Goal: Task Accomplishment & Management: Use online tool/utility

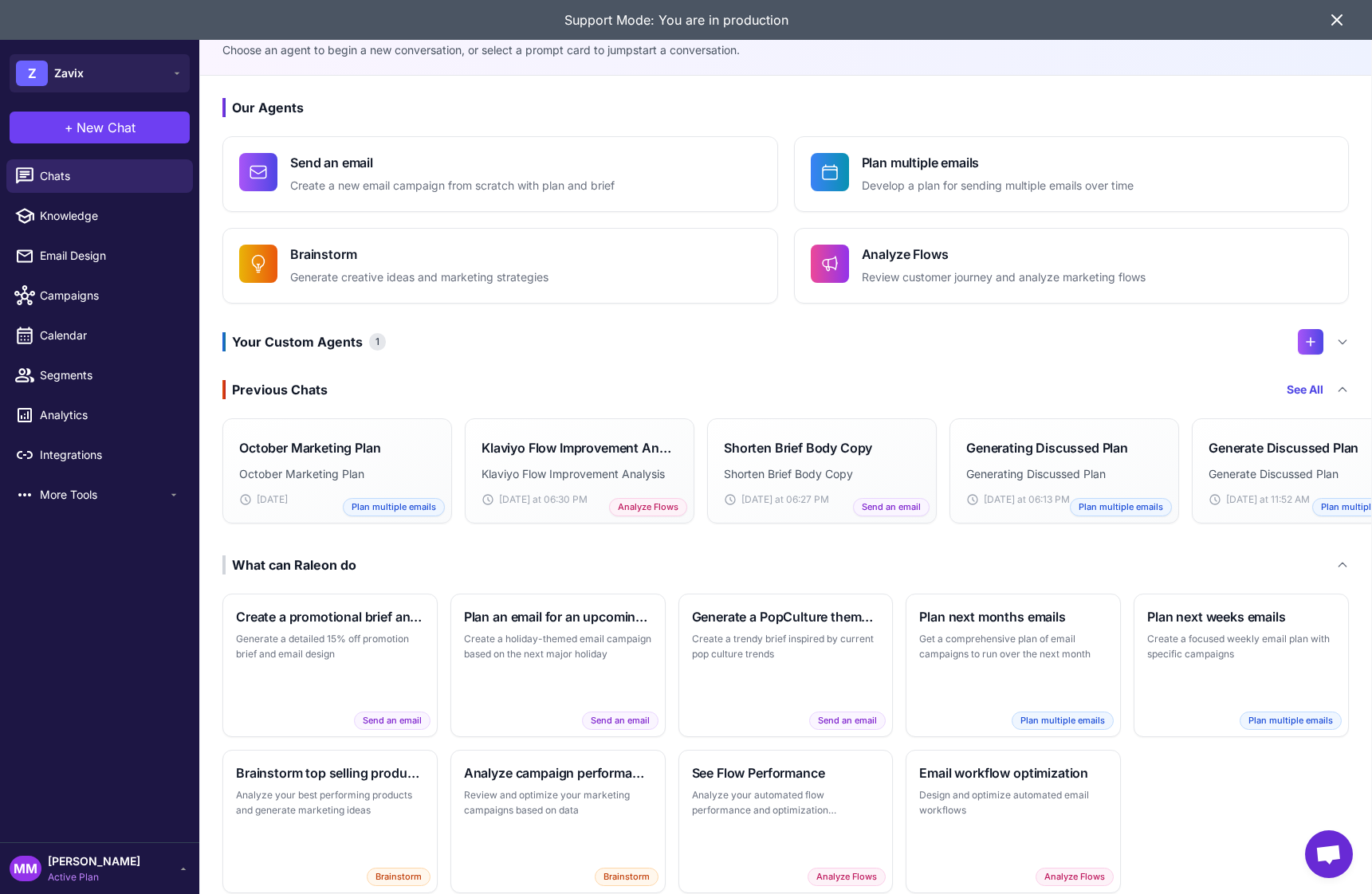
click at [357, 333] on h3 "Your Custom Agents 1" at bounding box center [304, 342] width 163 height 19
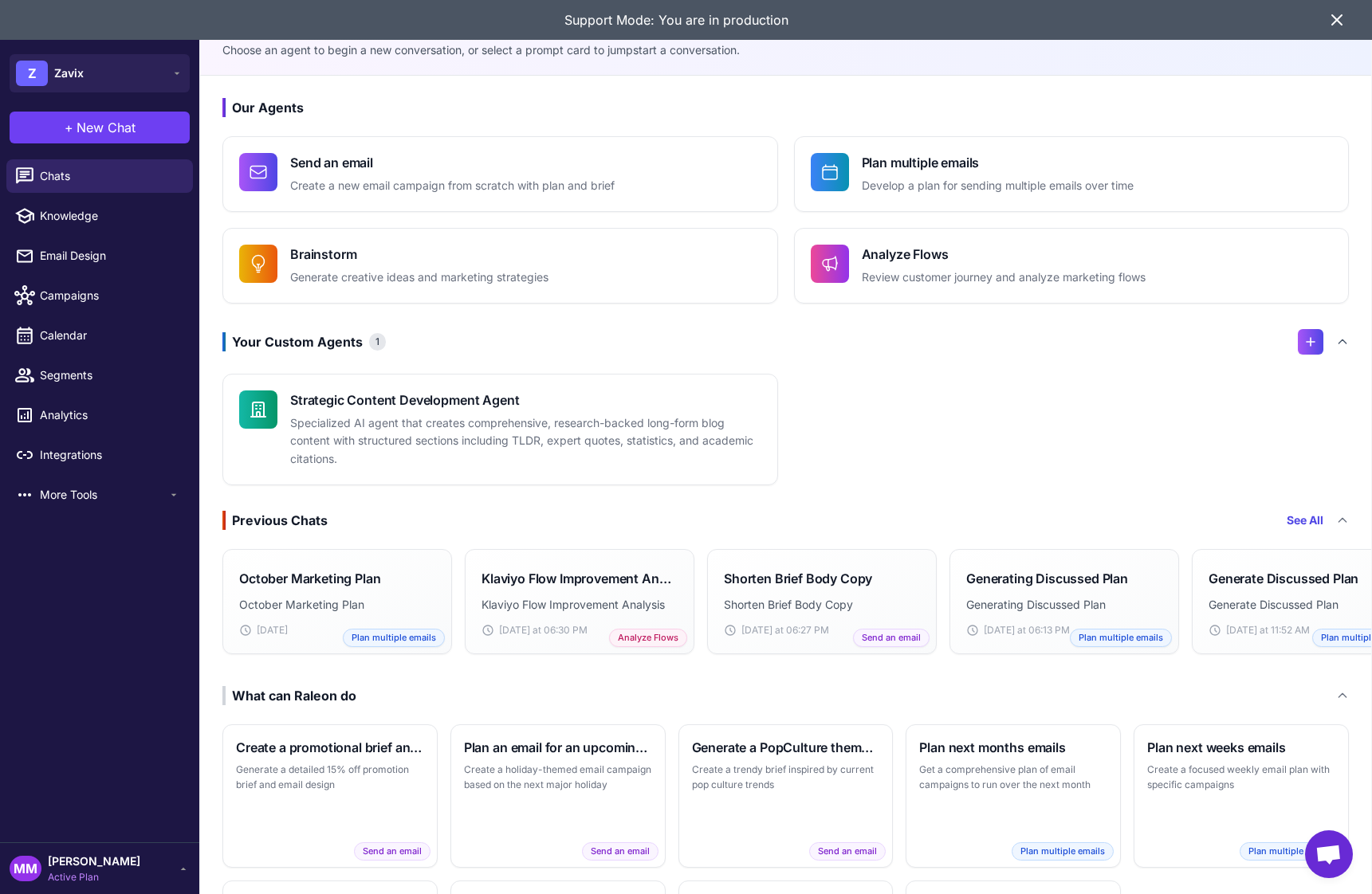
click at [341, 352] on div "Your Custom Agents 1" at bounding box center [786, 341] width 1127 height 26
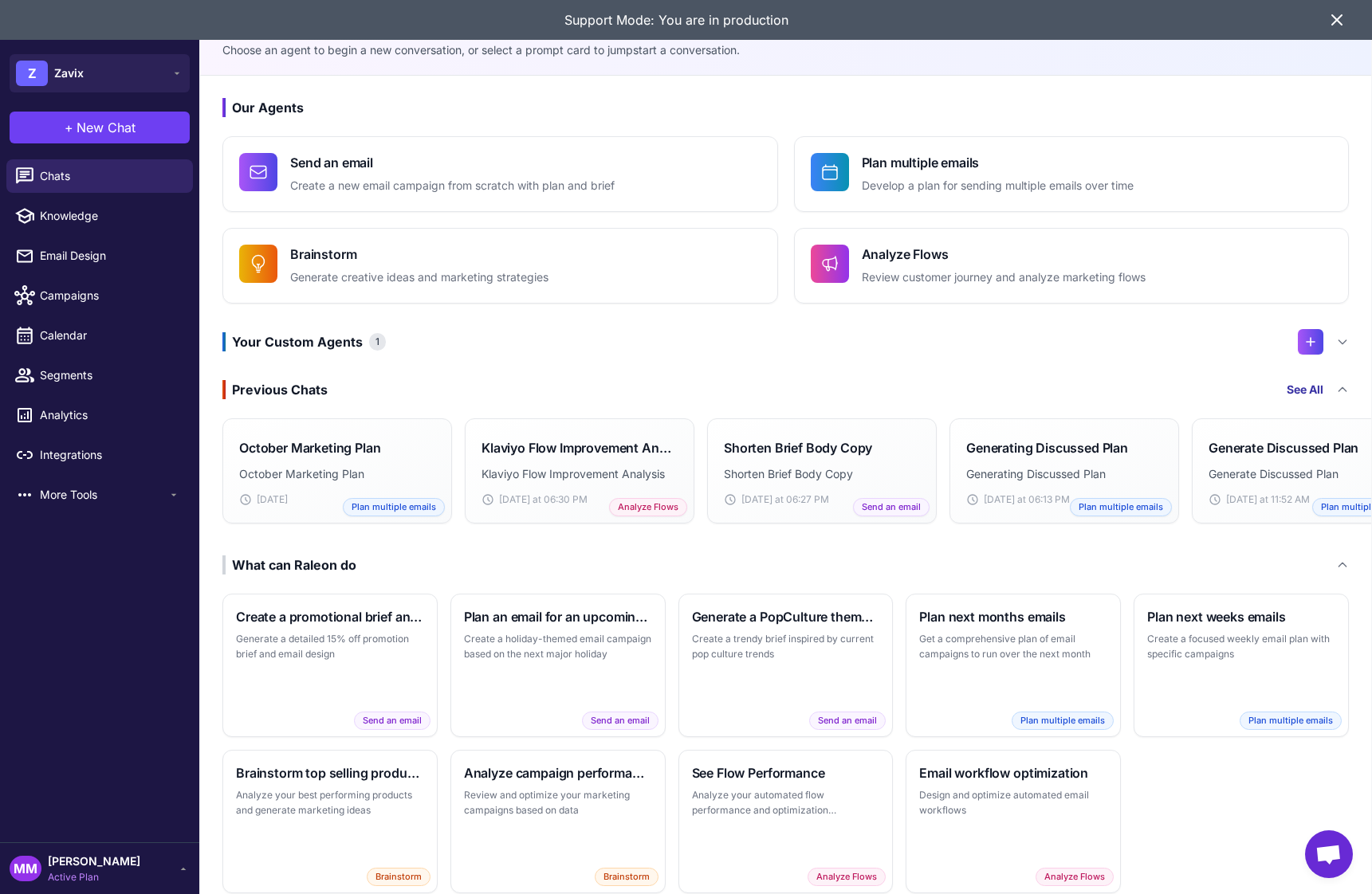
click at [1314, 389] on link "See All" at bounding box center [1305, 389] width 37 height 17
click at [1337, 559] on icon at bounding box center [1342, 564] width 12 height 12
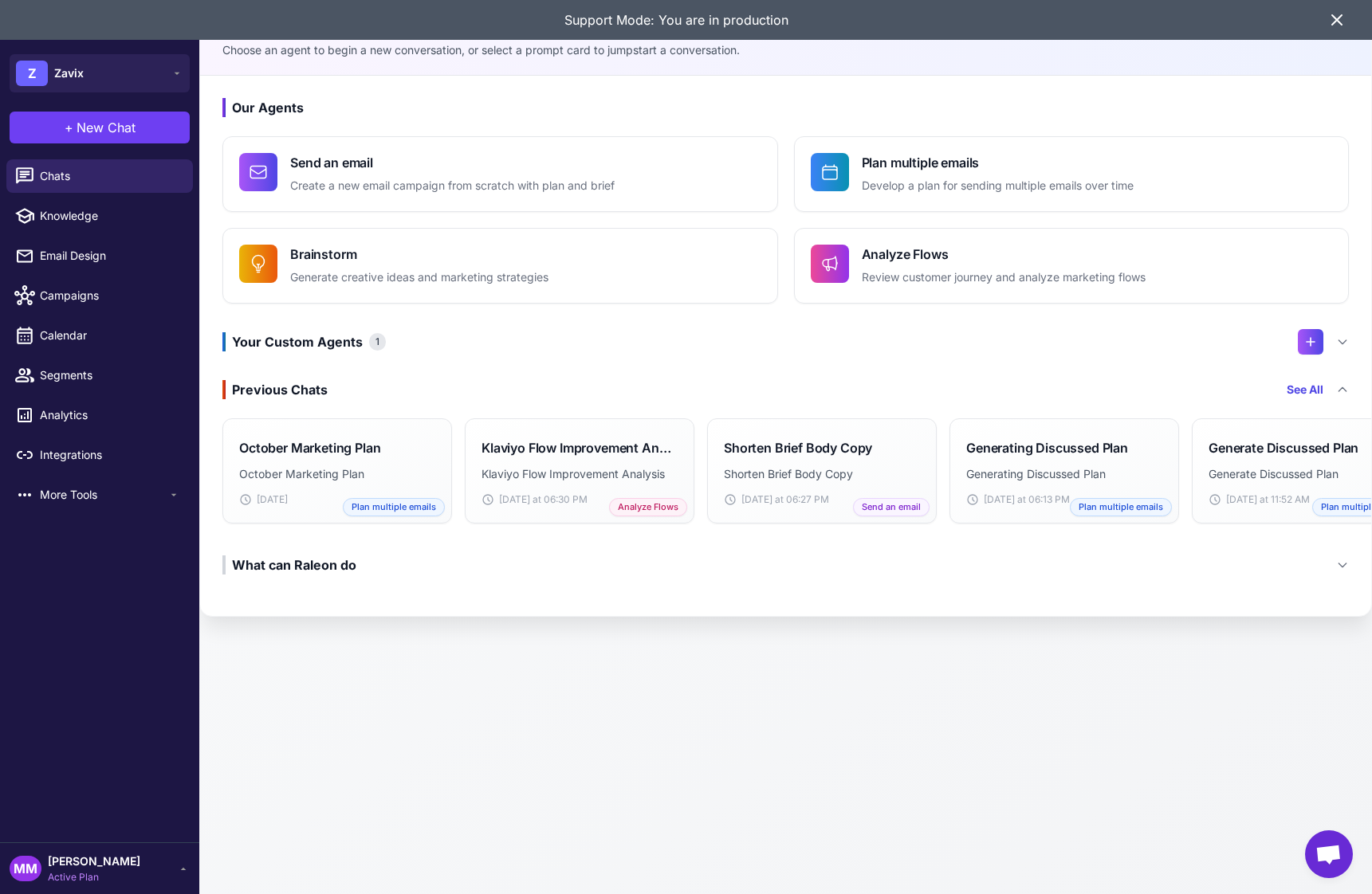
click at [1343, 567] on icon at bounding box center [1342, 564] width 12 height 12
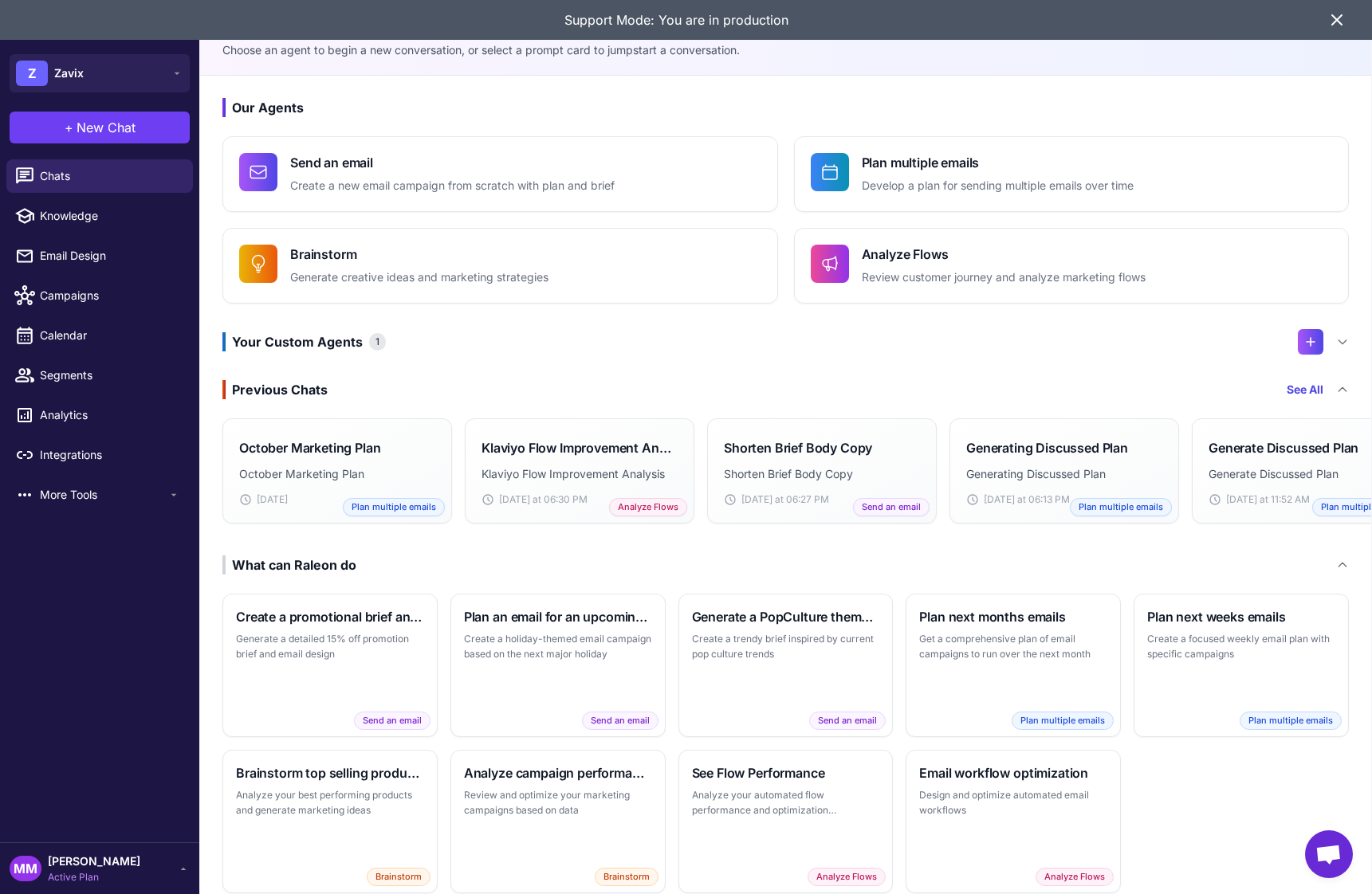
click at [1336, 19] on icon at bounding box center [1336, 20] width 10 height 10
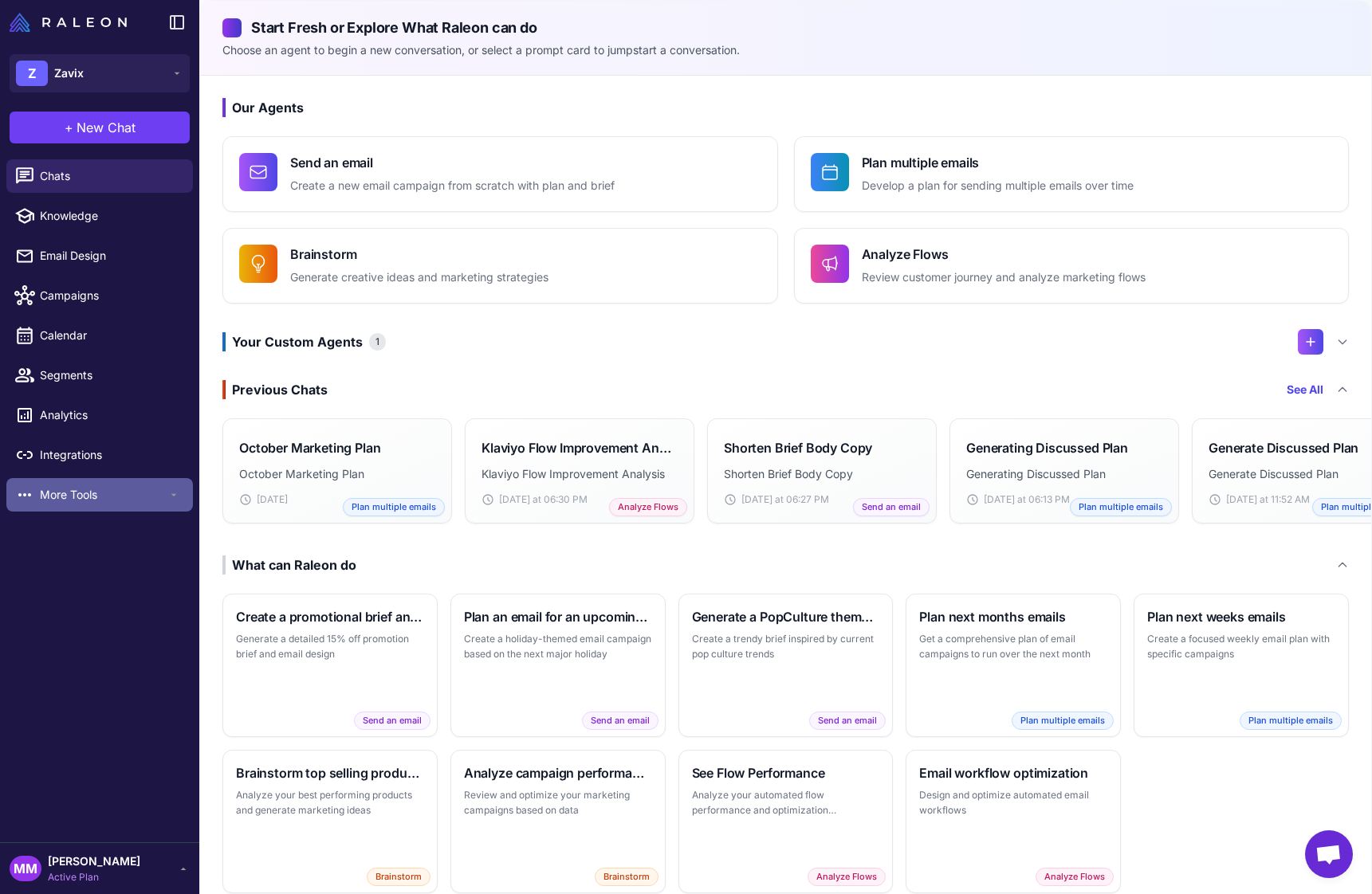
click at [82, 492] on span "More Tools" at bounding box center [103, 495] width 128 height 17
click at [84, 492] on span "More Tools" at bounding box center [103, 495] width 128 height 17
click at [66, 641] on div "Chats Knowledge Email Design Campaigns Calendar Segments Analytics Integrations…" at bounding box center [99, 497] width 199 height 689
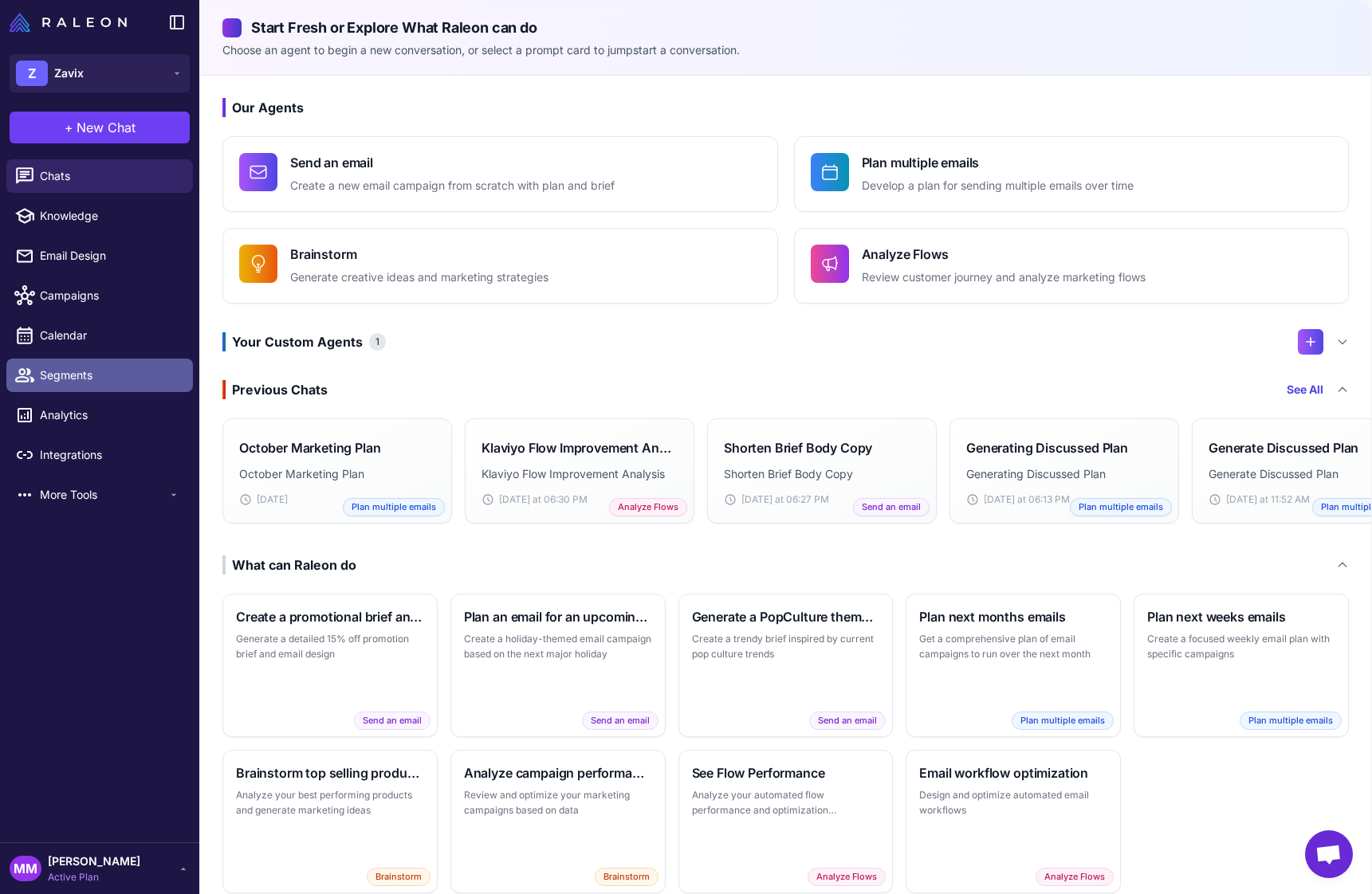
click at [58, 371] on span "Segments" at bounding box center [110, 375] width 140 height 17
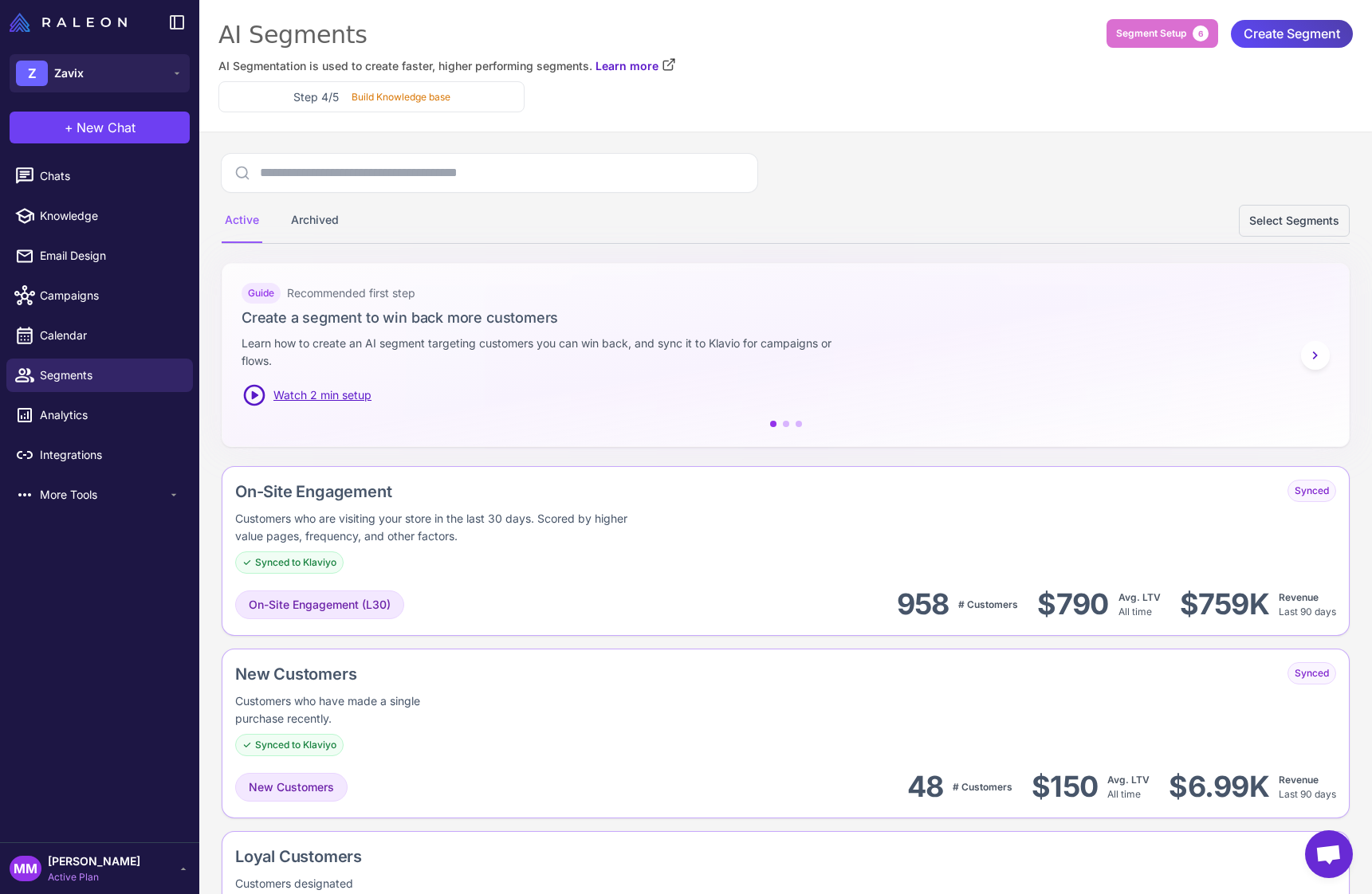
click at [92, 132] on span "New Chat" at bounding box center [106, 128] width 59 height 19
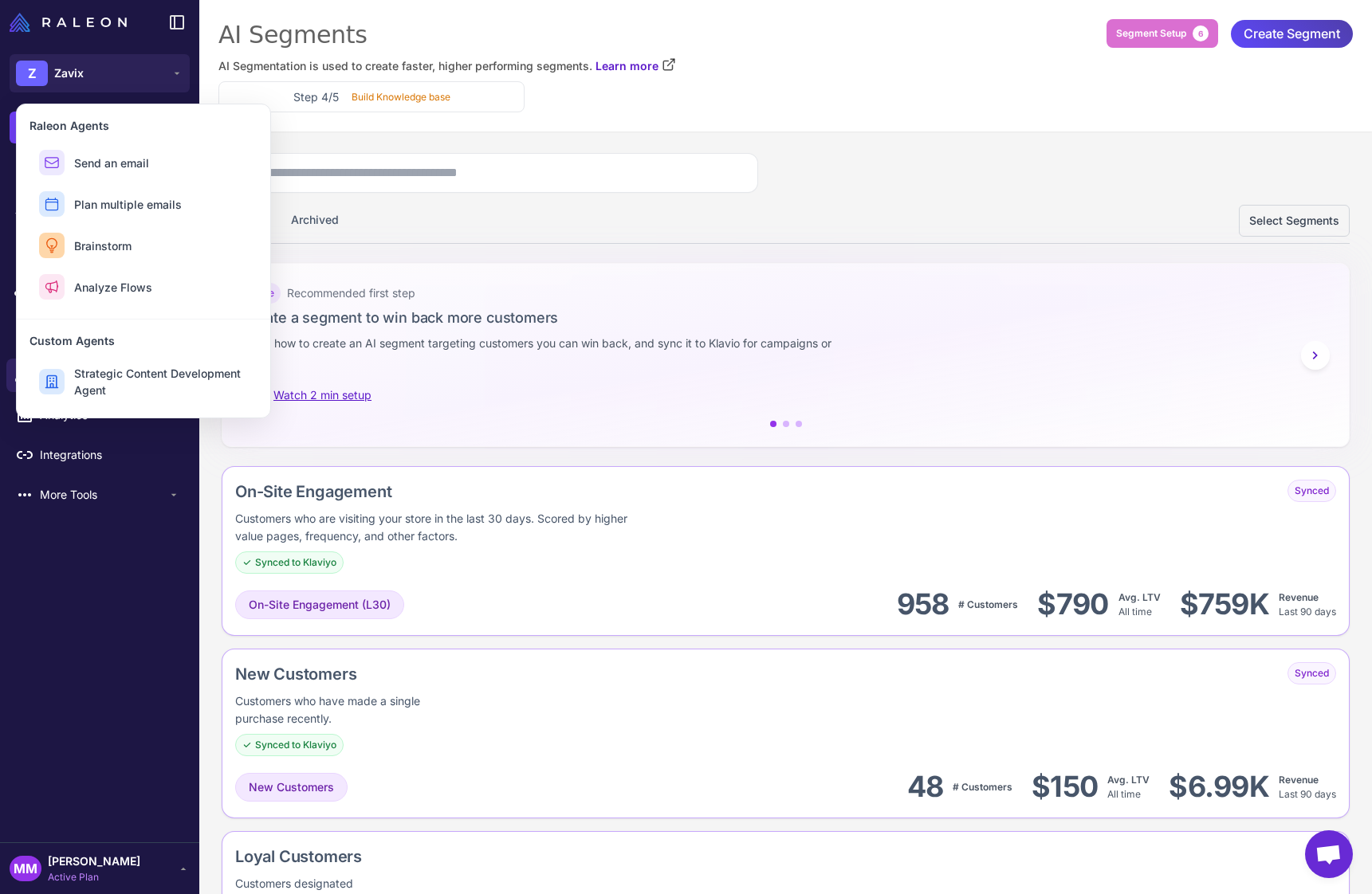
click at [736, 217] on div "Active Archived Select Segments" at bounding box center [785, 220] width 1128 height 44
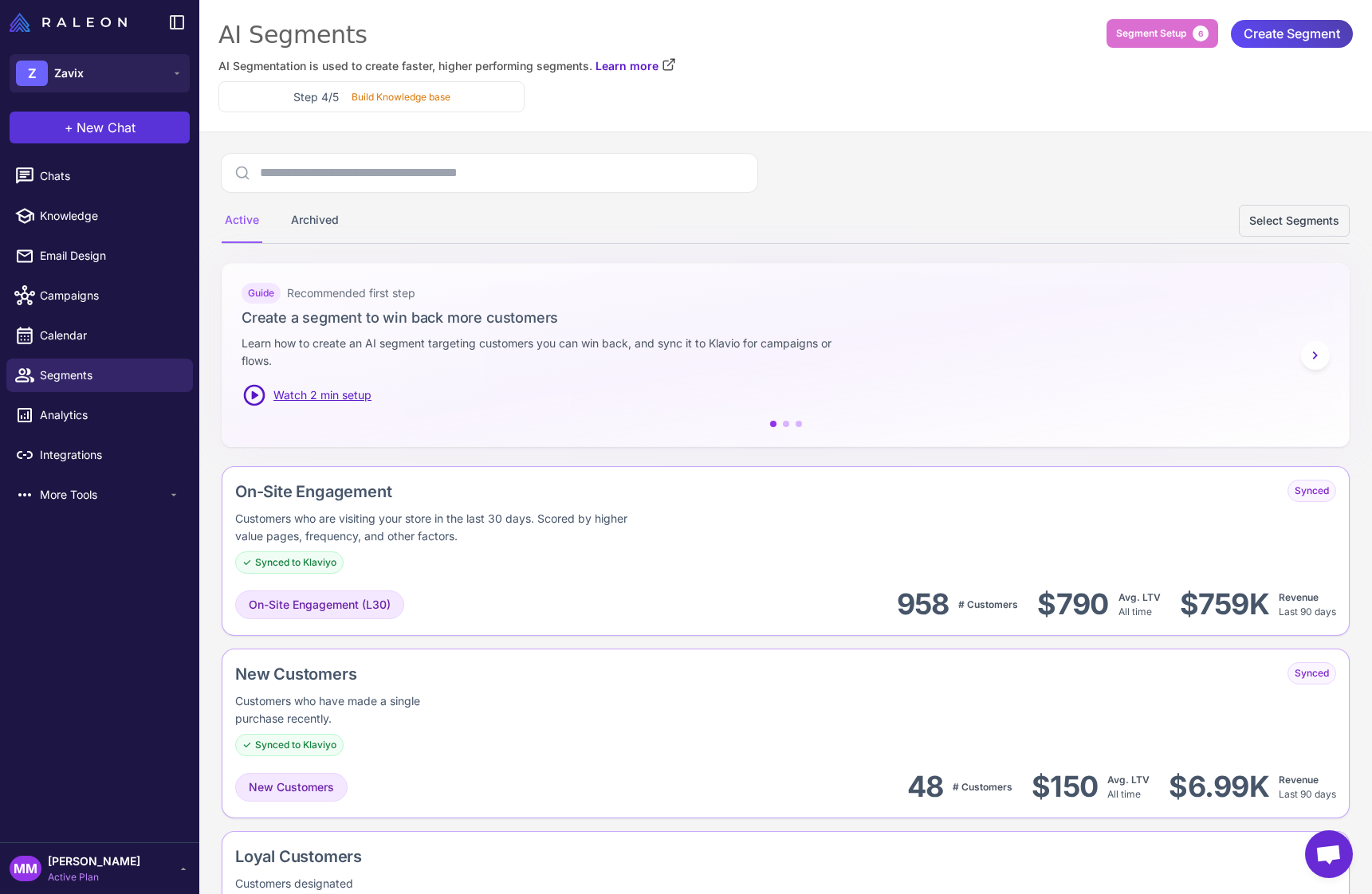
click at [147, 128] on button "+ New Chat" at bounding box center [99, 127] width 180 height 32
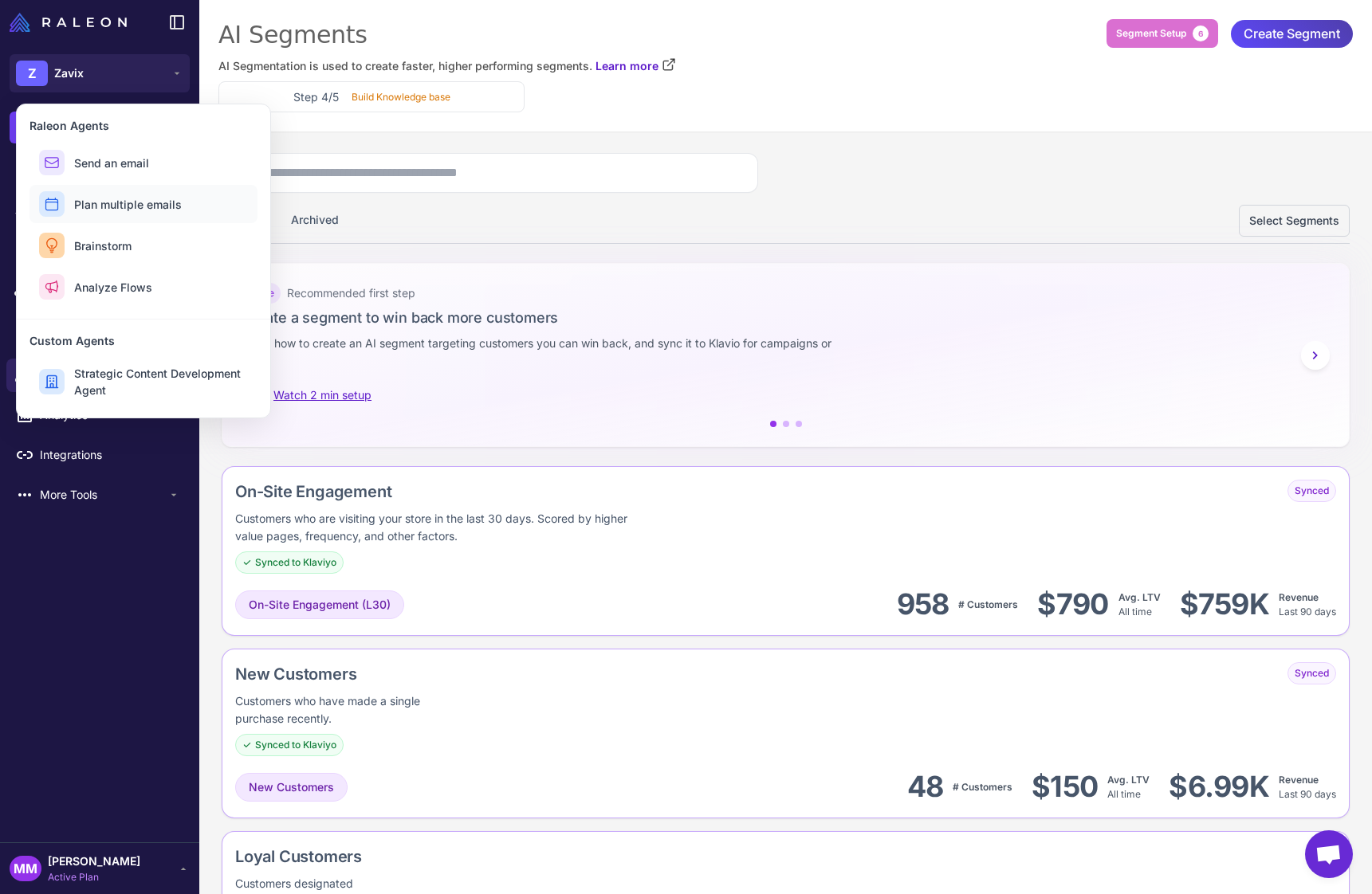
click at [147, 203] on span "Plan multiple emails" at bounding box center [128, 204] width 108 height 16
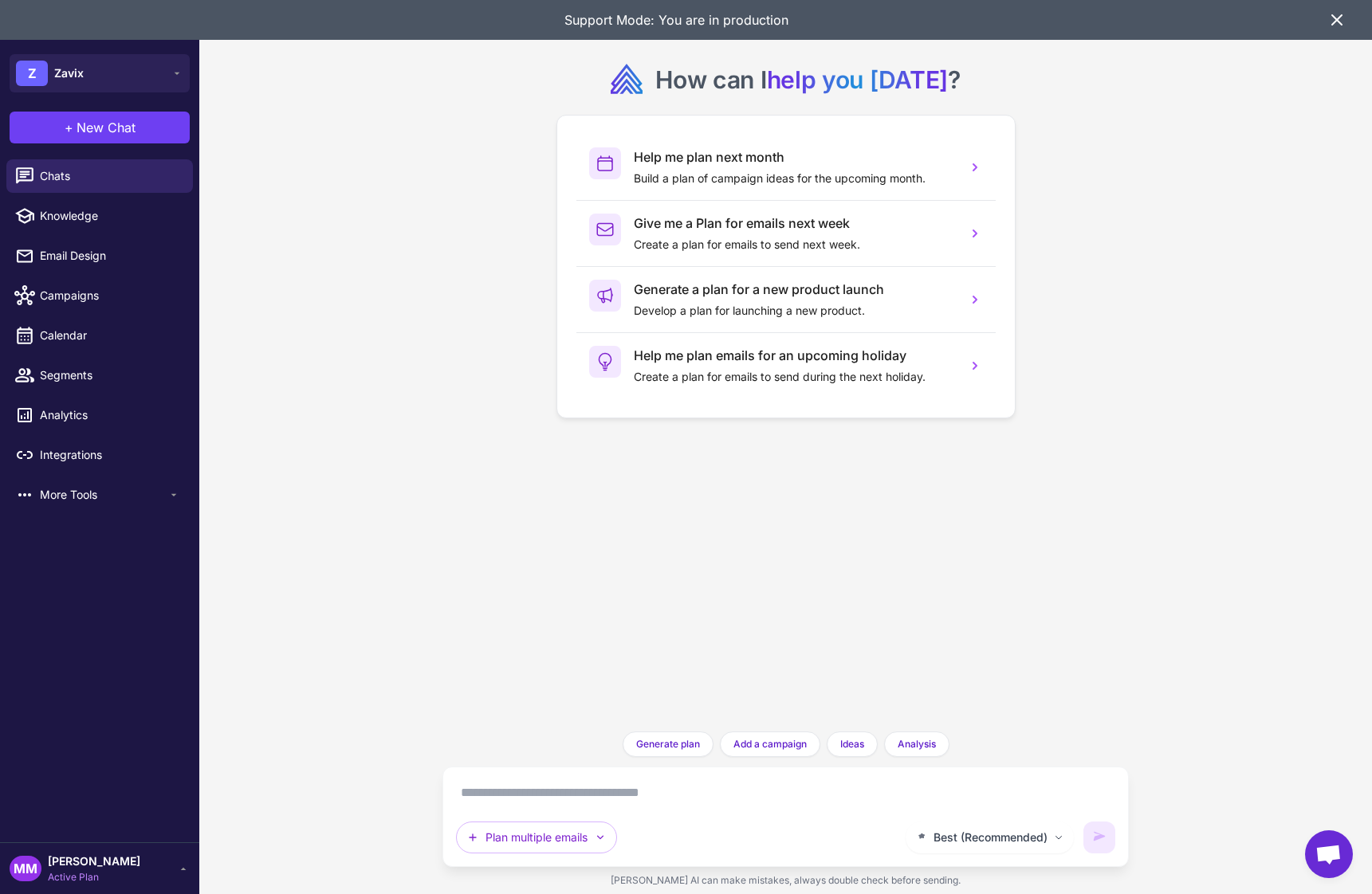
click at [1334, 21] on icon at bounding box center [1337, 20] width 19 height 19
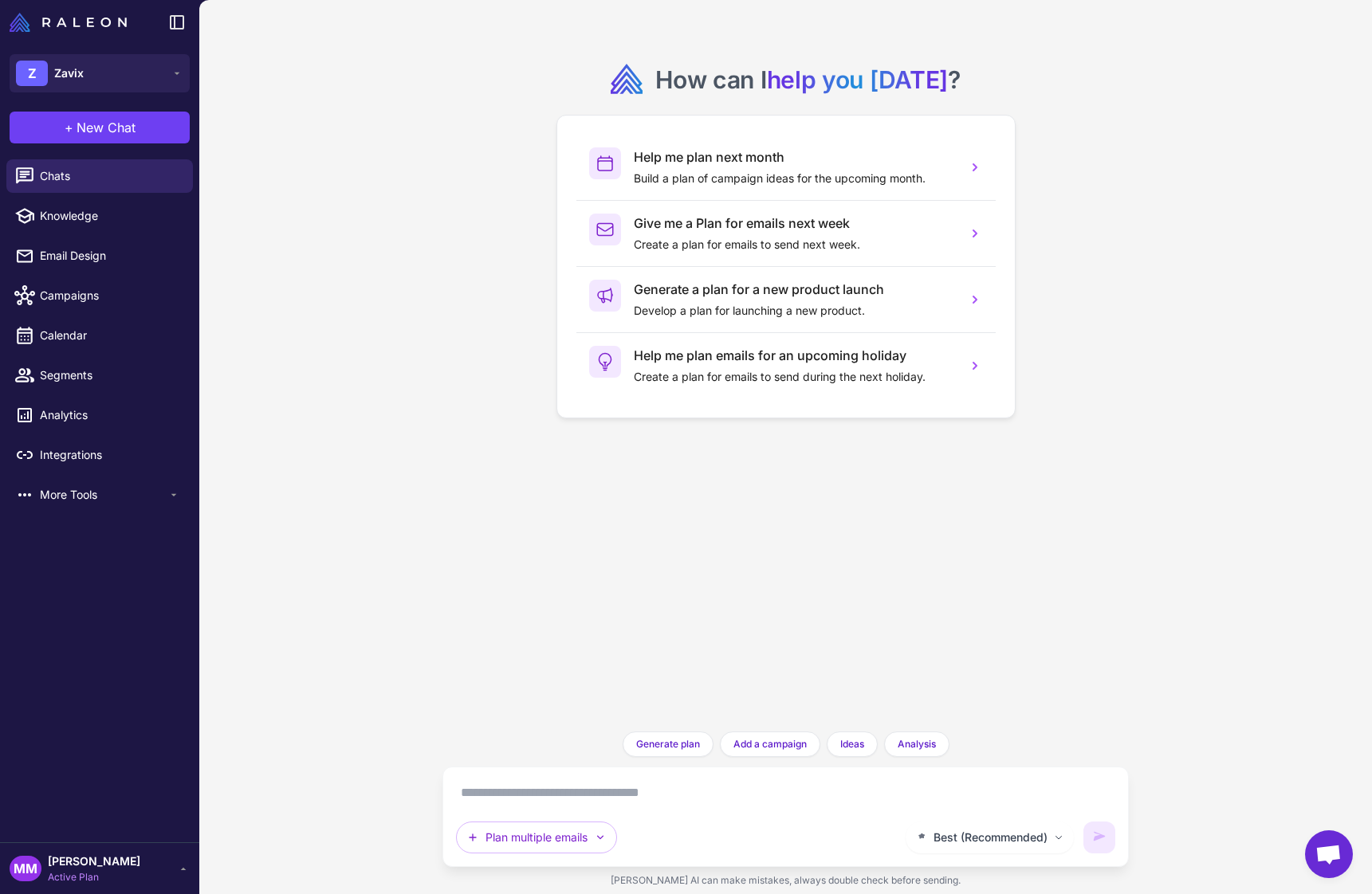
click at [487, 795] on textarea at bounding box center [786, 793] width 660 height 26
click at [497, 792] on textarea at bounding box center [786, 793] width 660 height 26
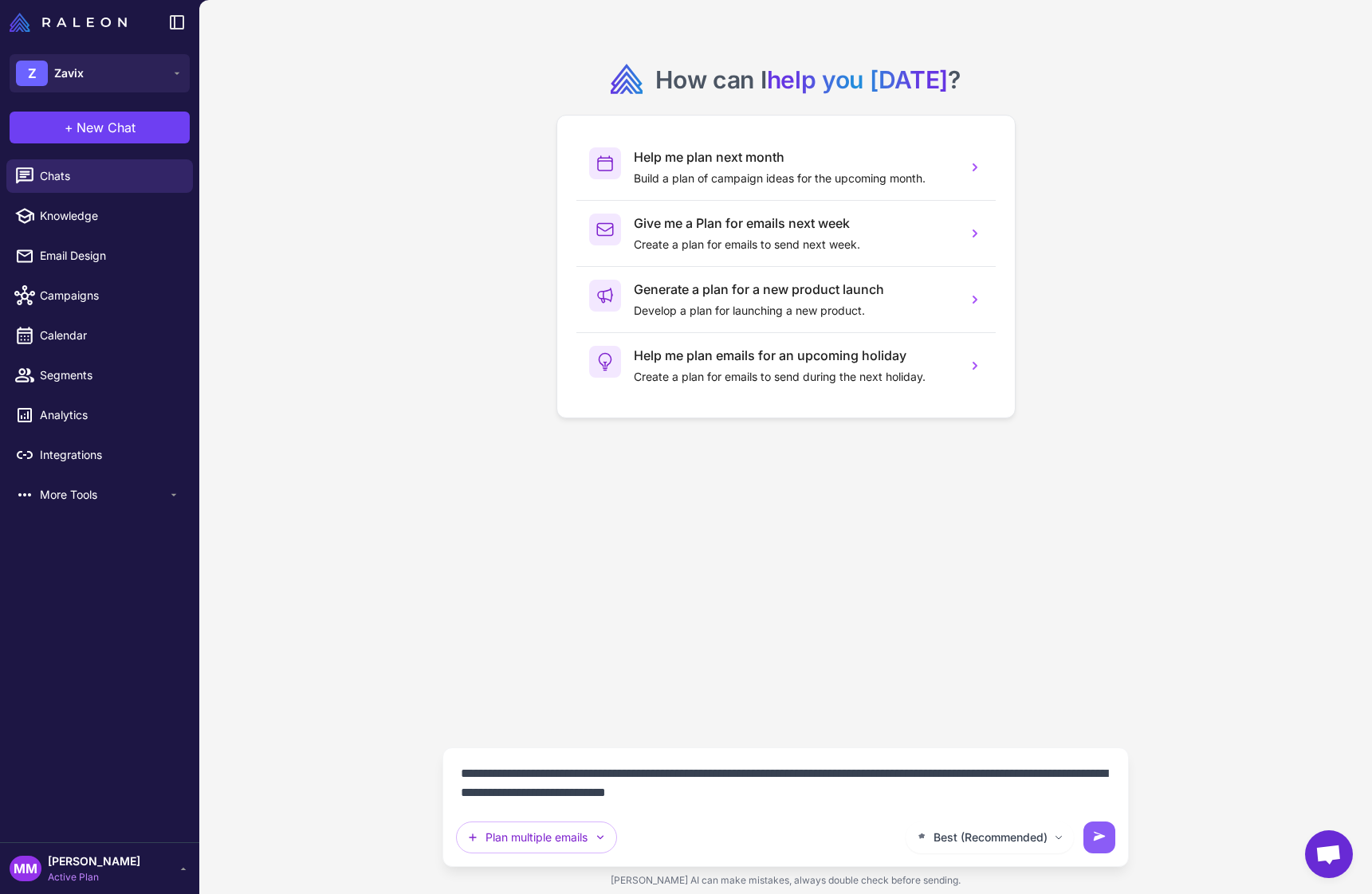
type textarea "**********"
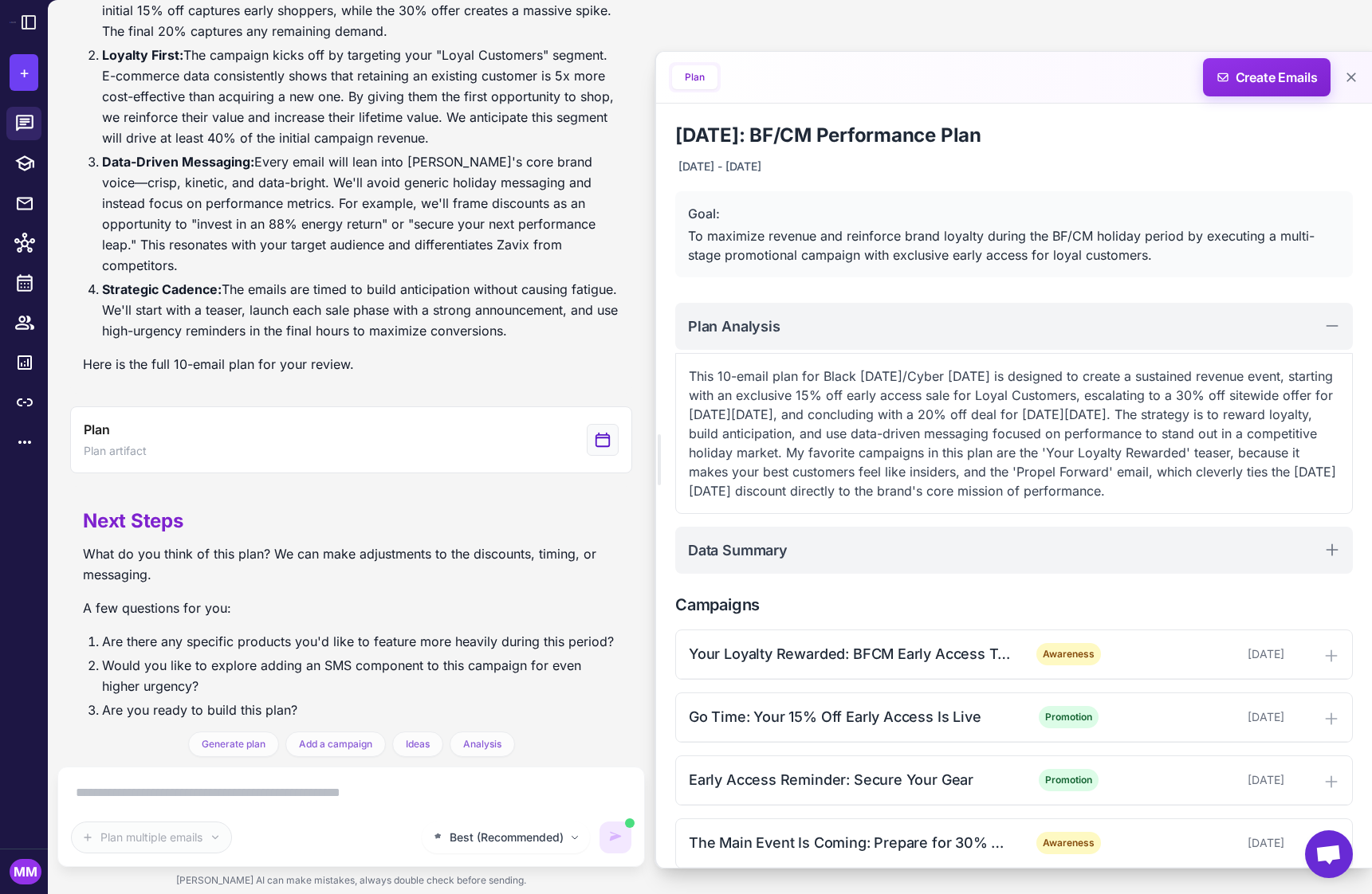
scroll to position [613, 0]
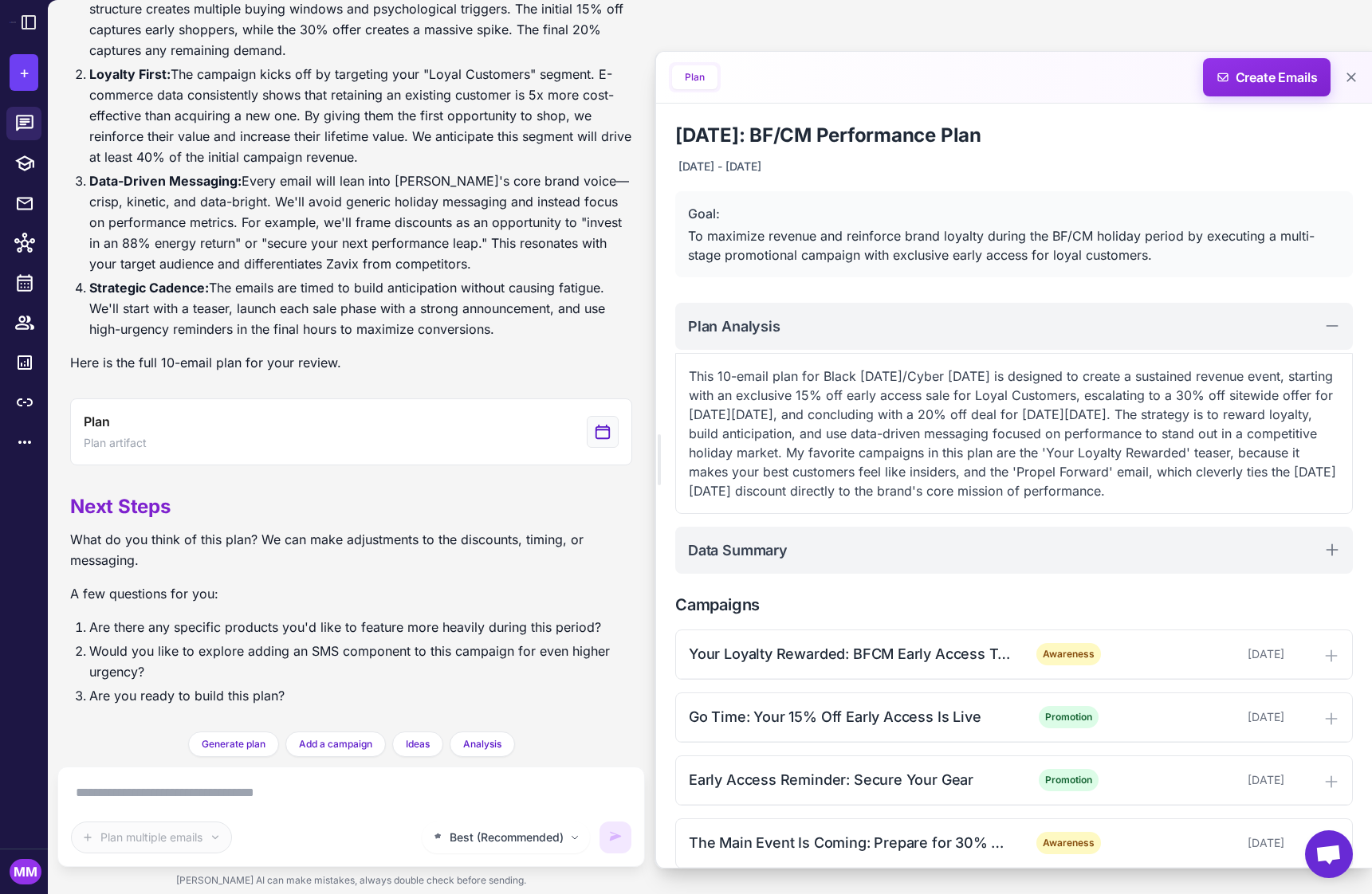
click at [30, 26] on icon at bounding box center [29, 22] width 19 height 19
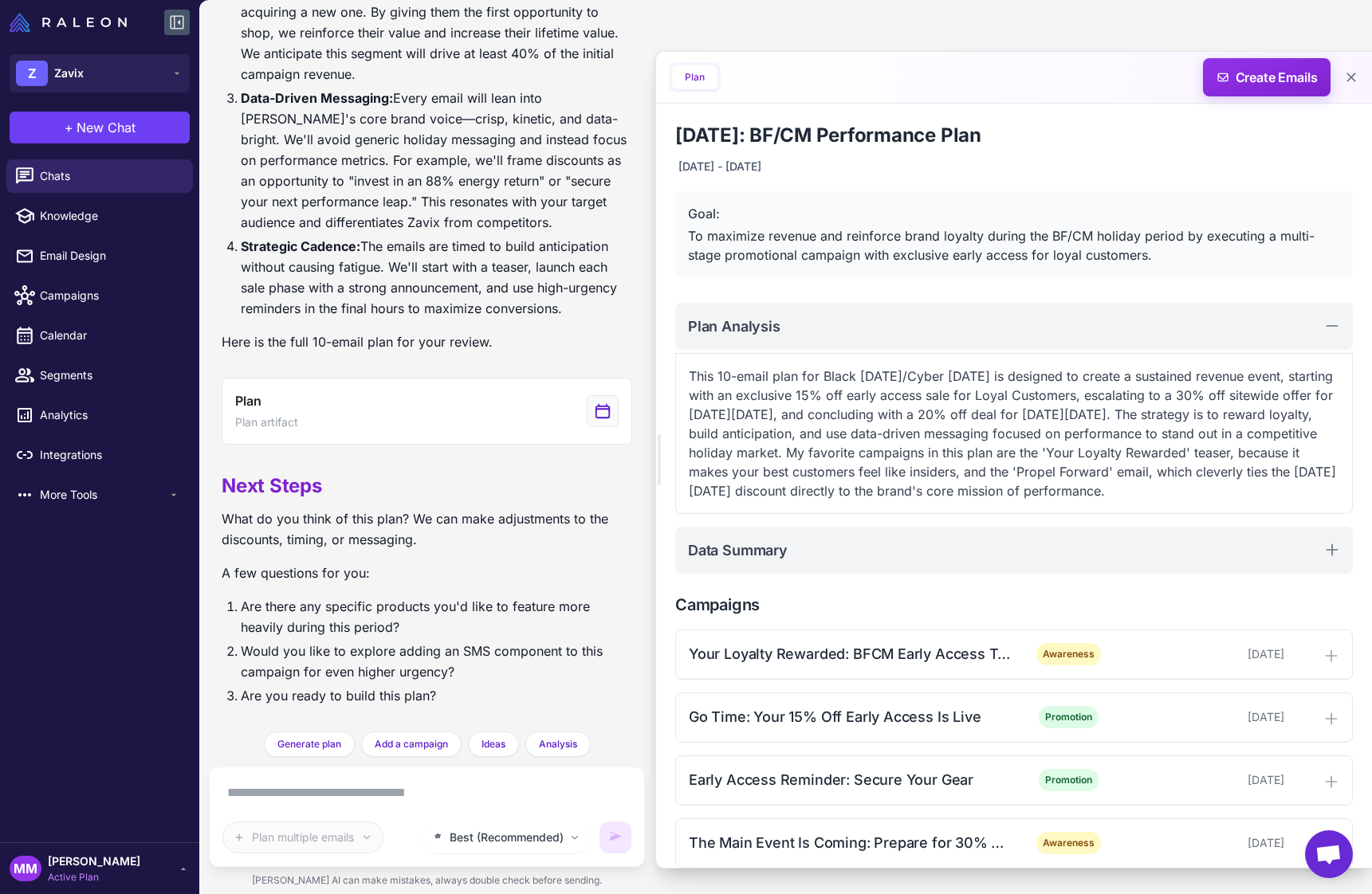
click at [180, 23] on icon at bounding box center [177, 23] width 13 height 13
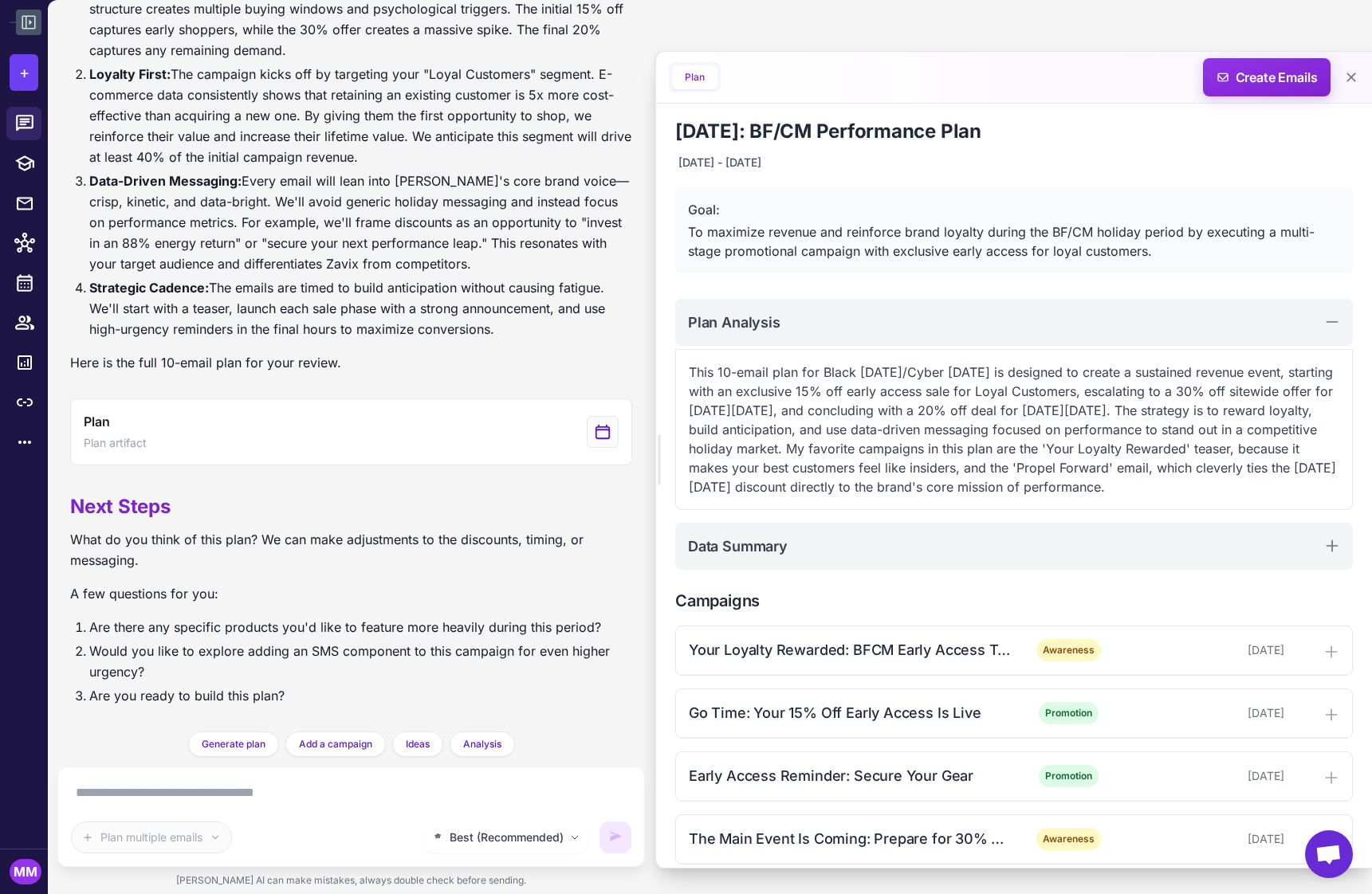
scroll to position [0, 0]
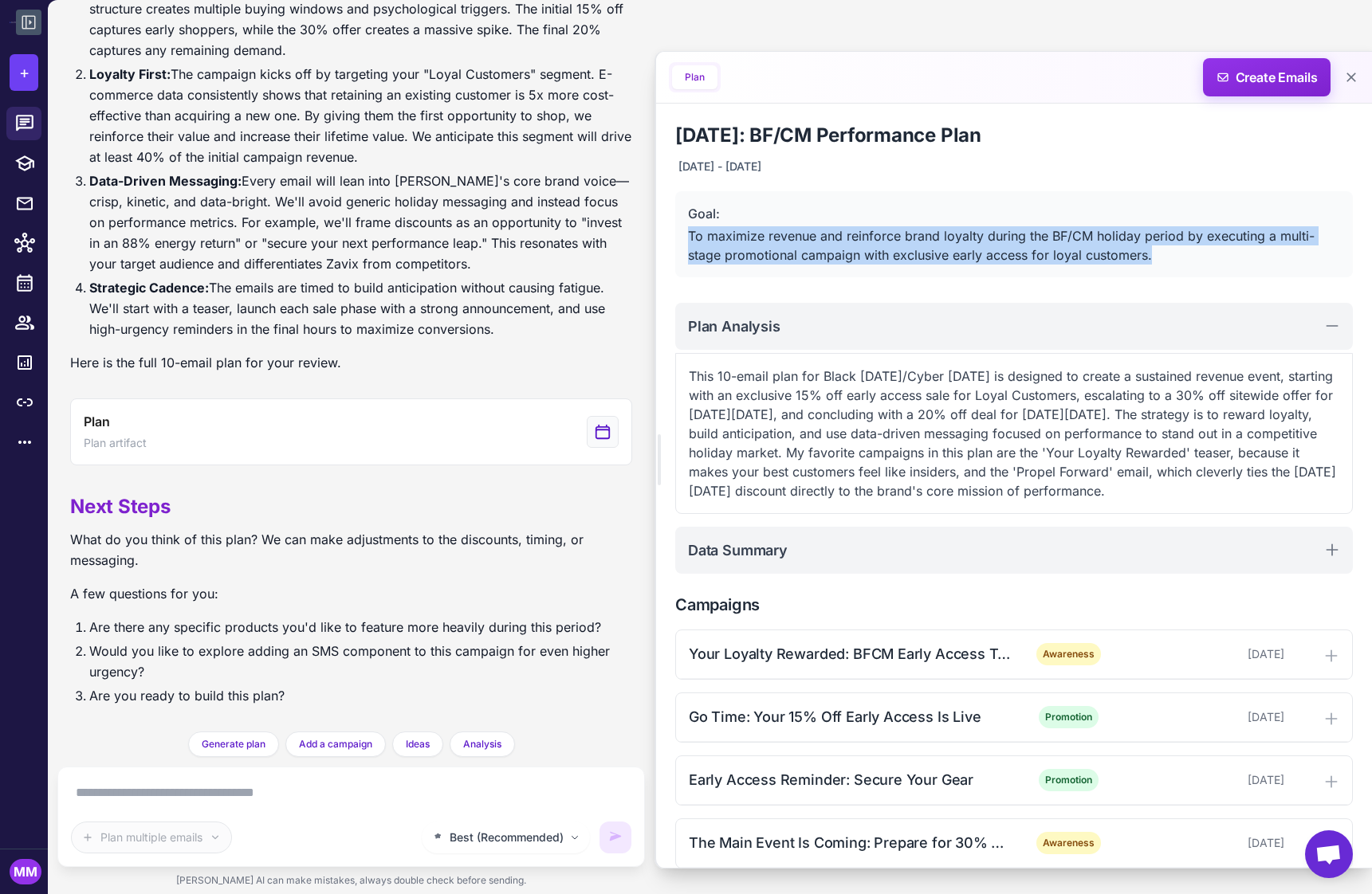
drag, startPoint x: 687, startPoint y: 228, endPoint x: 1128, endPoint y: 265, distance: 442.5
click at [1128, 265] on div "Goal: To maximize revenue and reinforce brand loyalty during the BF/CM holiday …" at bounding box center [1013, 235] width 678 height 87
click at [1039, 244] on div "To maximize revenue and reinforce brand loyalty during the BF/CM holiday period…" at bounding box center [1014, 245] width 652 height 38
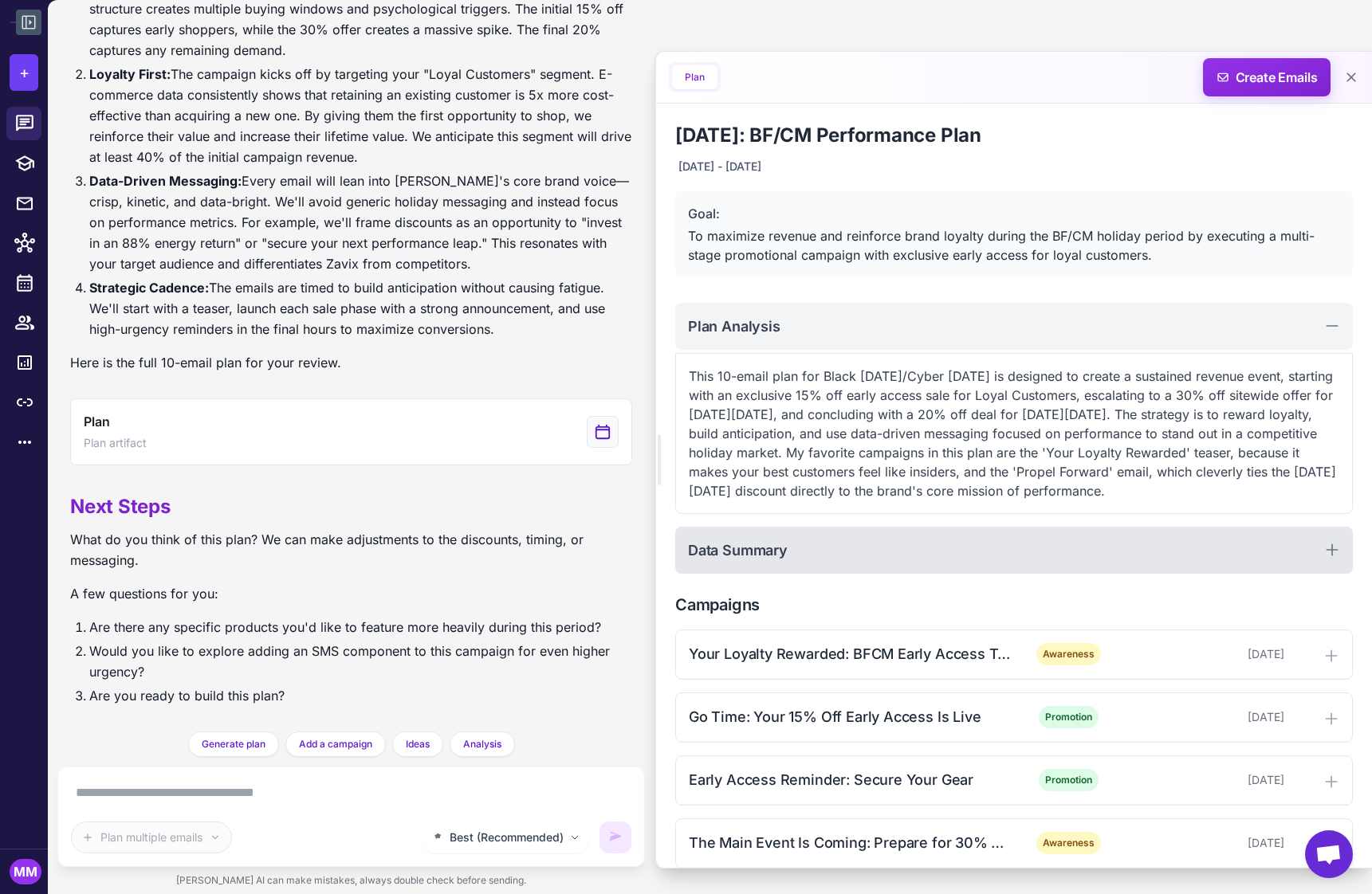
click at [811, 547] on div "Data Summary" at bounding box center [1013, 550] width 678 height 47
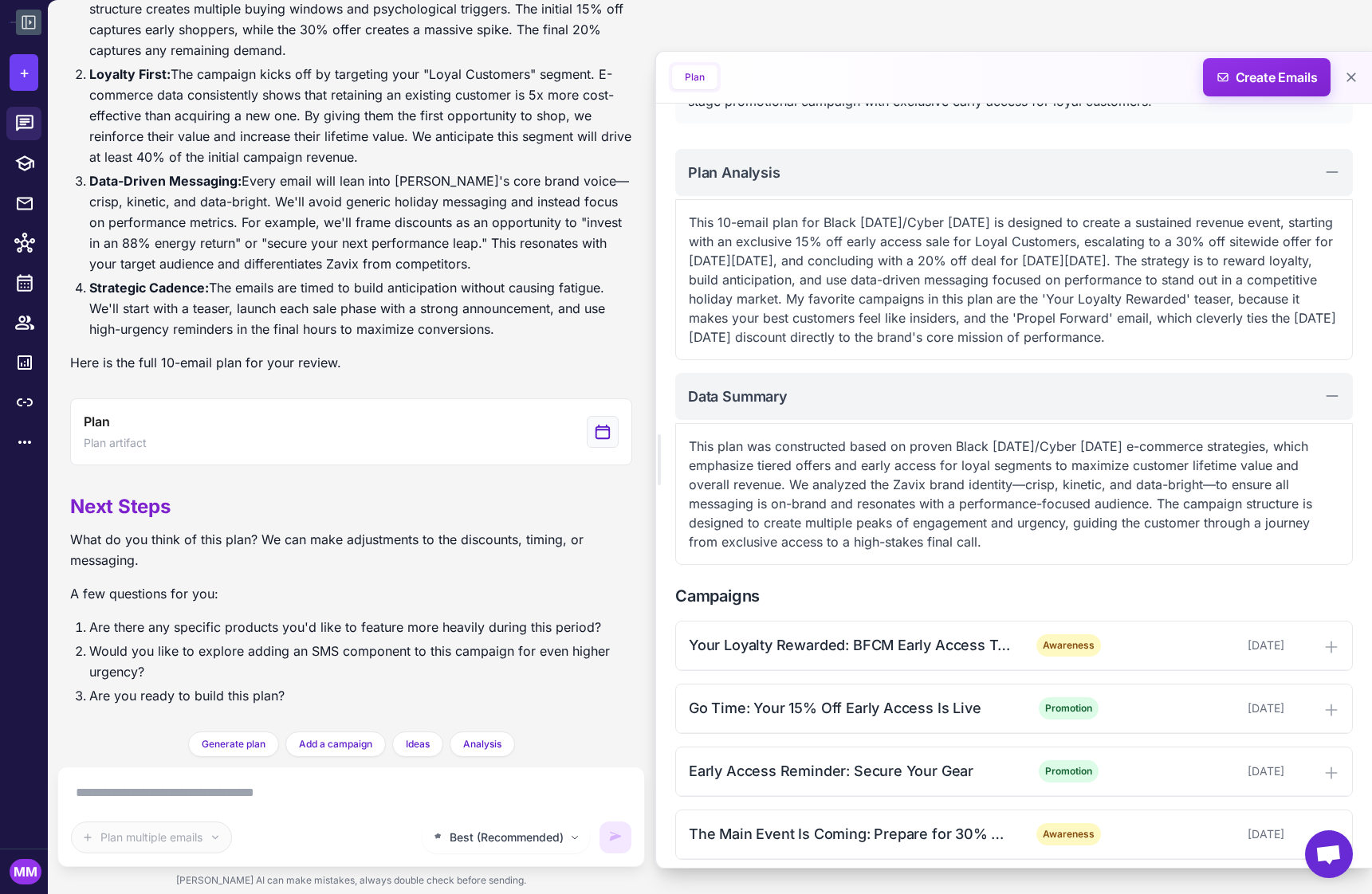
scroll to position [160, 0]
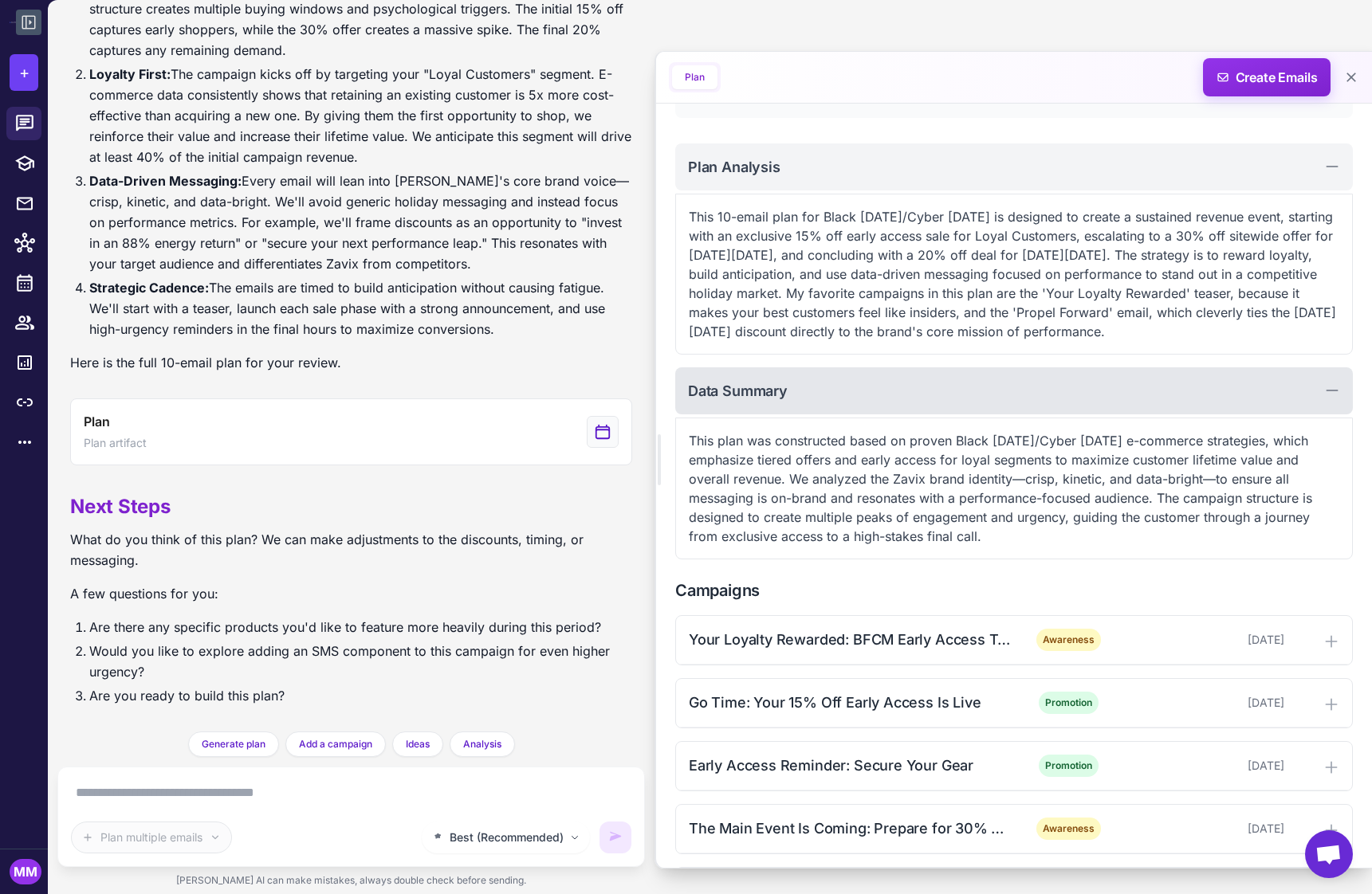
click at [930, 399] on div "Data Summary" at bounding box center [1013, 390] width 678 height 47
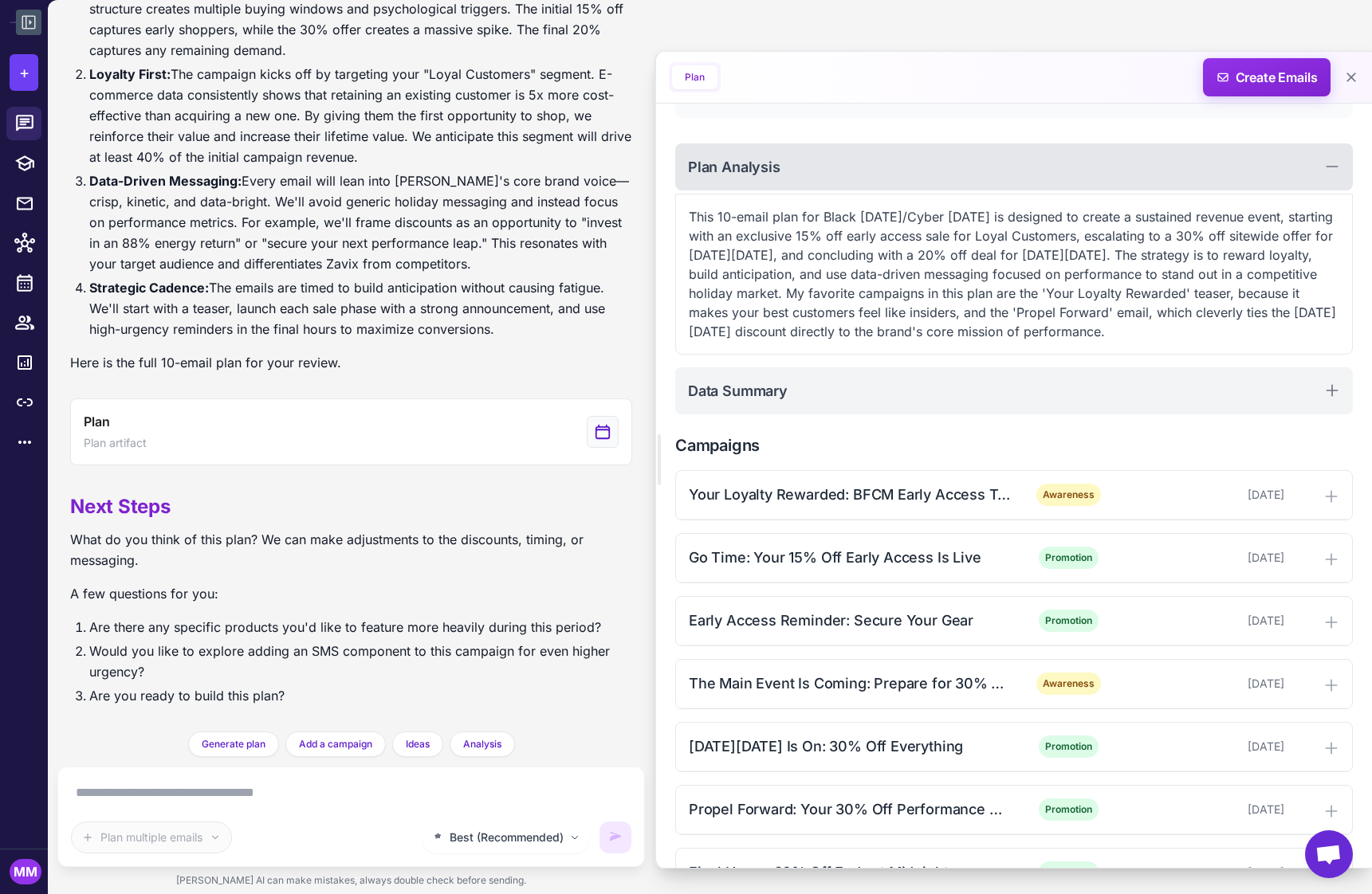
click at [819, 170] on div "Plan Analysis" at bounding box center [1013, 166] width 678 height 47
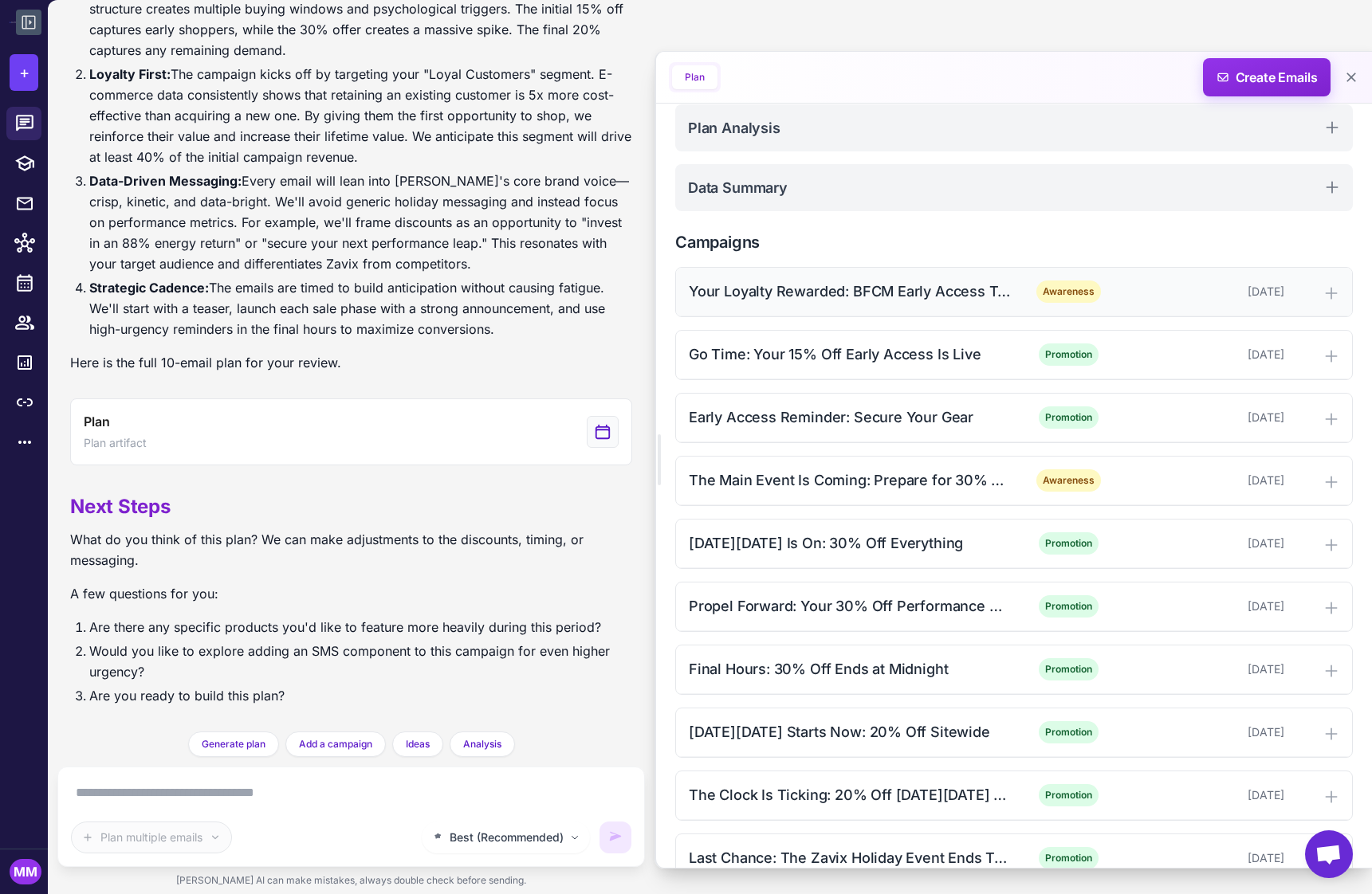
scroll to position [234, 0]
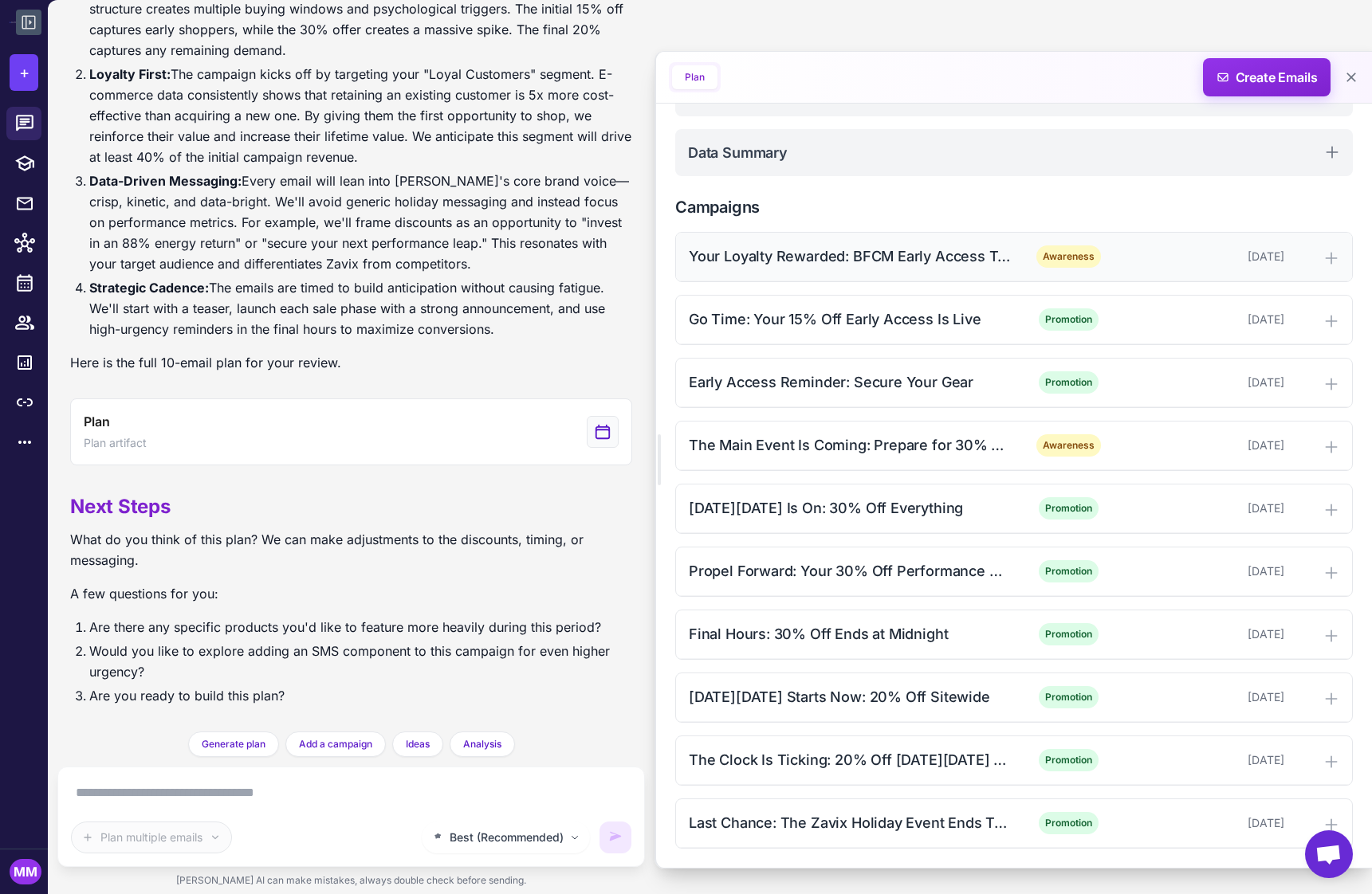
click at [780, 261] on div "Your Loyalty Rewarded: BFCM Early Access Teaser" at bounding box center [849, 256] width 322 height 21
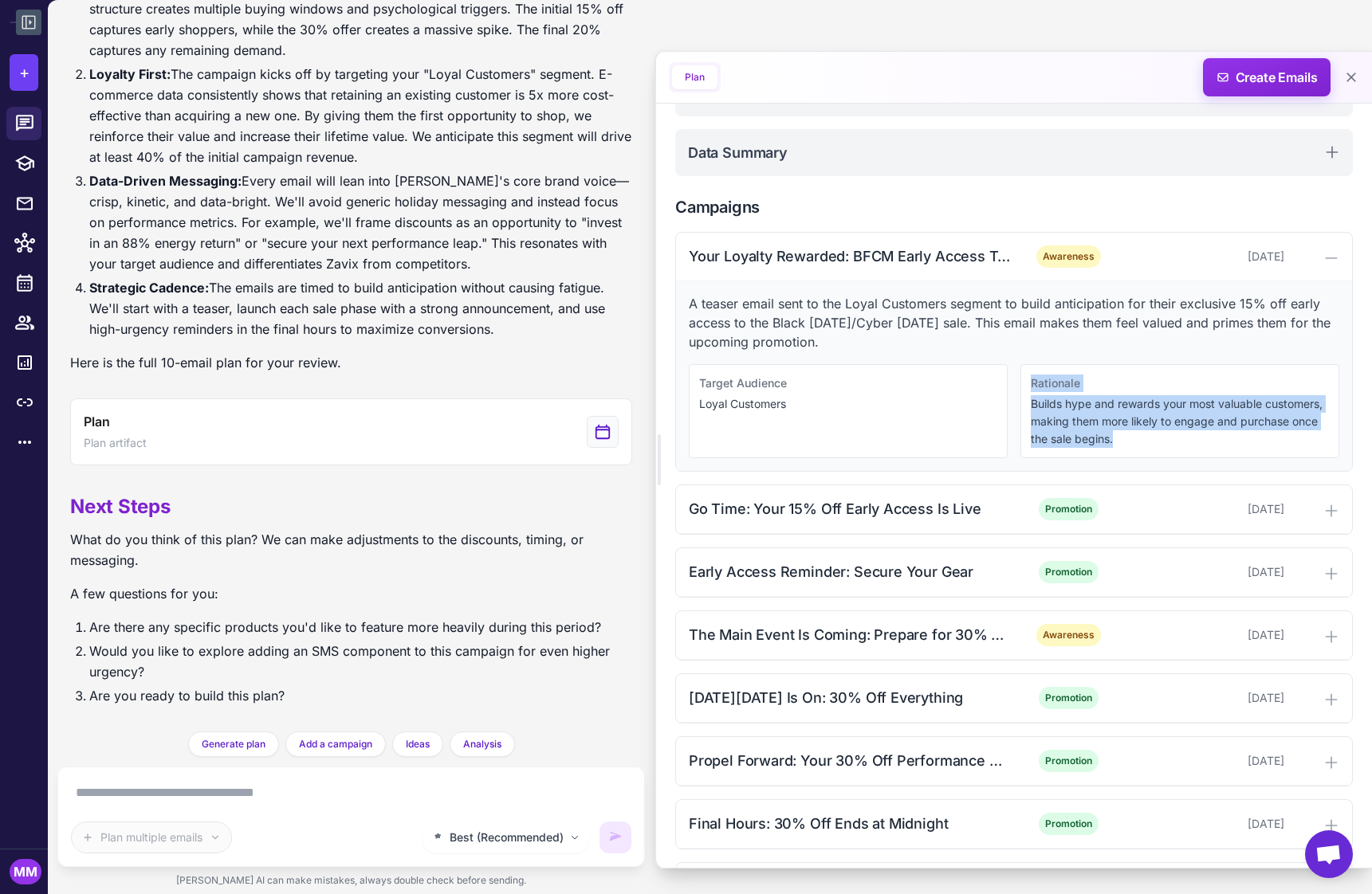
drag, startPoint x: 1120, startPoint y: 447, endPoint x: 1024, endPoint y: 385, distance: 114.3
click at [1024, 385] on div "Rationale Builds hype and rewards your most valuable customers, making them mor…" at bounding box center [1180, 411] width 319 height 94
click at [1066, 421] on p "Builds hype and rewards your most valuable customers, making them more likely t…" at bounding box center [1180, 421] width 298 height 53
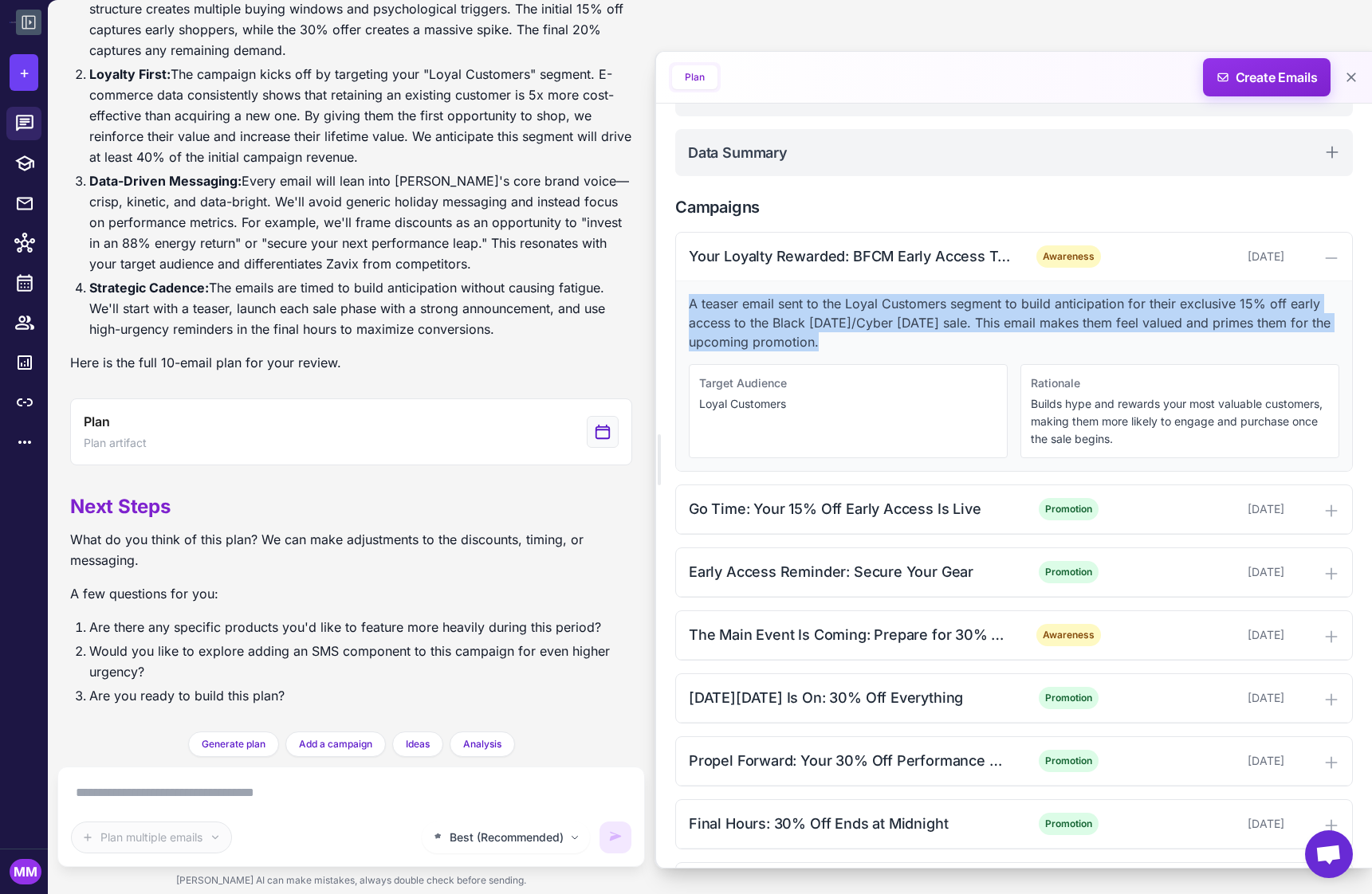
drag, startPoint x: 823, startPoint y: 344, endPoint x: 687, endPoint y: 306, distance: 141.2
click at [687, 306] on div "A teaser email sent to the Loyal Customers segment to build anticipation for th…" at bounding box center [1013, 376] width 676 height 189
click at [761, 315] on p "A teaser email sent to the Loyal Customers segment to build anticipation for th…" at bounding box center [1013, 323] width 651 height 58
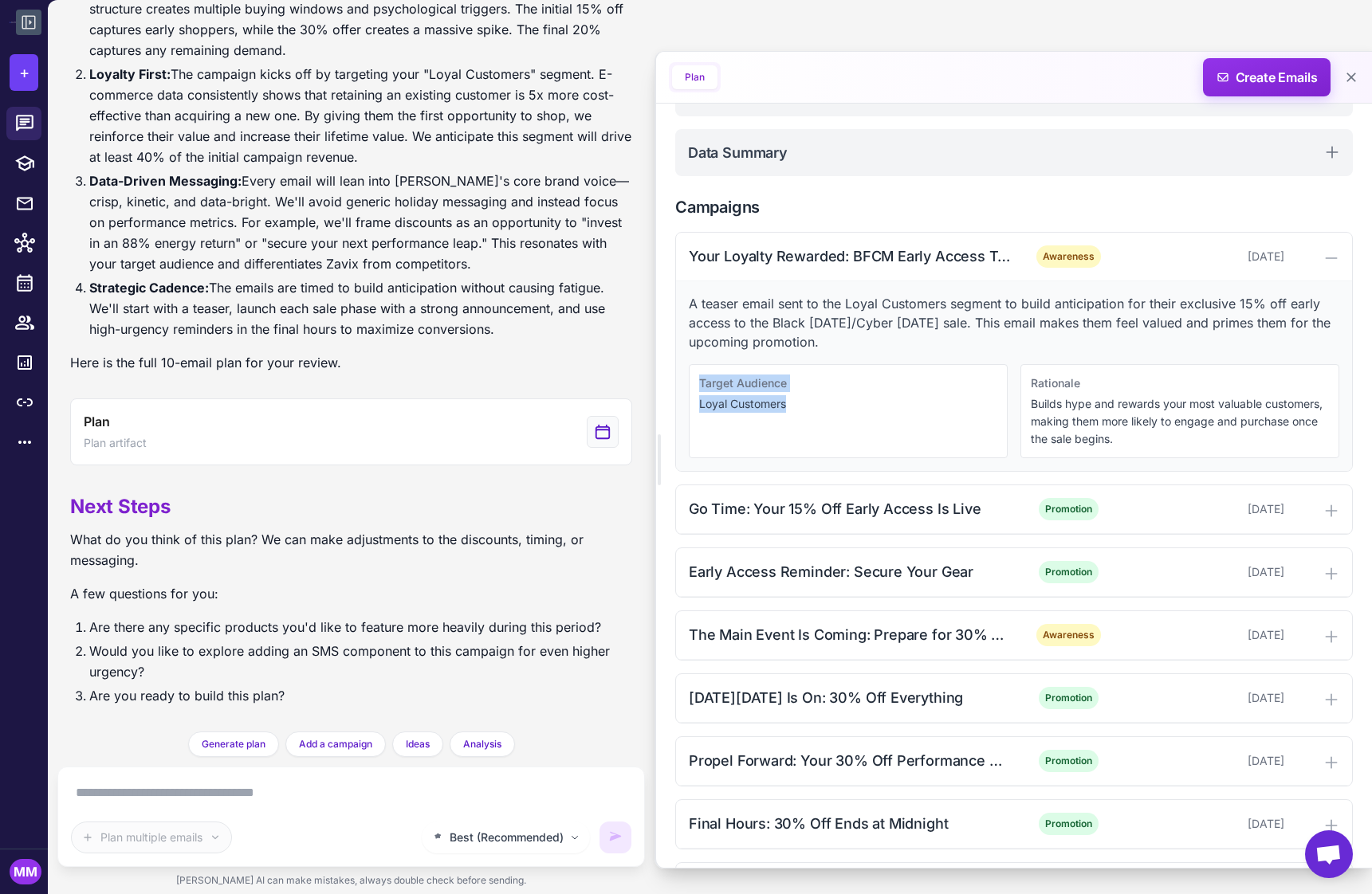
drag, startPoint x: 795, startPoint y: 404, endPoint x: 695, endPoint y: 384, distance: 102.0
click at [695, 384] on div "Target Audience Loyal Customers" at bounding box center [848, 411] width 319 height 94
click at [799, 427] on div "Target Audience Loyal Customers" at bounding box center [848, 411] width 319 height 94
drag, startPoint x: 795, startPoint y: 405, endPoint x: 702, endPoint y: 409, distance: 93.1
click at [702, 409] on p "Loyal Customers" at bounding box center [848, 404] width 298 height 17
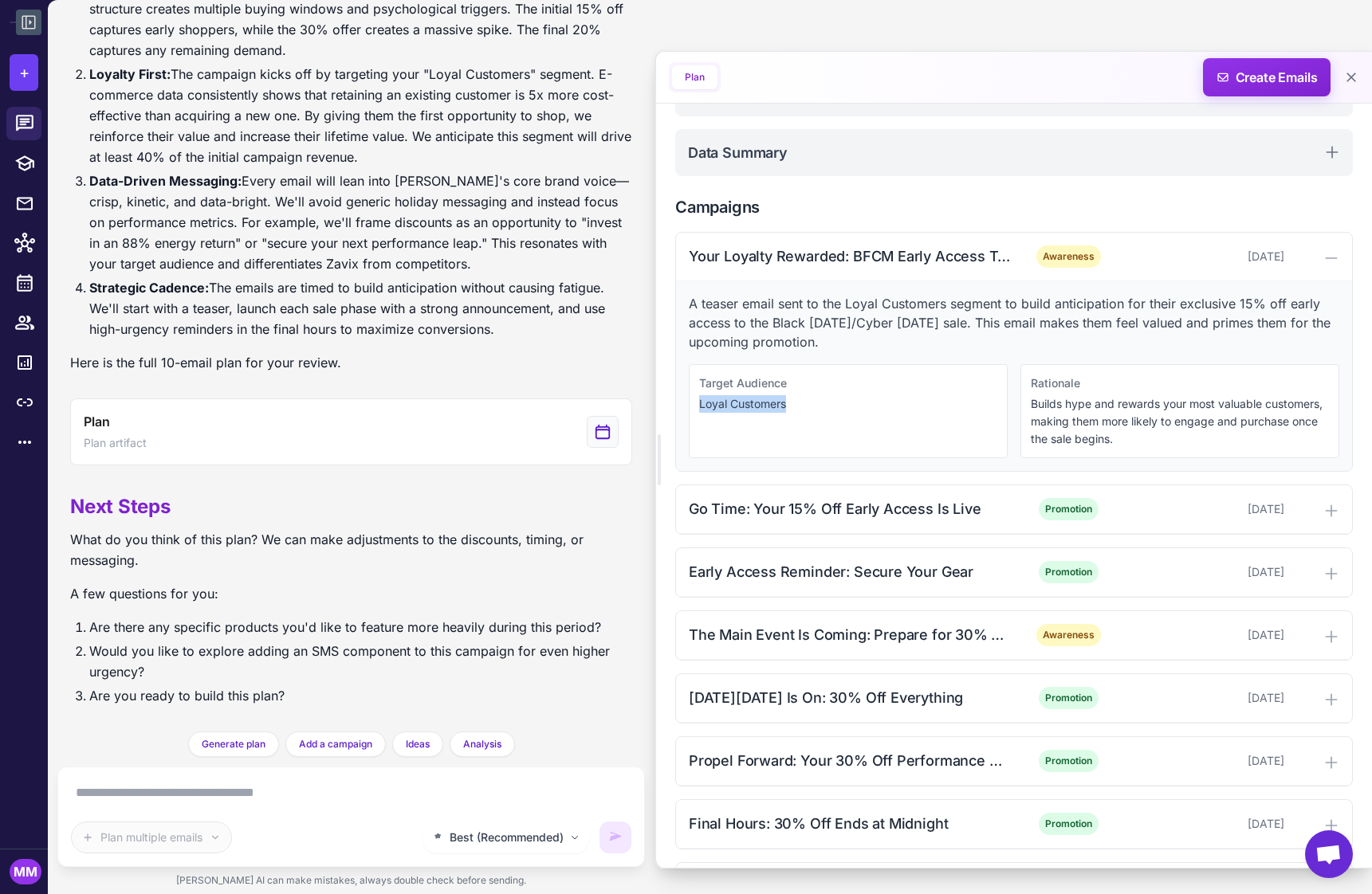
click at [811, 404] on p "Loyal Customers" at bounding box center [848, 404] width 298 height 17
drag, startPoint x: 794, startPoint y: 405, endPoint x: 694, endPoint y: 378, distance: 103.6
click at [694, 378] on div "Target Audience Loyal Customers" at bounding box center [848, 411] width 319 height 94
click at [761, 420] on div "Target Audience Loyal Customers" at bounding box center [848, 411] width 319 height 94
click at [856, 412] on div "Target Audience Loyal Customers" at bounding box center [848, 411] width 319 height 94
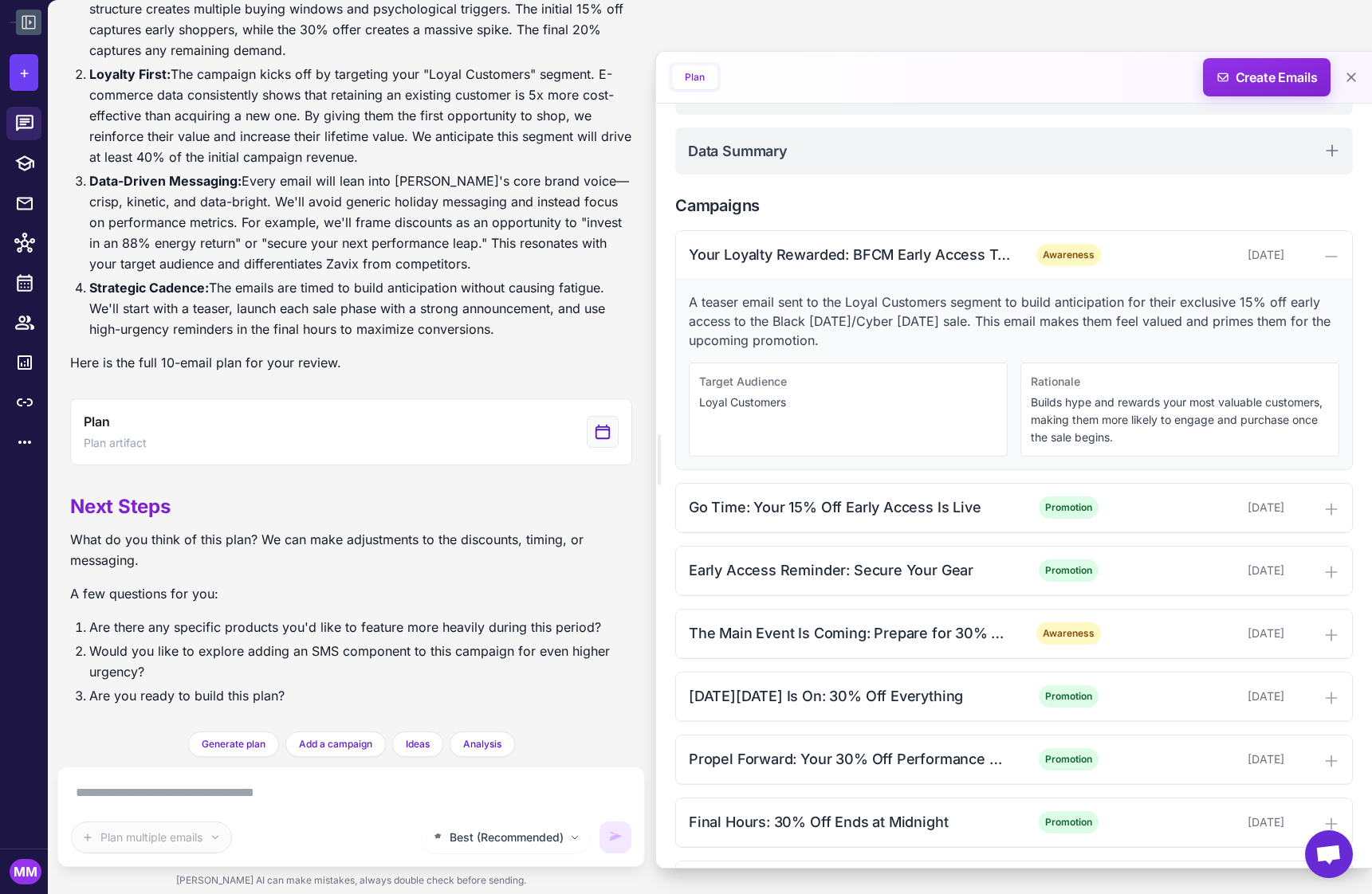
scroll to position [235, 0]
click at [167, 801] on textarea at bounding box center [351, 793] width 561 height 26
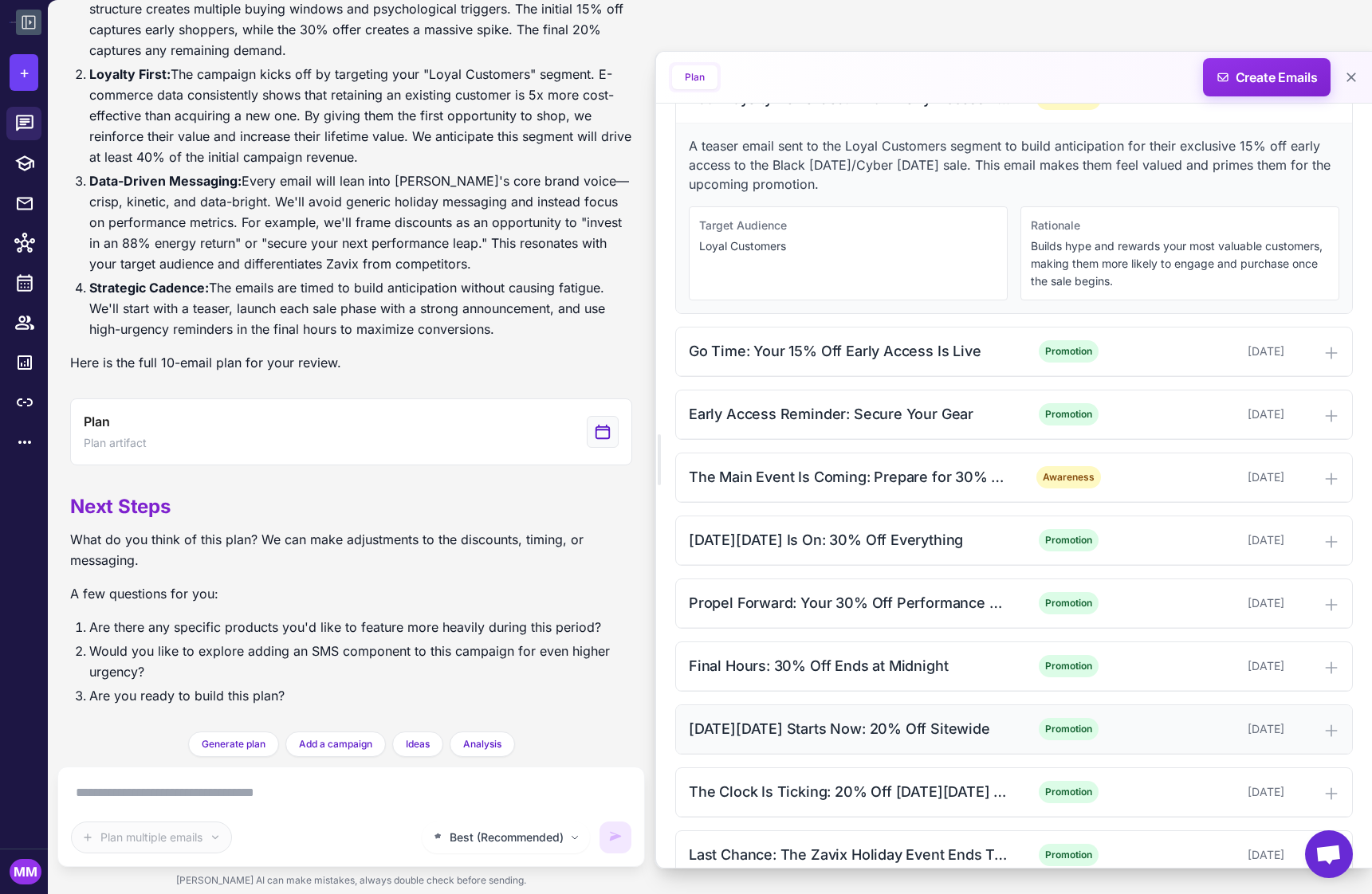
scroll to position [423, 0]
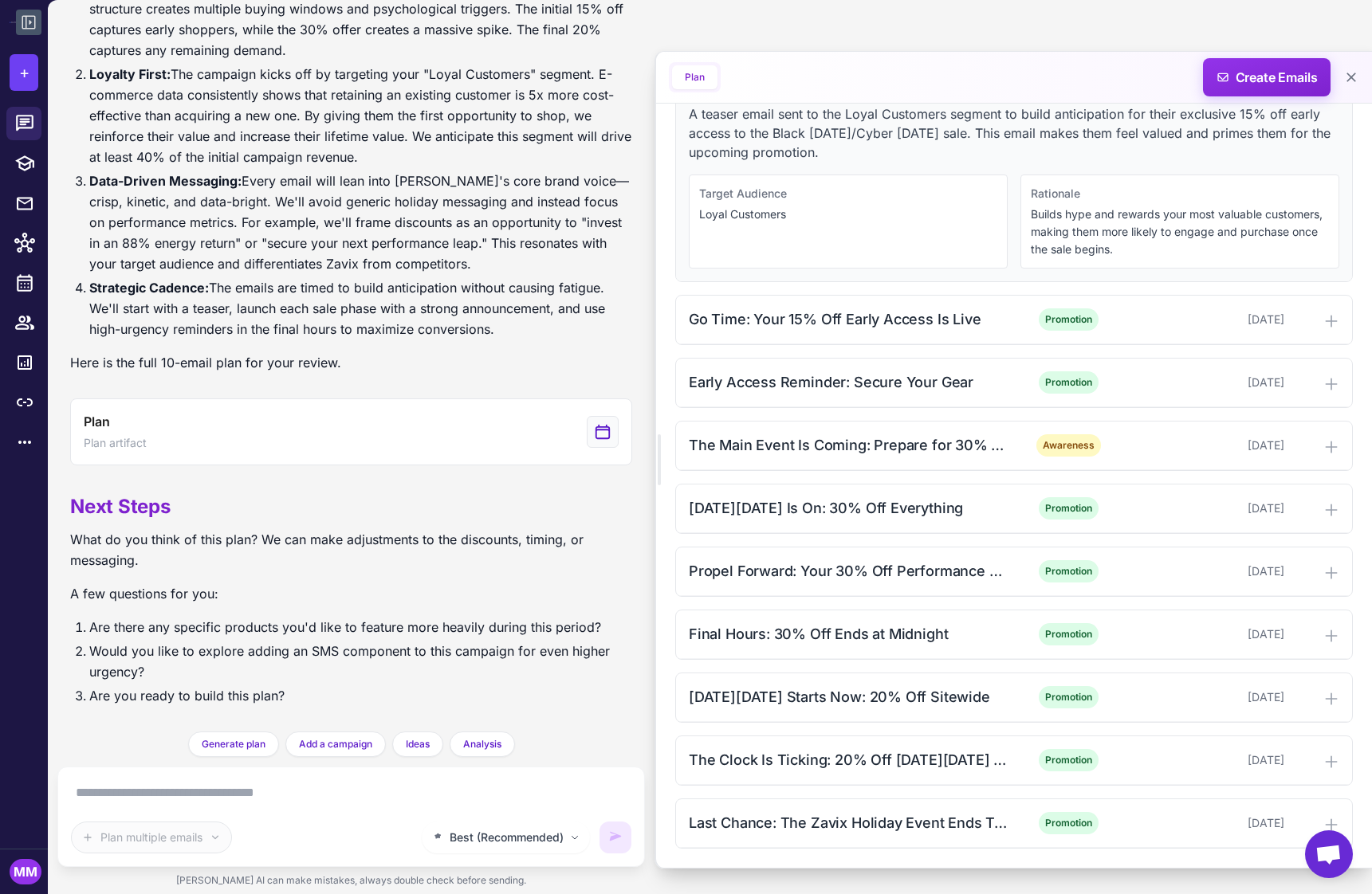
click at [192, 786] on textarea at bounding box center [351, 793] width 561 height 26
type textarea "*"
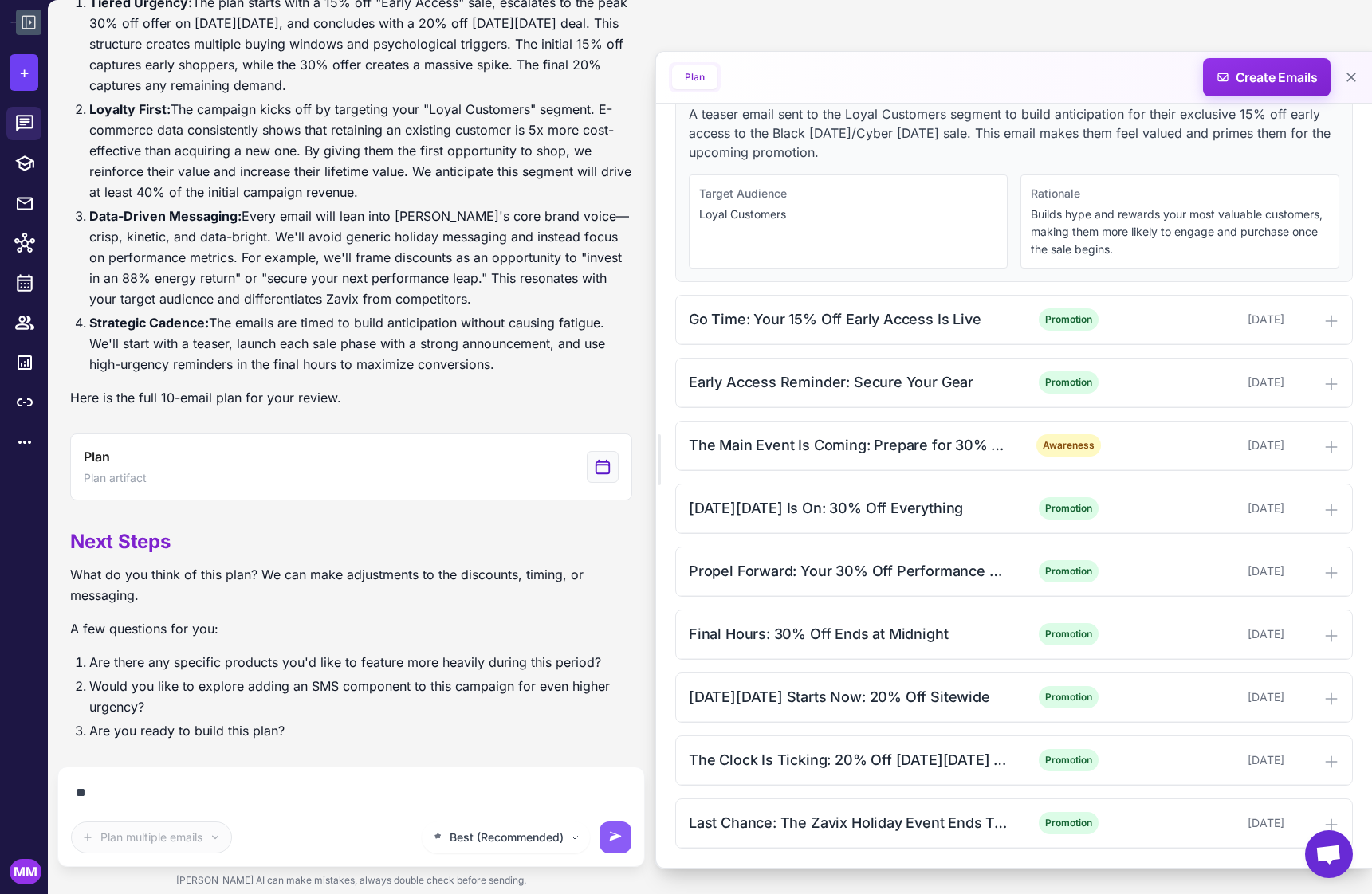
type textarea "*"
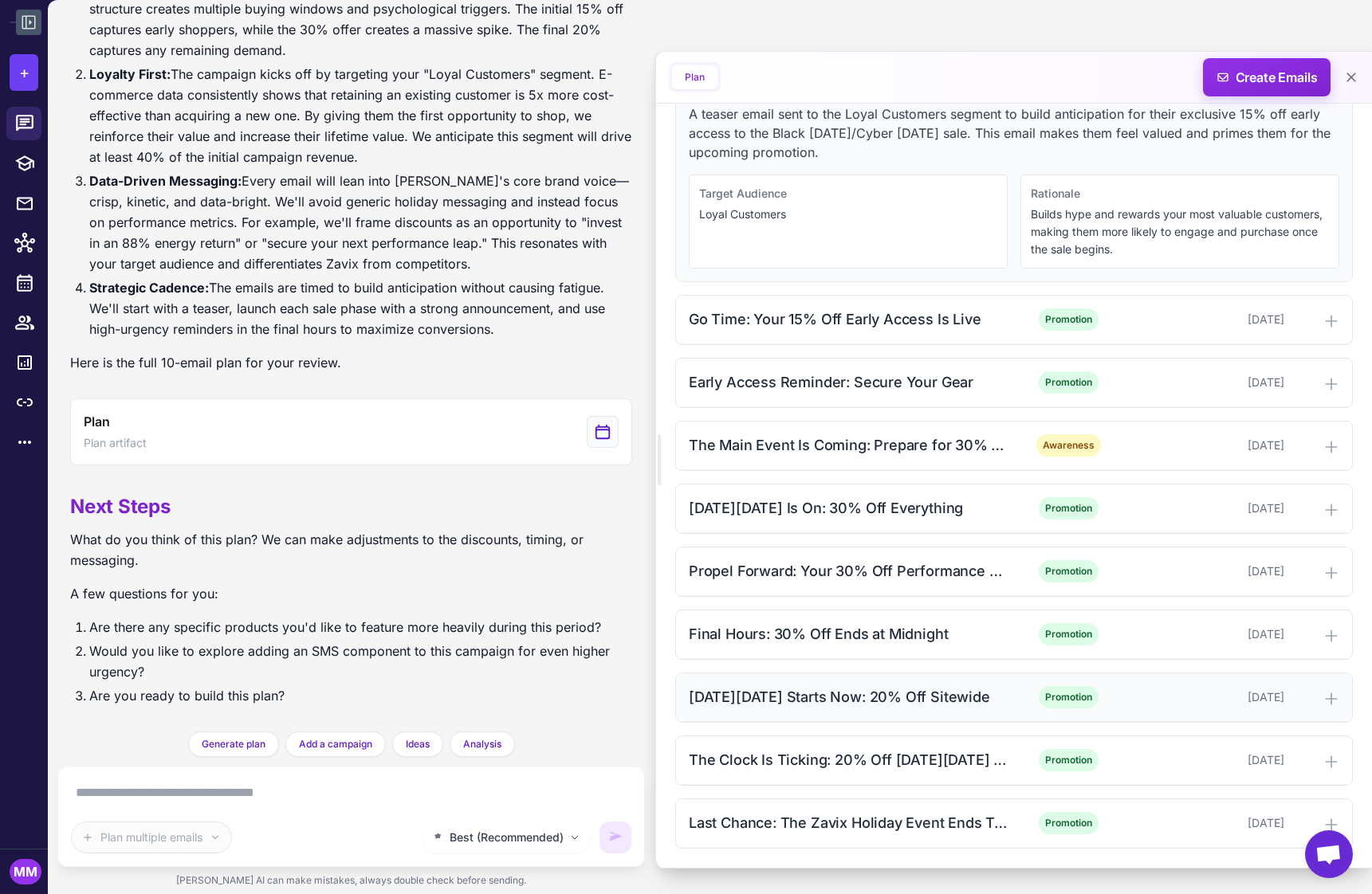
scroll to position [423, 0]
click at [231, 800] on textarea at bounding box center [351, 793] width 561 height 26
click at [264, 795] on textarea at bounding box center [351, 793] width 561 height 26
click at [208, 795] on textarea at bounding box center [351, 793] width 561 height 26
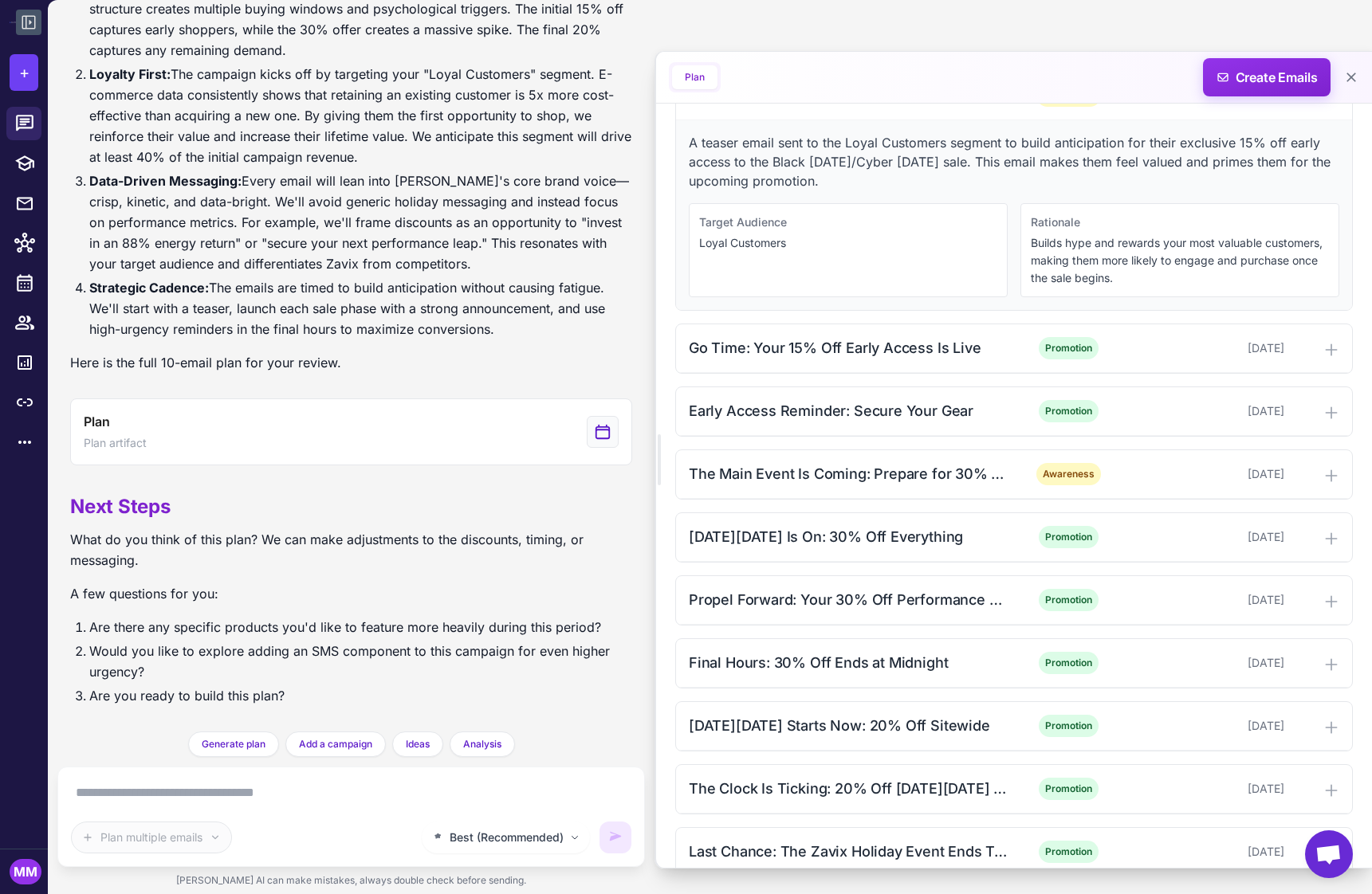
scroll to position [382, 0]
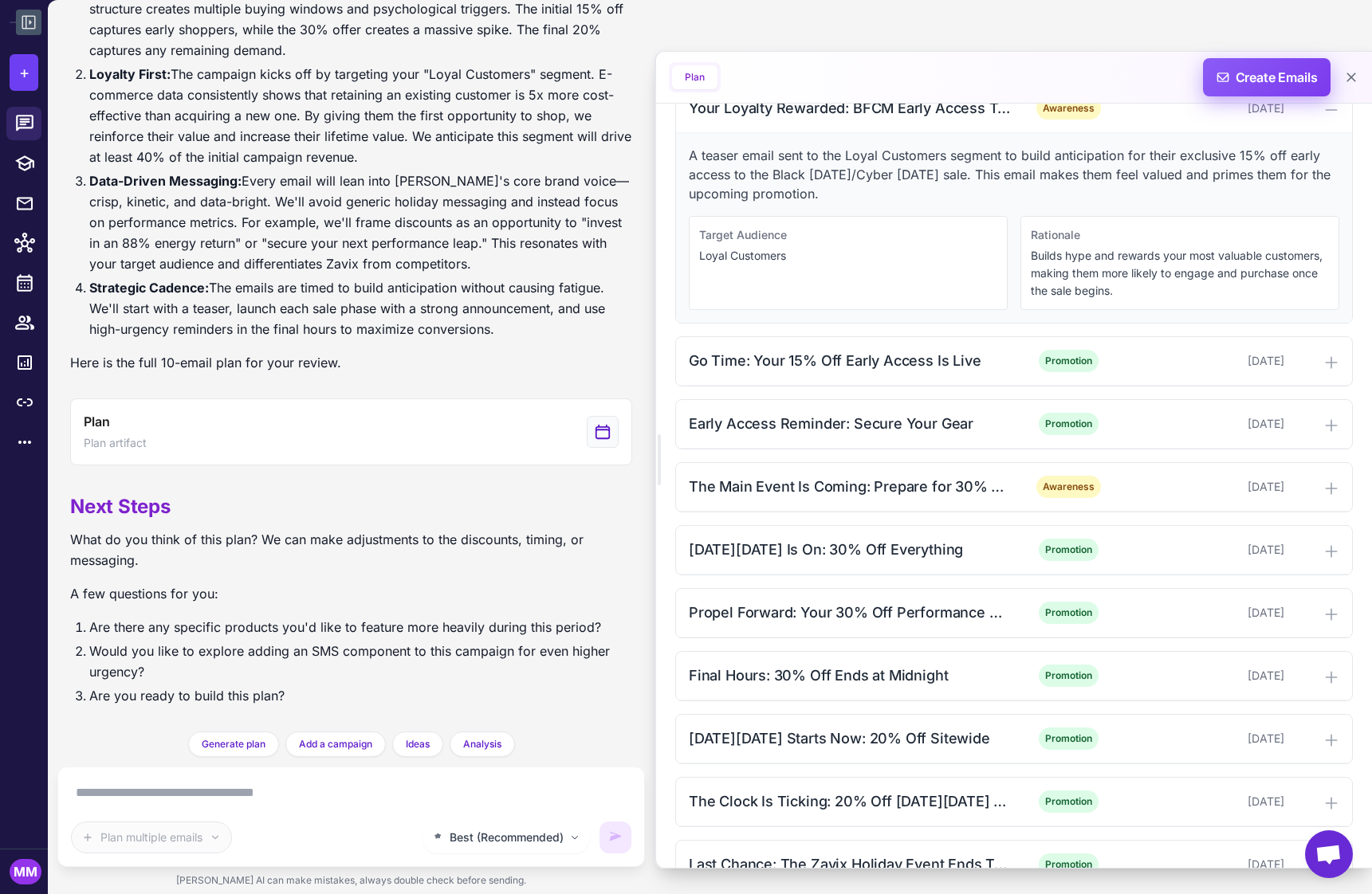
click at [1273, 74] on span "Create Emails" at bounding box center [1266, 78] width 139 height 38
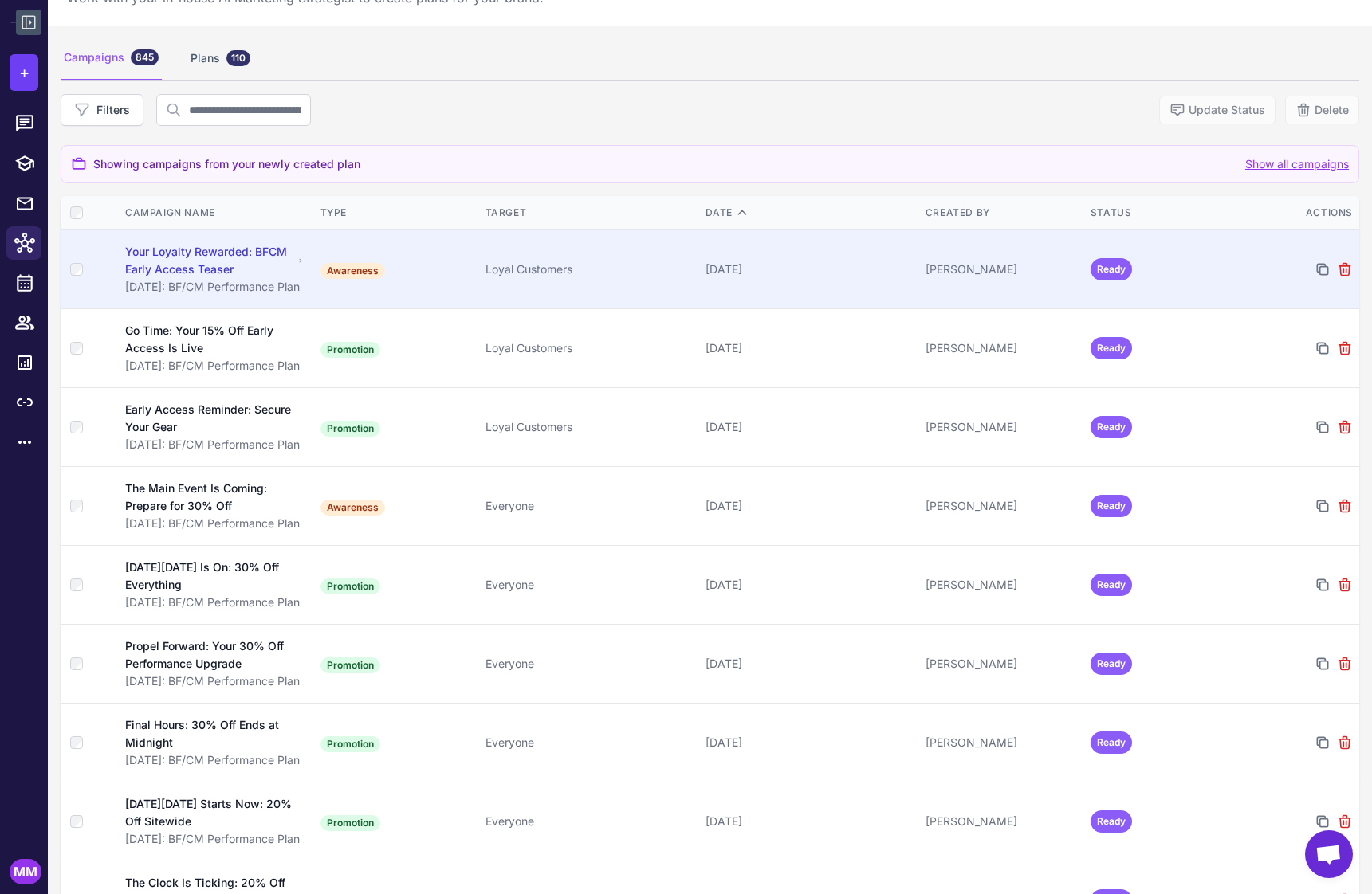
scroll to position [60, 0]
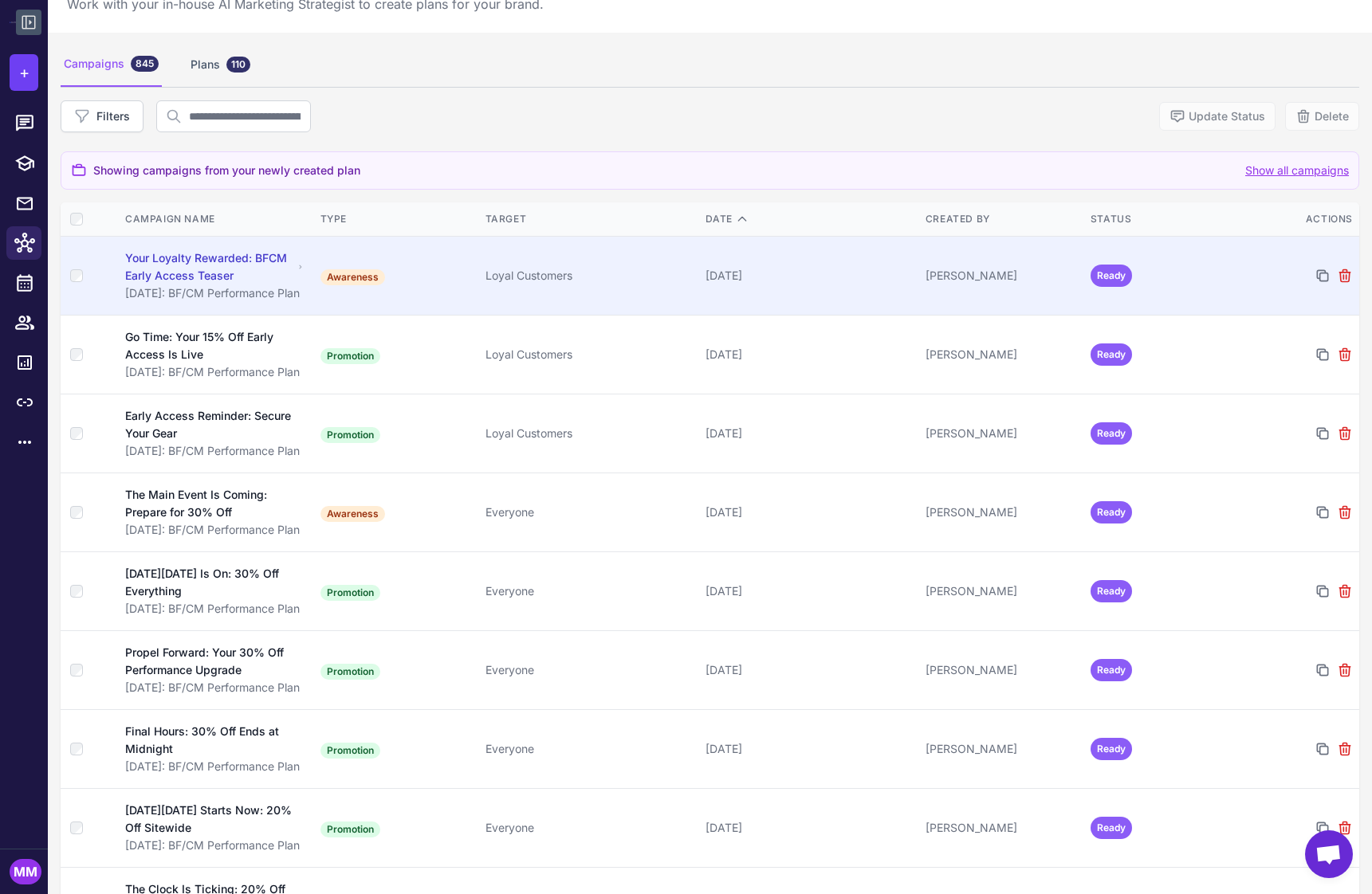
click at [839, 274] on div "November 19, 2025" at bounding box center [810, 276] width 208 height 17
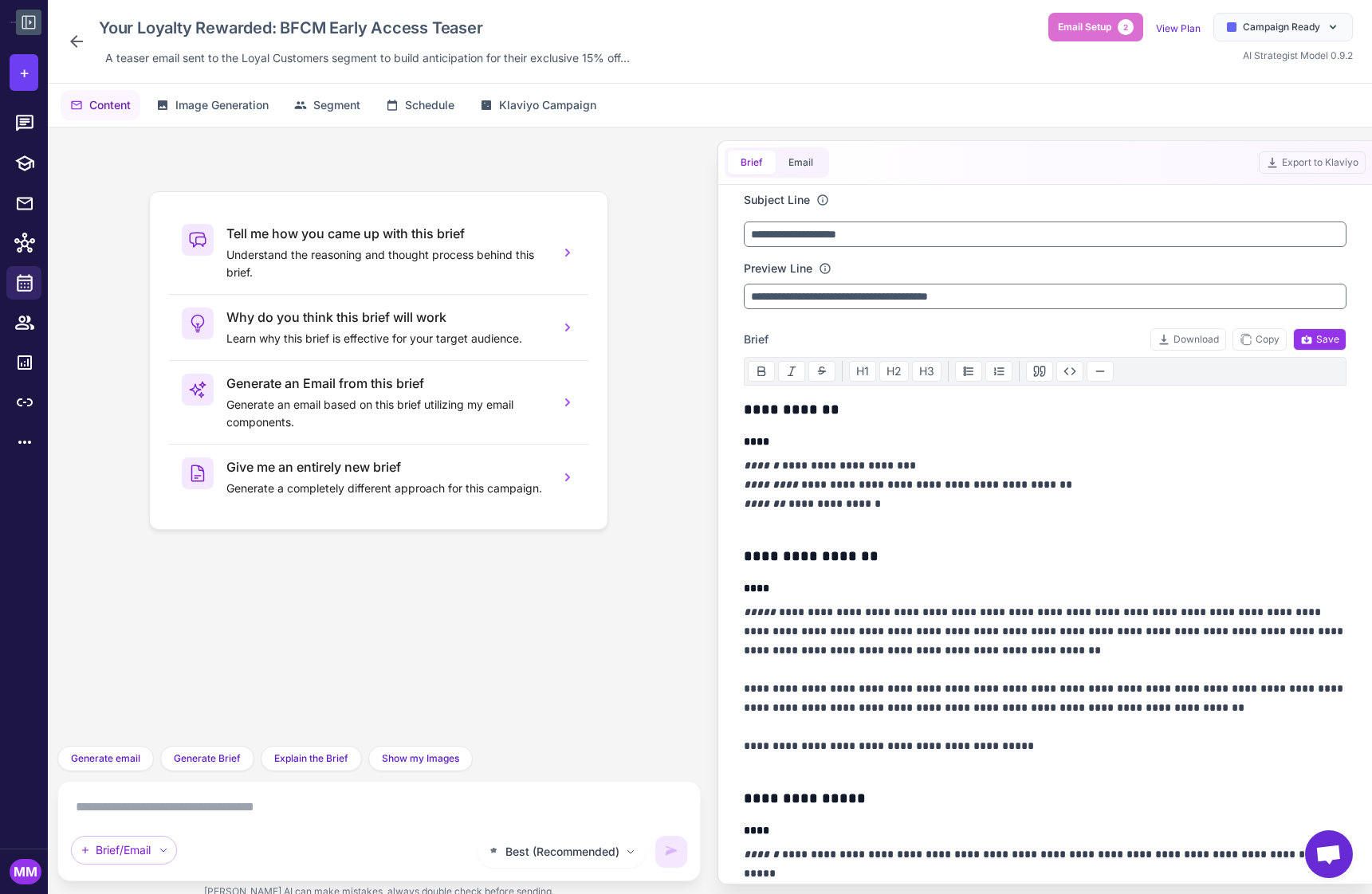
click at [231, 807] on textarea at bounding box center [379, 807] width 616 height 26
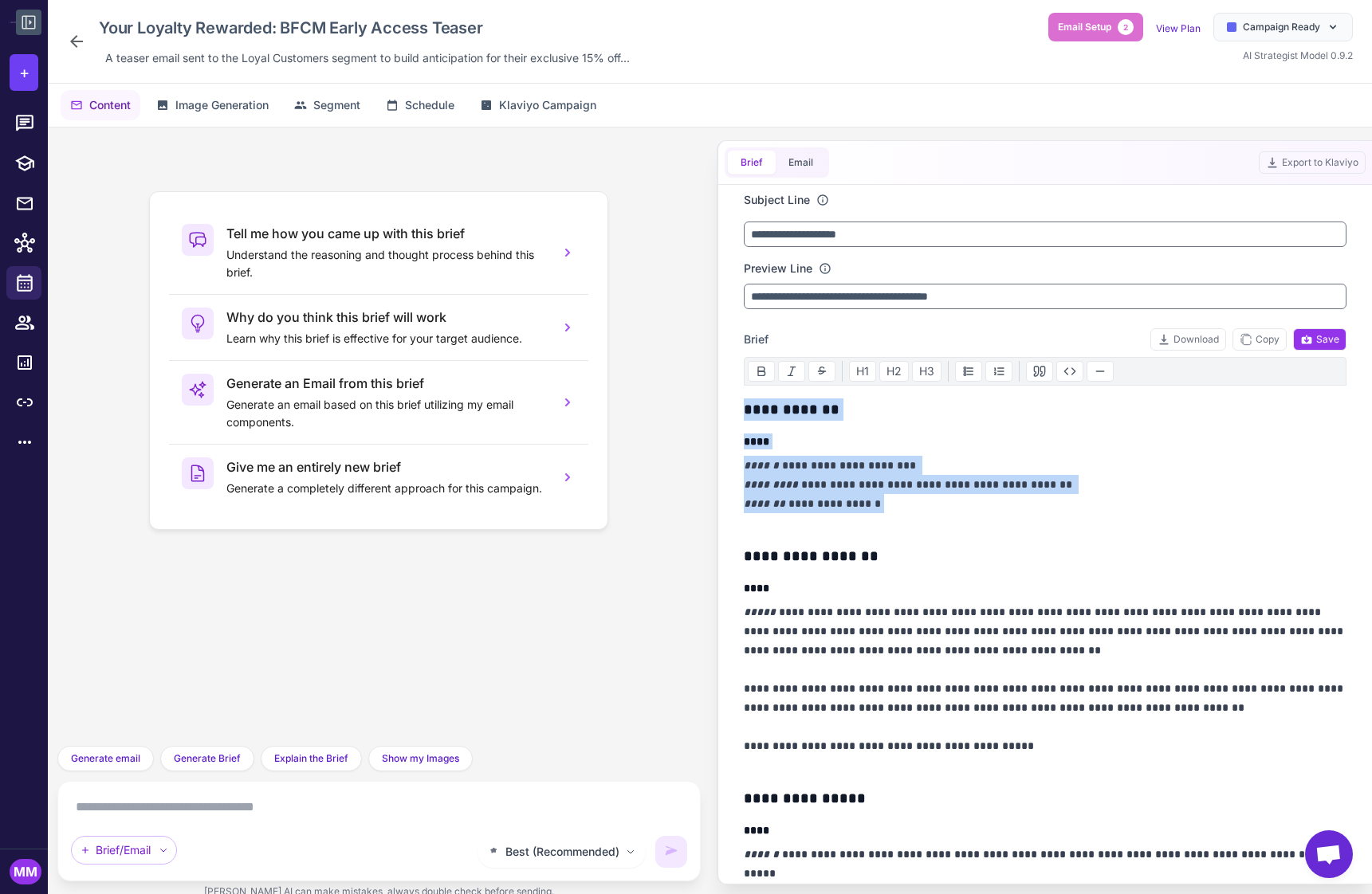
drag, startPoint x: 744, startPoint y: 410, endPoint x: 903, endPoint y: 505, distance: 185.2
click at [900, 495] on p "**********" at bounding box center [1046, 494] width 604 height 77
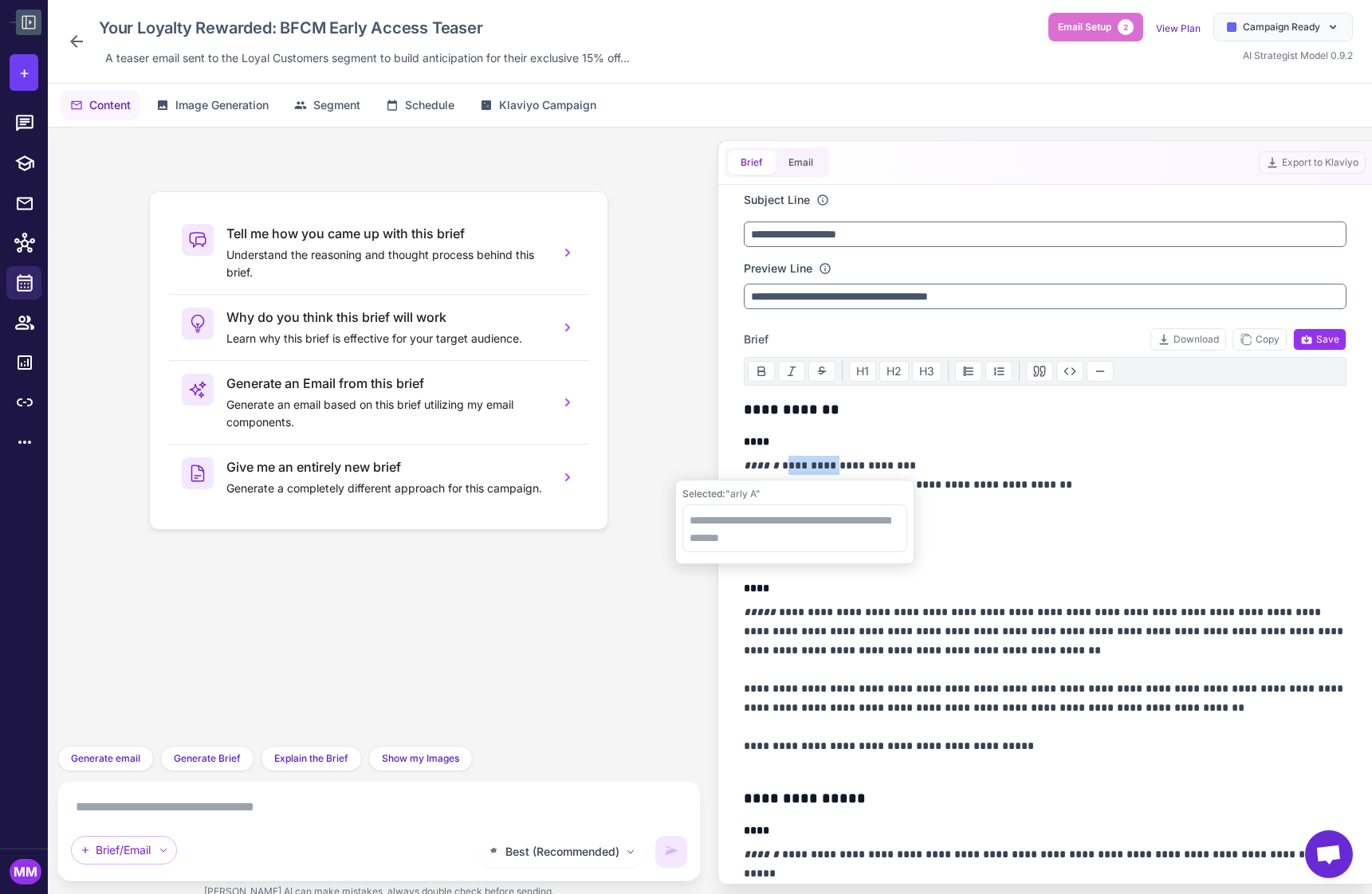
drag, startPoint x: 779, startPoint y: 464, endPoint x: 826, endPoint y: 466, distance: 47.0
click at [826, 466] on p "**********" at bounding box center [1046, 494] width 604 height 77
drag, startPoint x: 909, startPoint y: 461, endPoint x: 775, endPoint y: 464, distance: 134.0
click at [775, 464] on p "**********" at bounding box center [1046, 494] width 604 height 77
click at [752, 526] on textarea at bounding box center [838, 529] width 225 height 48
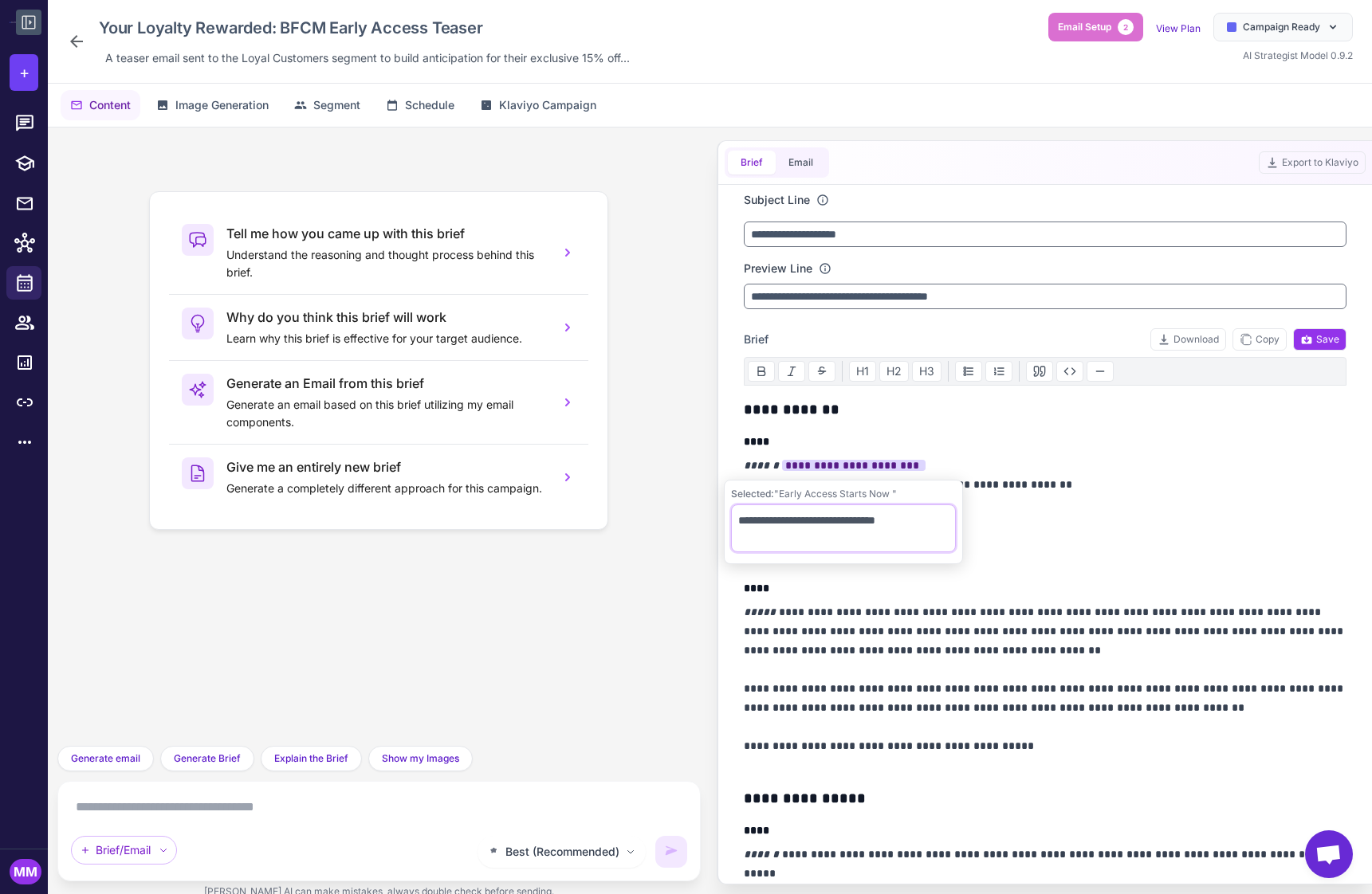
type textarea "**********"
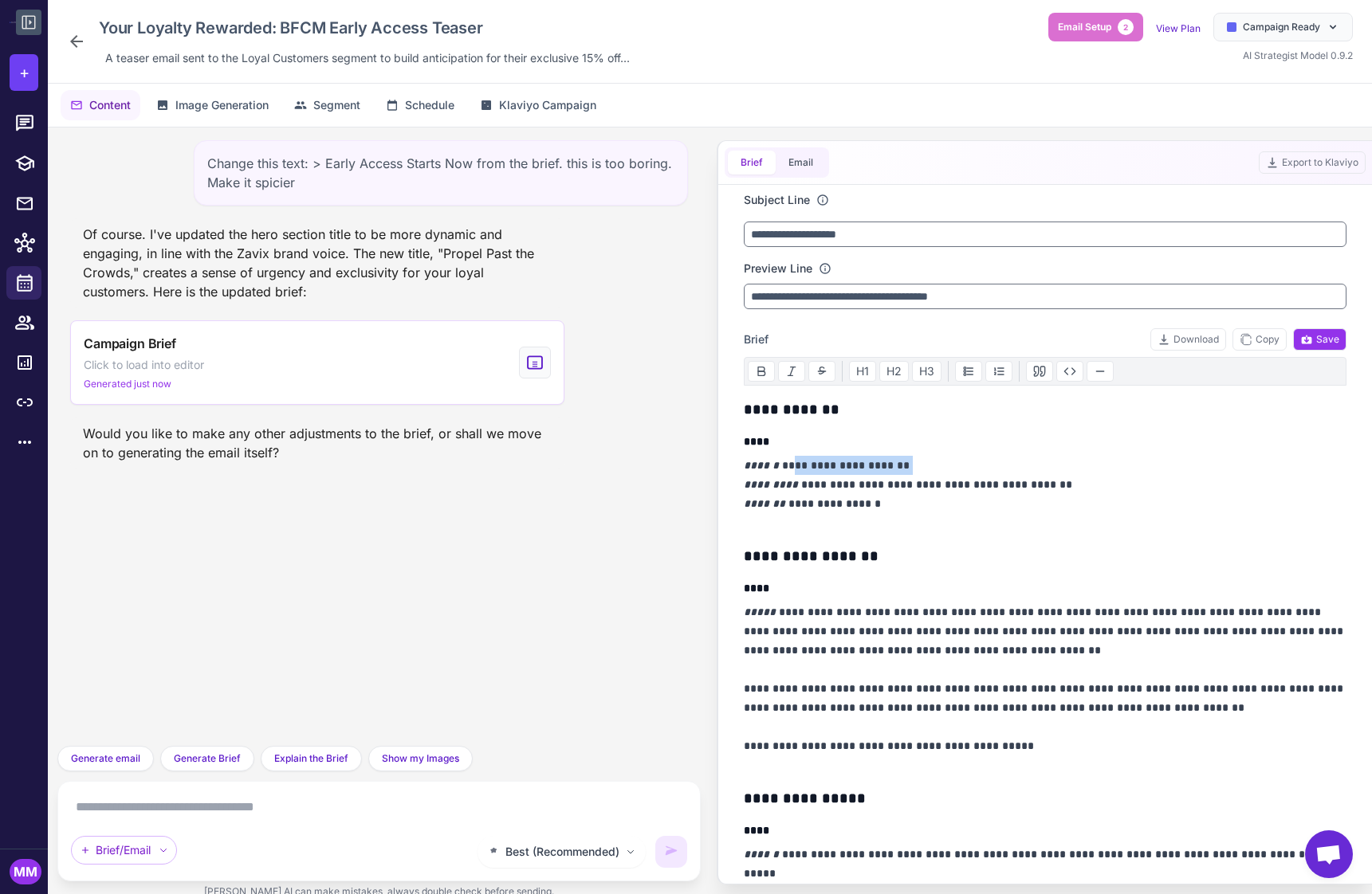
drag, startPoint x: 903, startPoint y: 470, endPoint x: 786, endPoint y: 464, distance: 117.2
click at [786, 464] on p "**********" at bounding box center [1046, 494] width 604 height 77
click at [926, 471] on p "**********" at bounding box center [1046, 494] width 604 height 77
click at [1306, 26] on span "Campaign Ready" at bounding box center [1282, 27] width 77 height 14
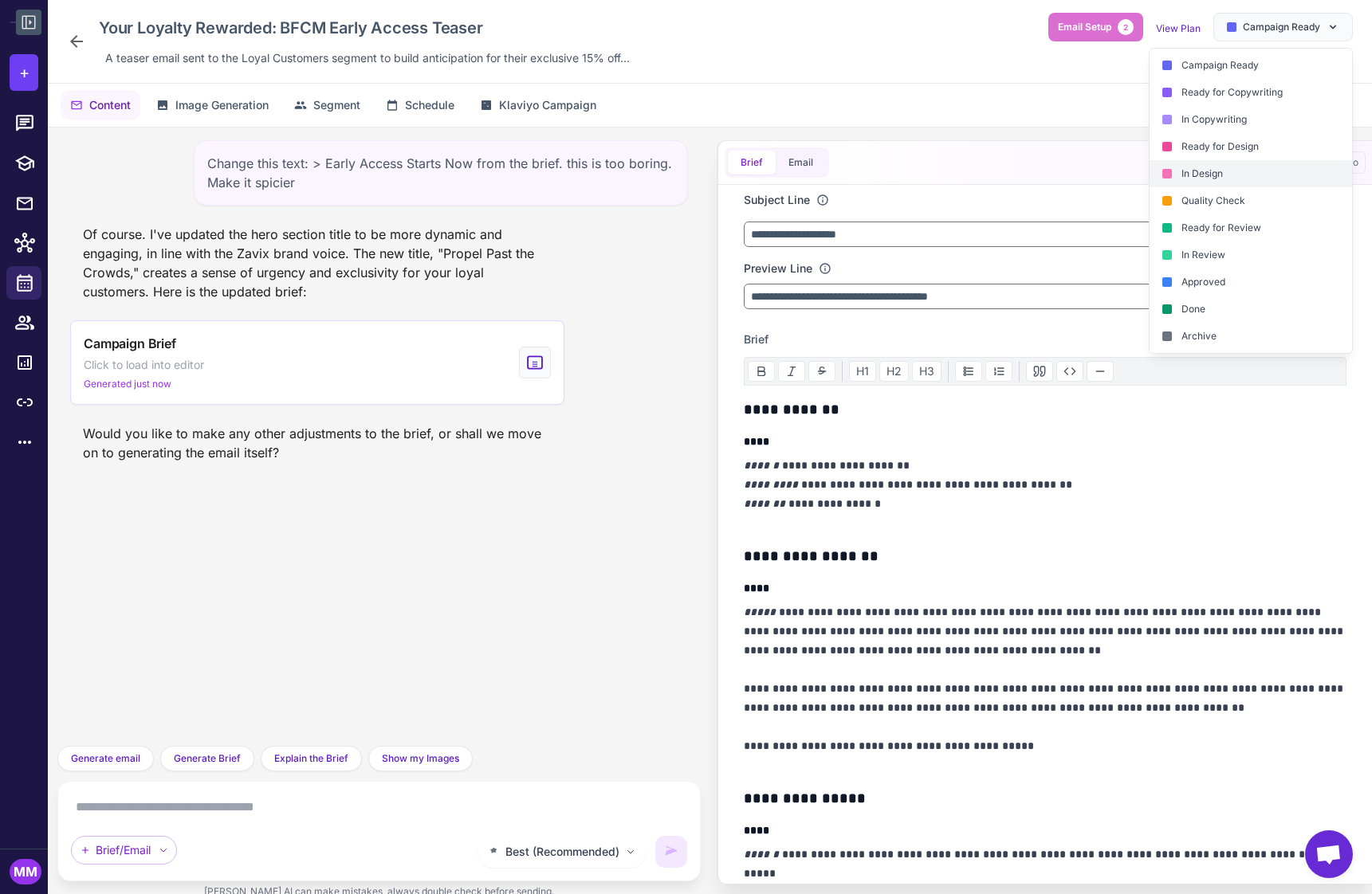
click at [1234, 178] on div "In Design" at bounding box center [1251, 174] width 203 height 27
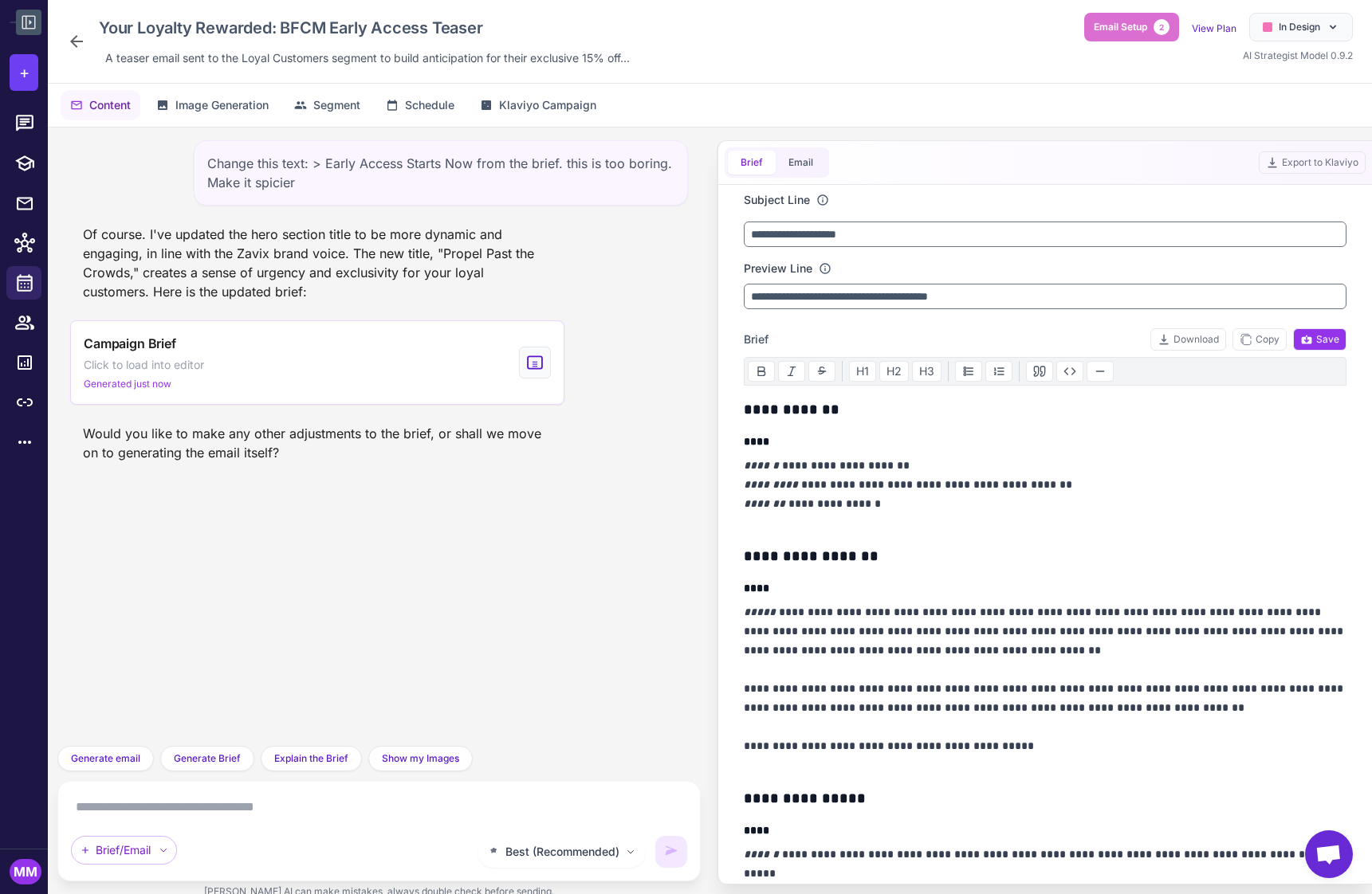
click at [28, 21] on icon at bounding box center [29, 22] width 19 height 19
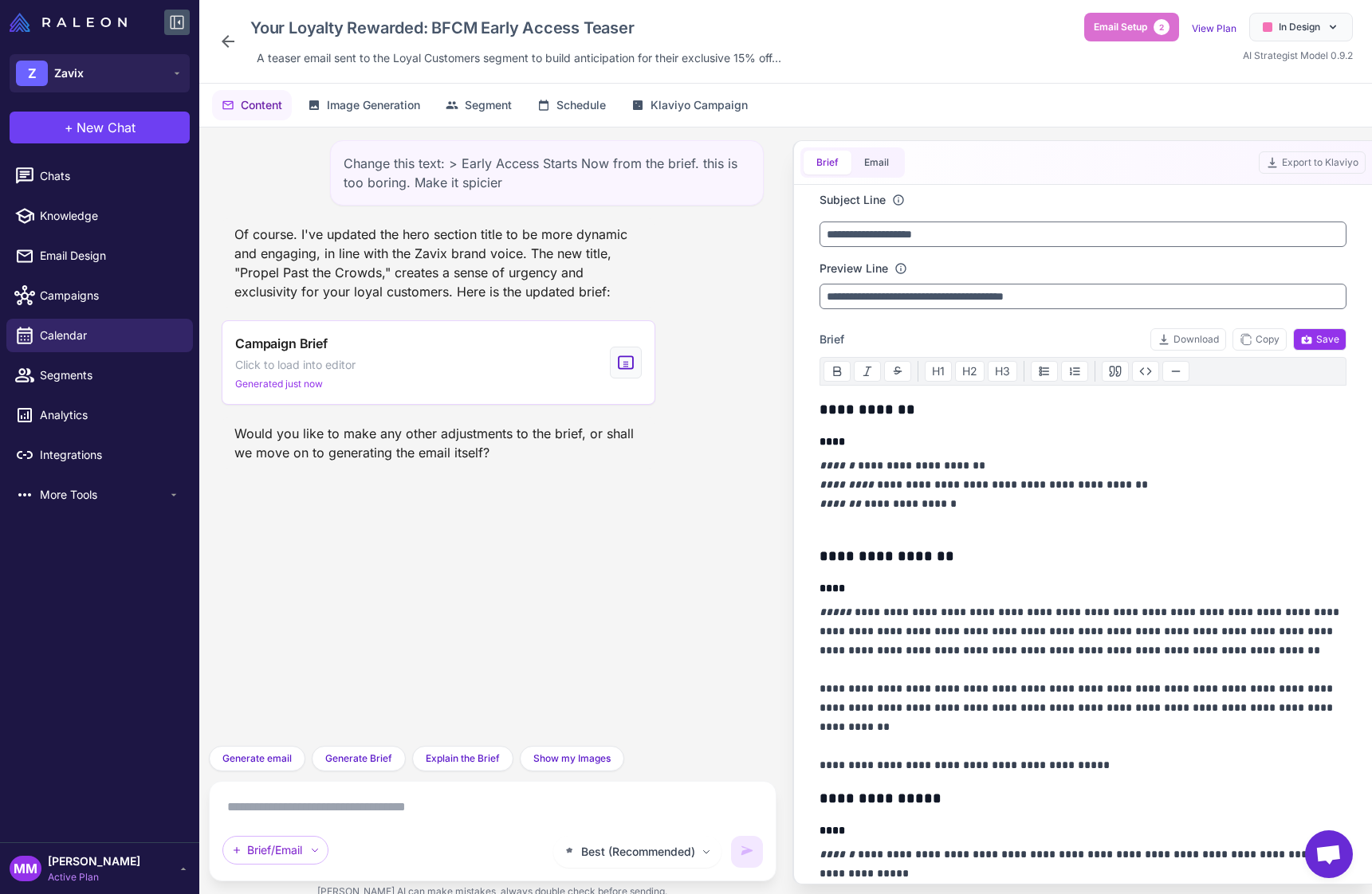
click at [176, 23] on icon at bounding box center [177, 22] width 19 height 19
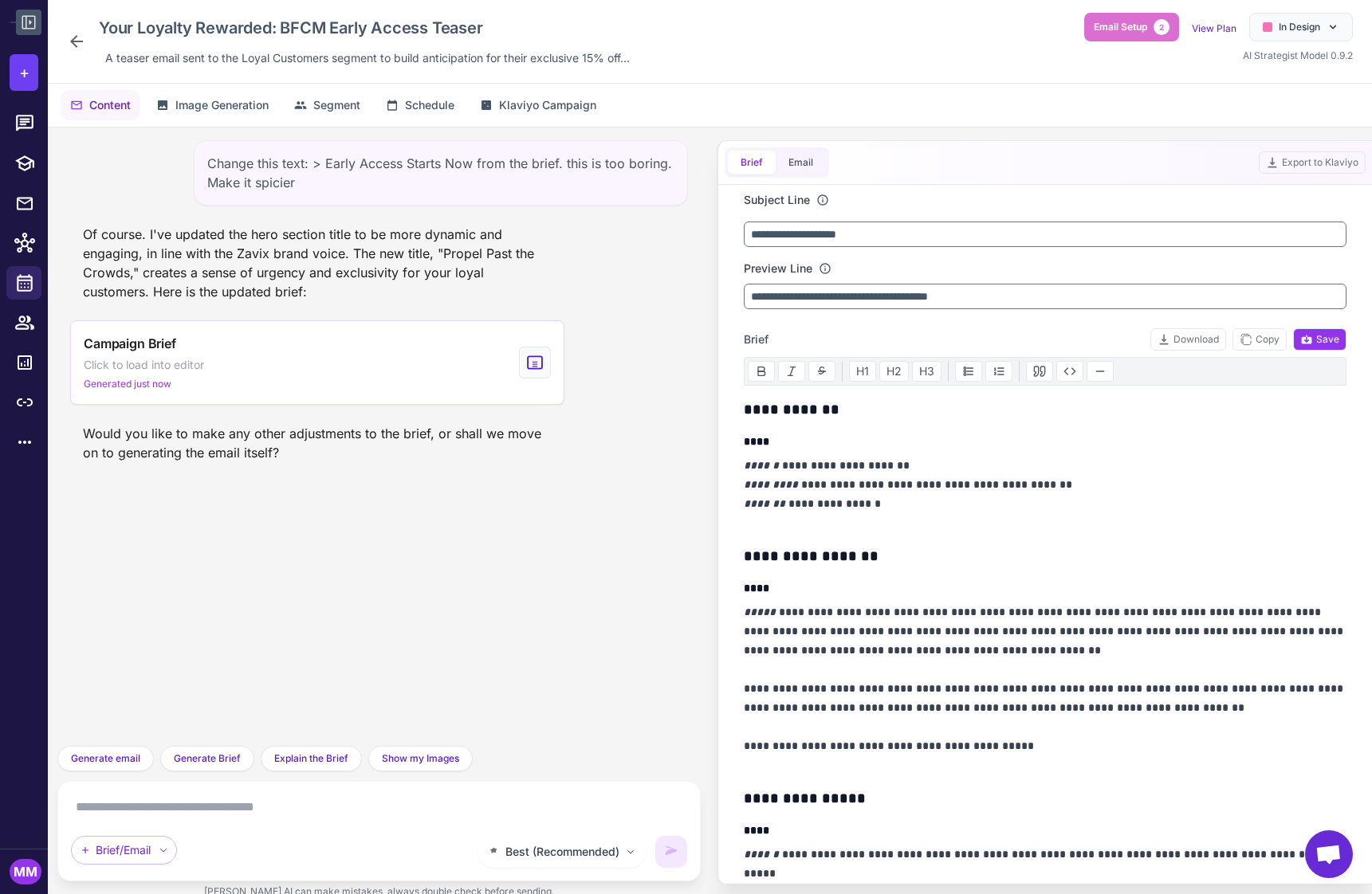
click at [420, 633] on div "Change this text: > Early Access Starts Now from the brief. this is too boring.…" at bounding box center [379, 436] width 643 height 618
click at [109, 760] on span "Generate email" at bounding box center [106, 758] width 69 height 14
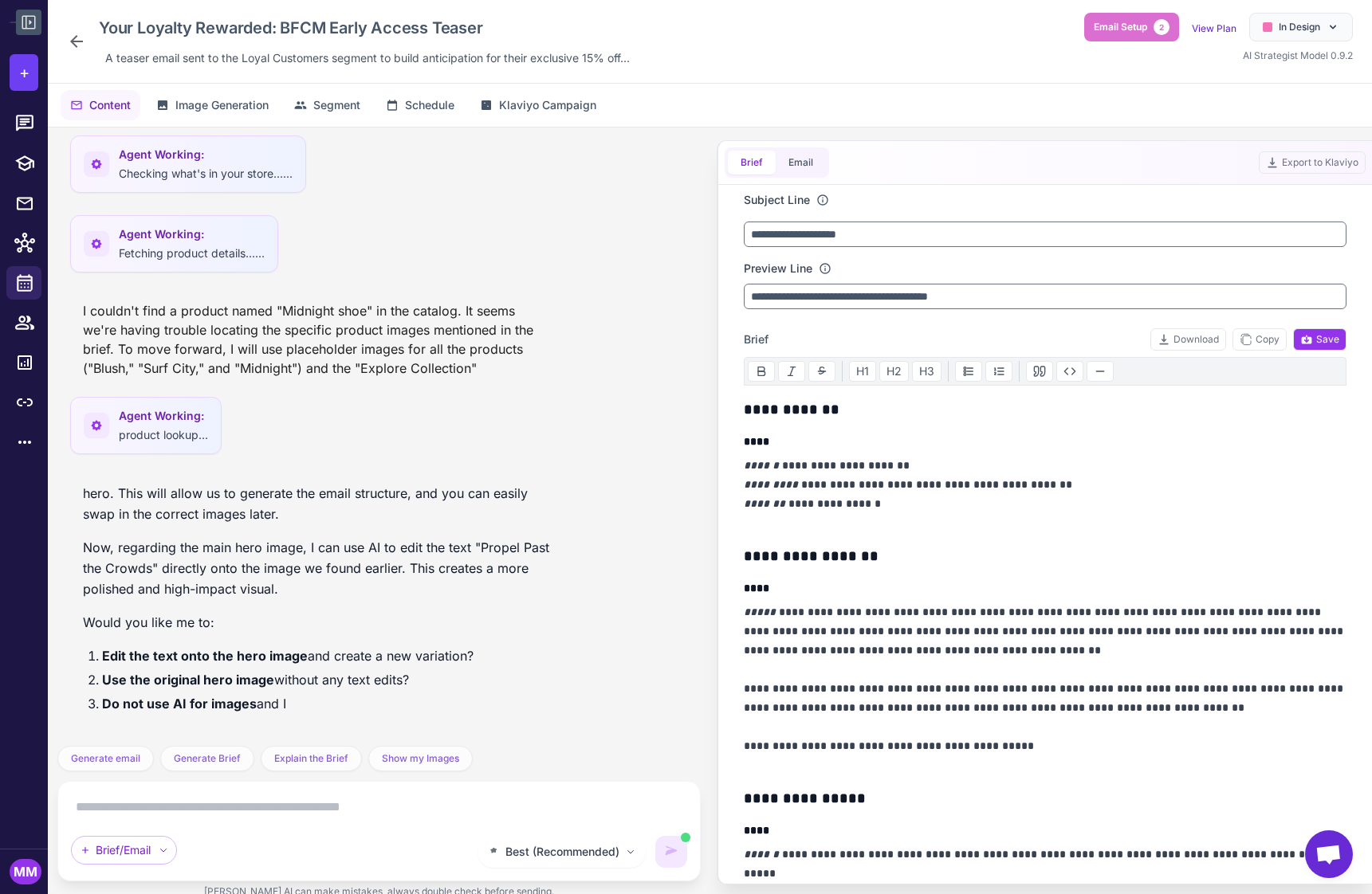
scroll to position [2670, 0]
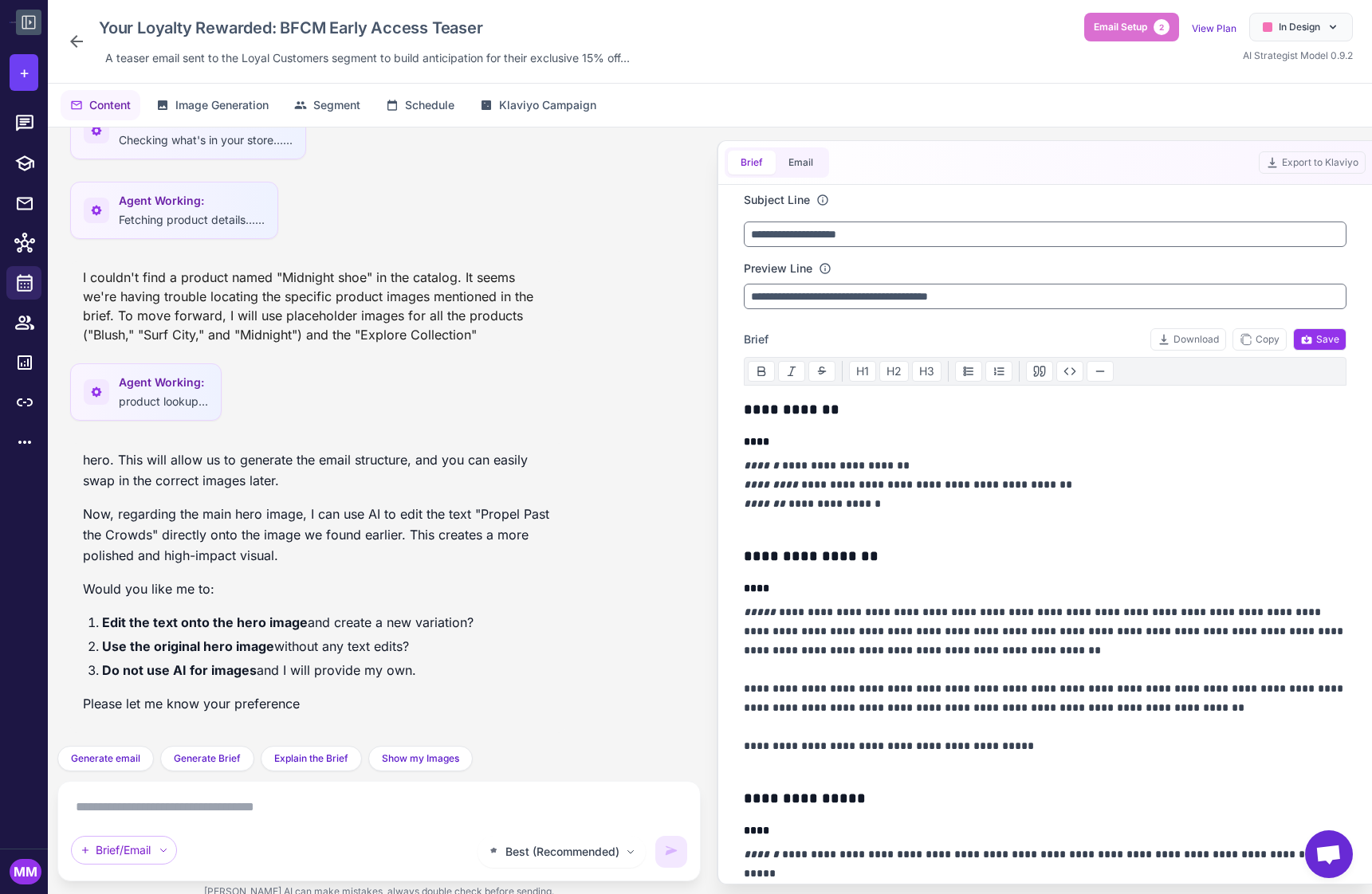
click at [182, 805] on textarea at bounding box center [379, 807] width 616 height 26
type textarea "*"
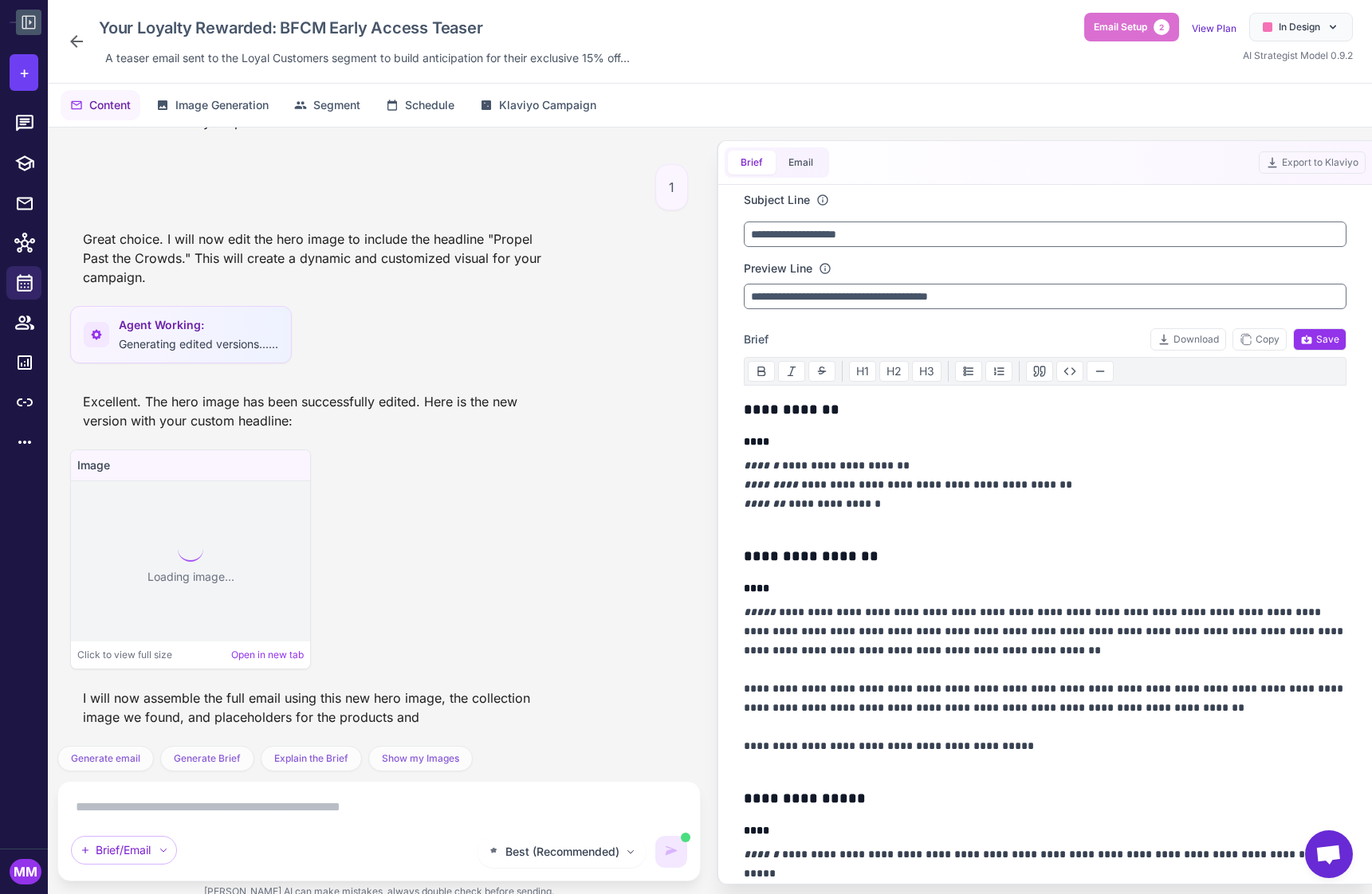
scroll to position [3315, 0]
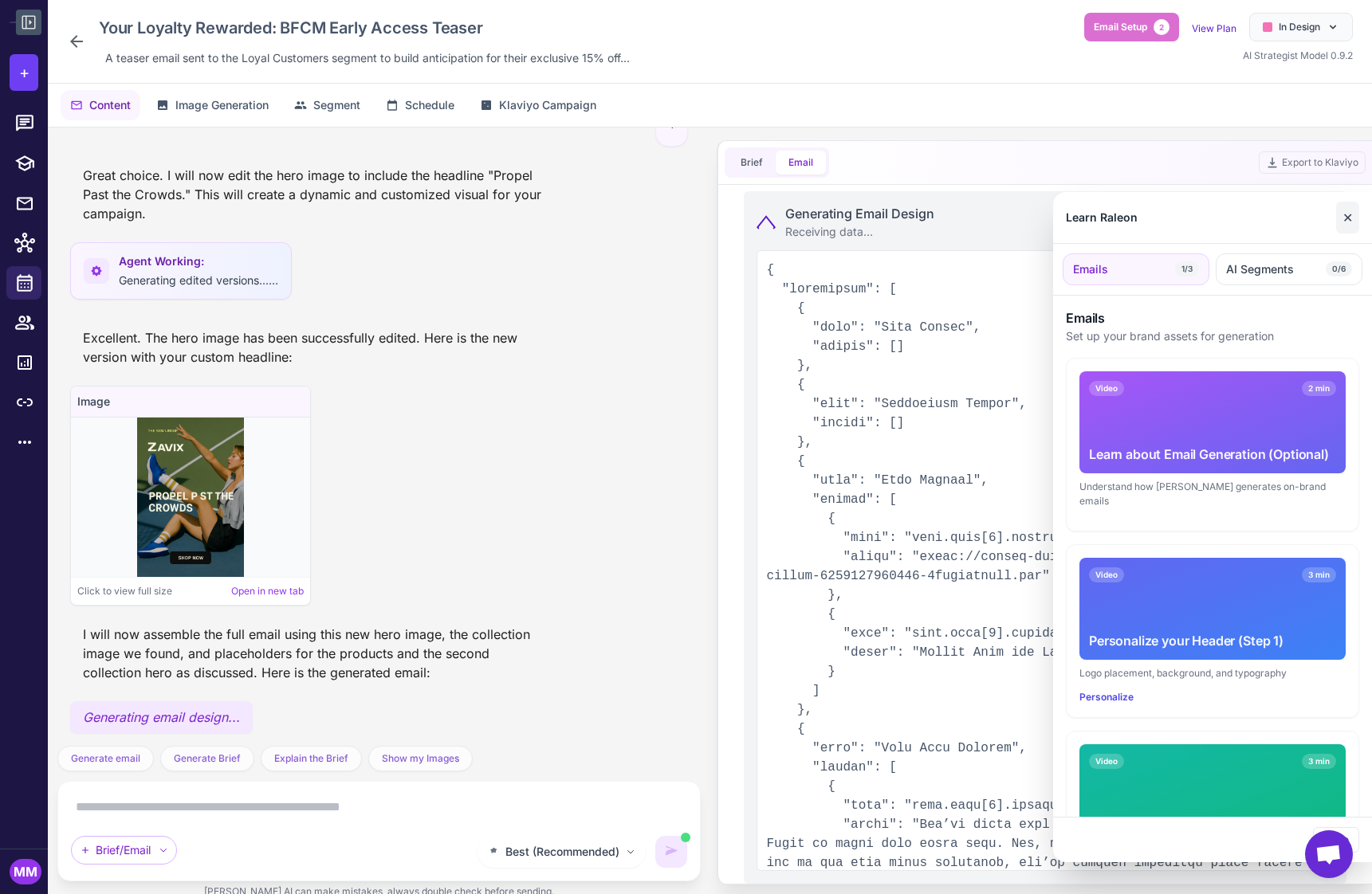
click at [1349, 220] on button "✕" at bounding box center [1348, 217] width 23 height 32
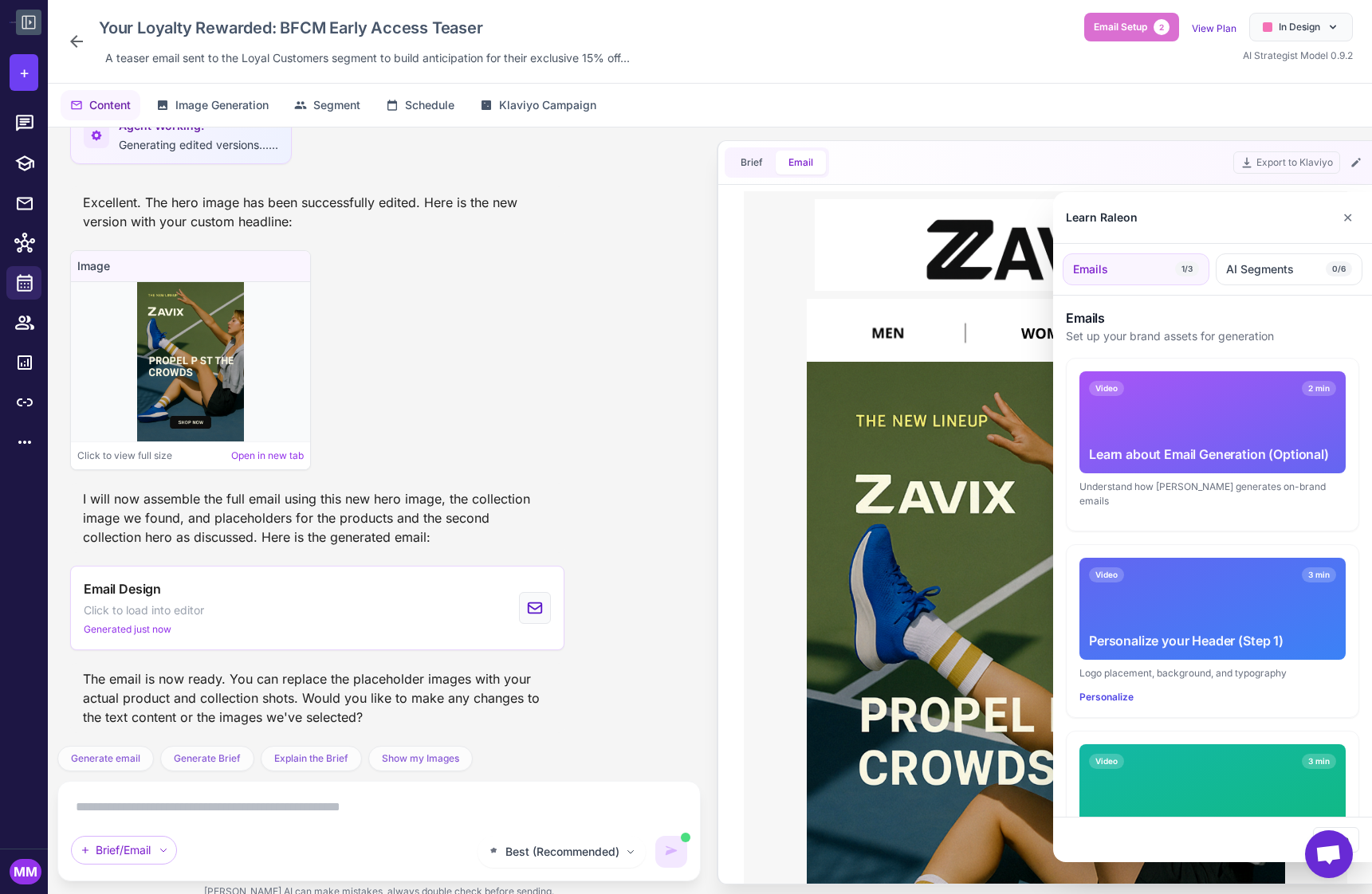
scroll to position [3599, 0]
click at [1353, 211] on button "✕" at bounding box center [1348, 217] width 23 height 32
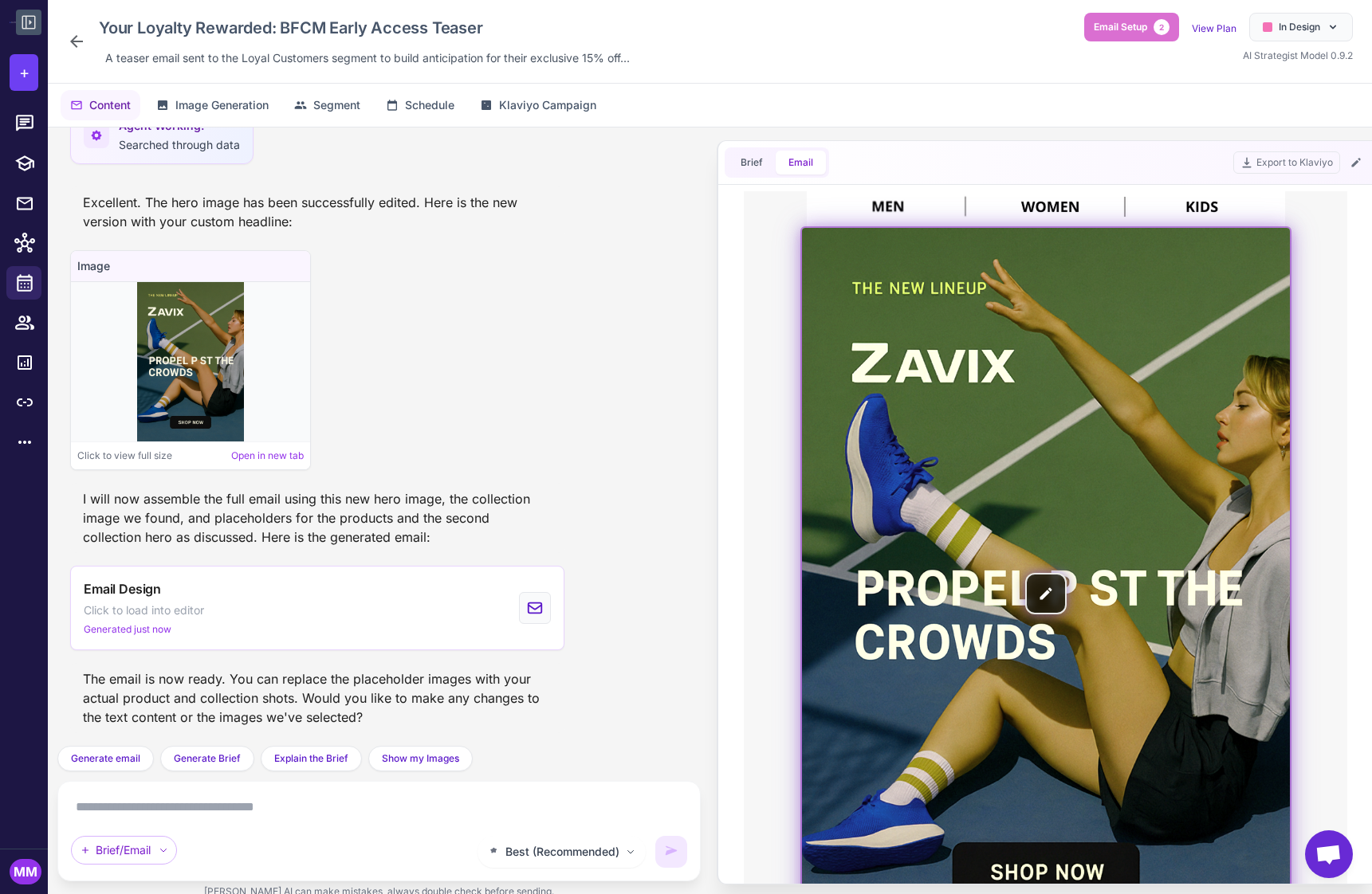
scroll to position [136, 0]
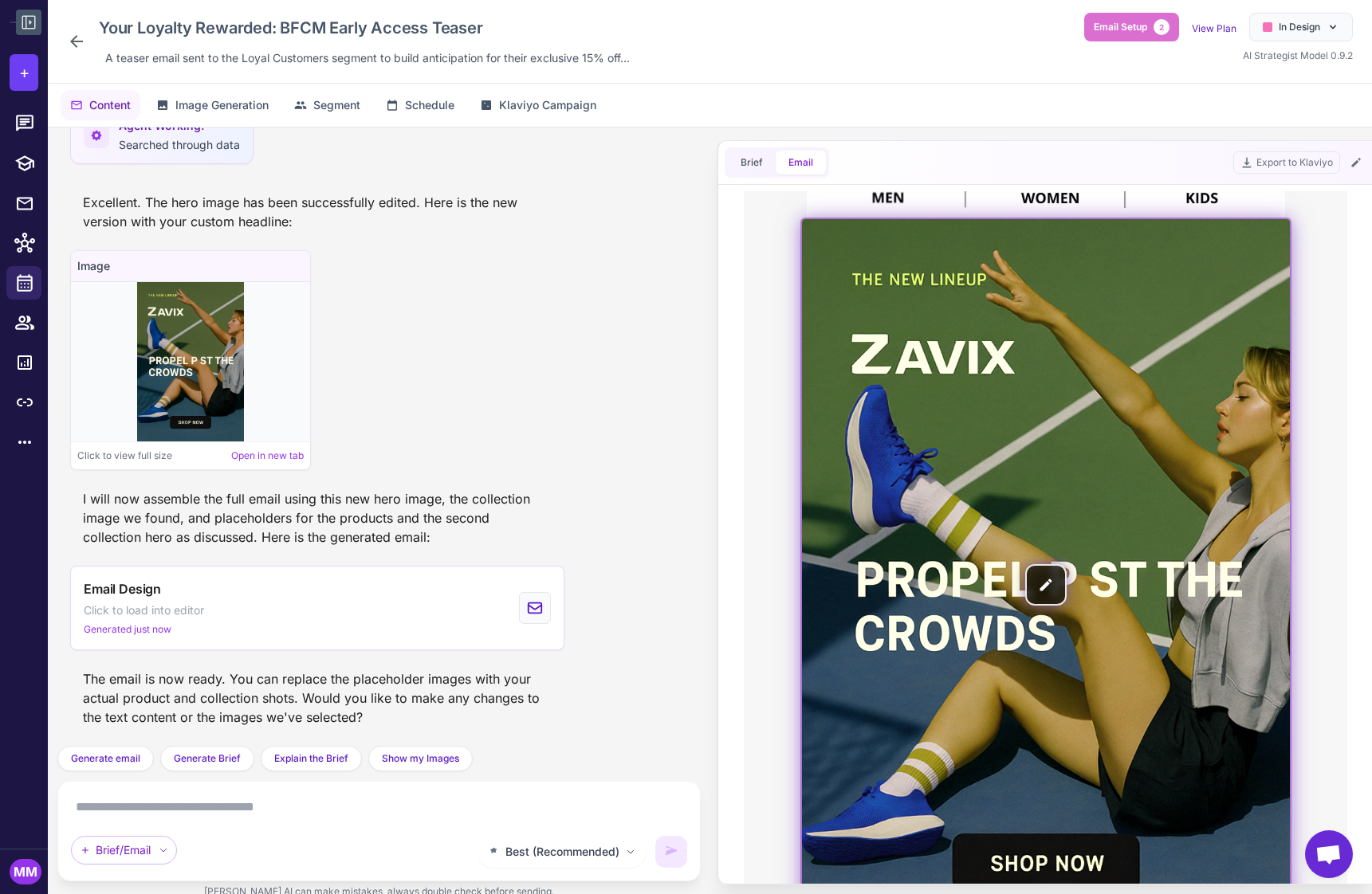
click at [1042, 588] on img at bounding box center [1044, 584] width 487 height 732
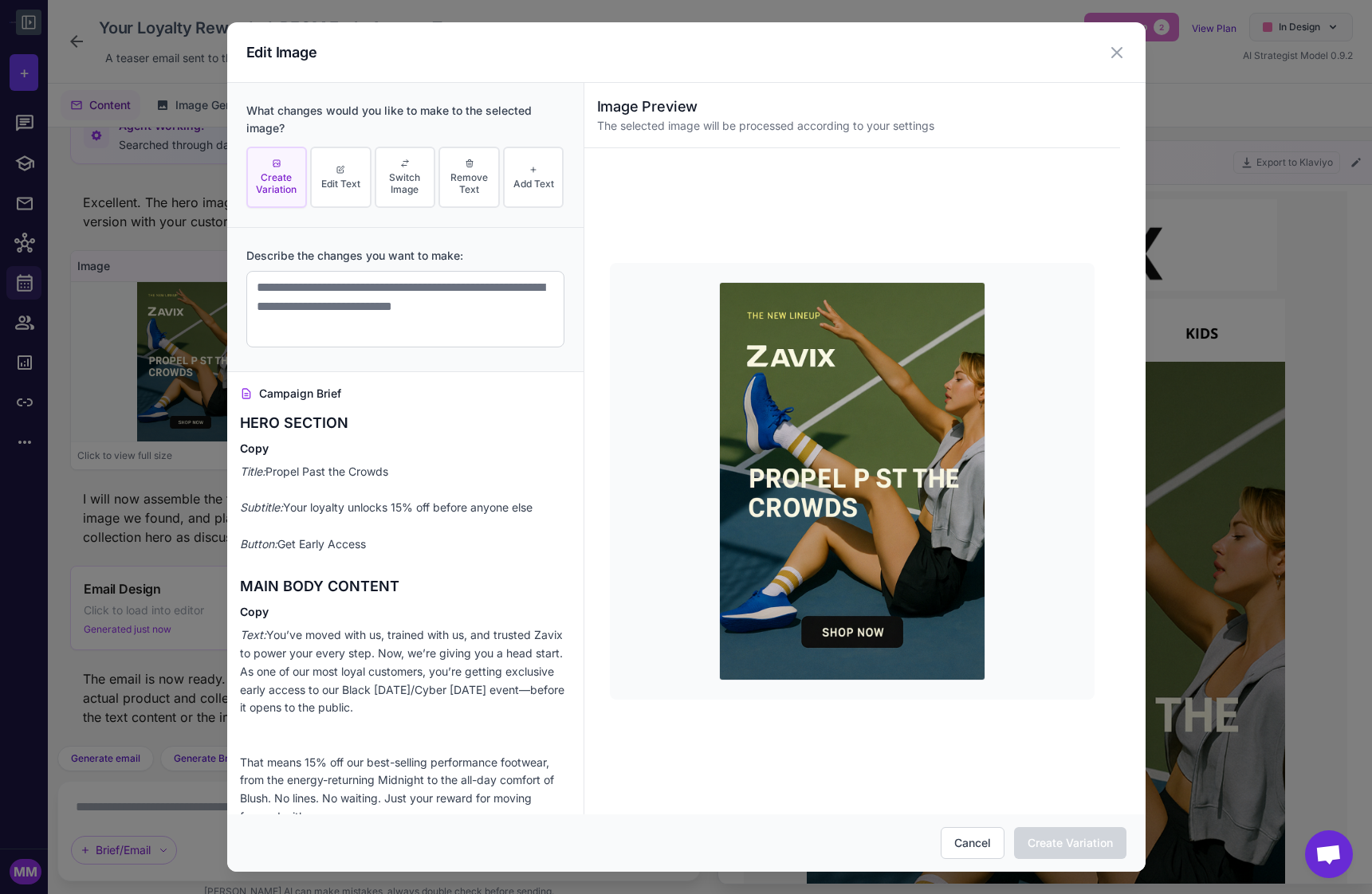
scroll to position [0, 0]
drag, startPoint x: 394, startPoint y: 473, endPoint x: 269, endPoint y: 474, distance: 125.0
click at [269, 474] on p "Title: Propel Past the Crowds Subtitle: Your loyalty unlocks 15% off before any…" at bounding box center [406, 509] width 331 height 91
copy p
click at [343, 175] on button "Edit Text" at bounding box center [341, 178] width 62 height 62
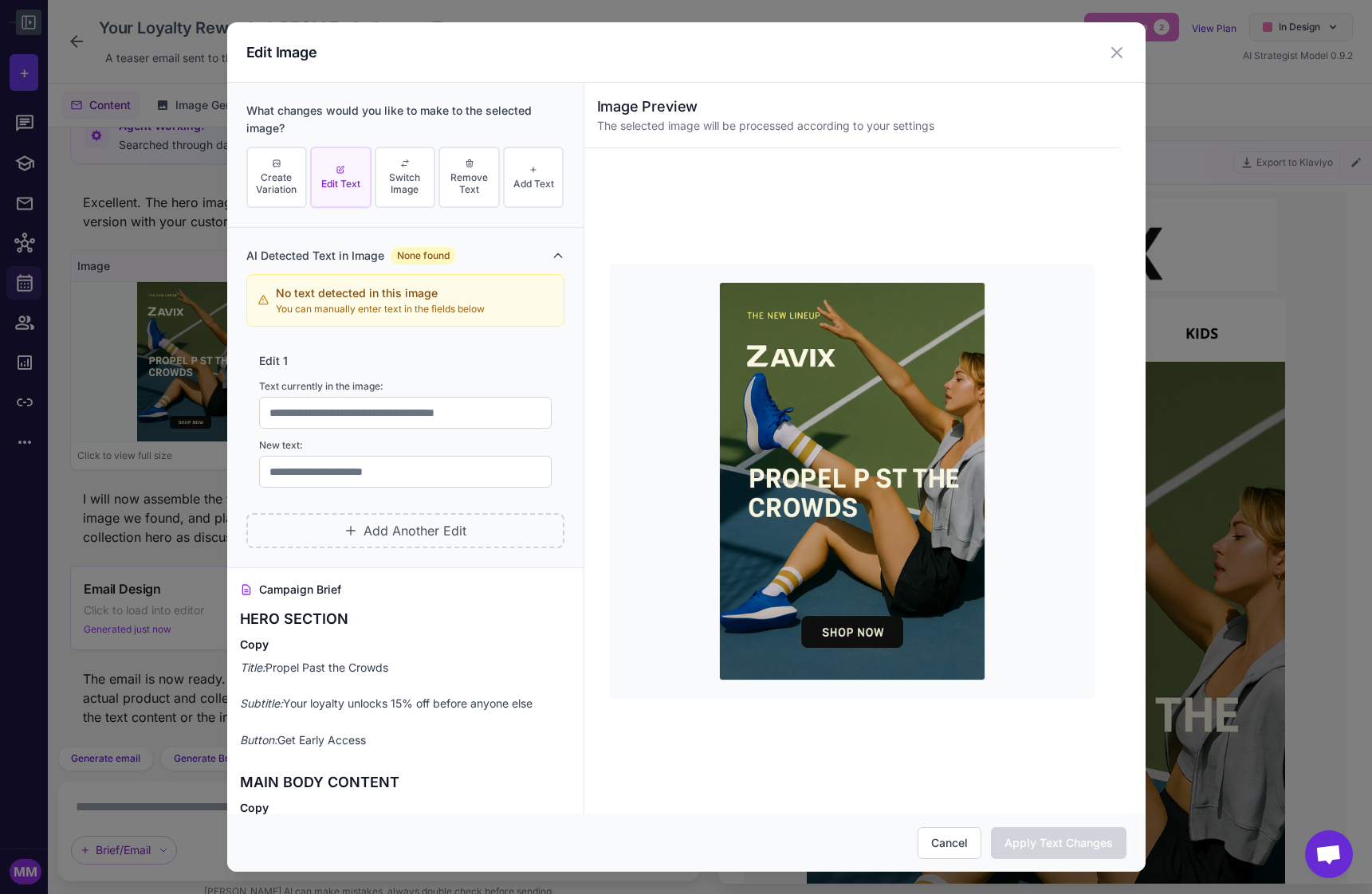
click at [336, 310] on p "You can manually enter text in the fields below" at bounding box center [380, 309] width 209 height 14
click at [434, 250] on div "None found" at bounding box center [423, 256] width 65 height 17
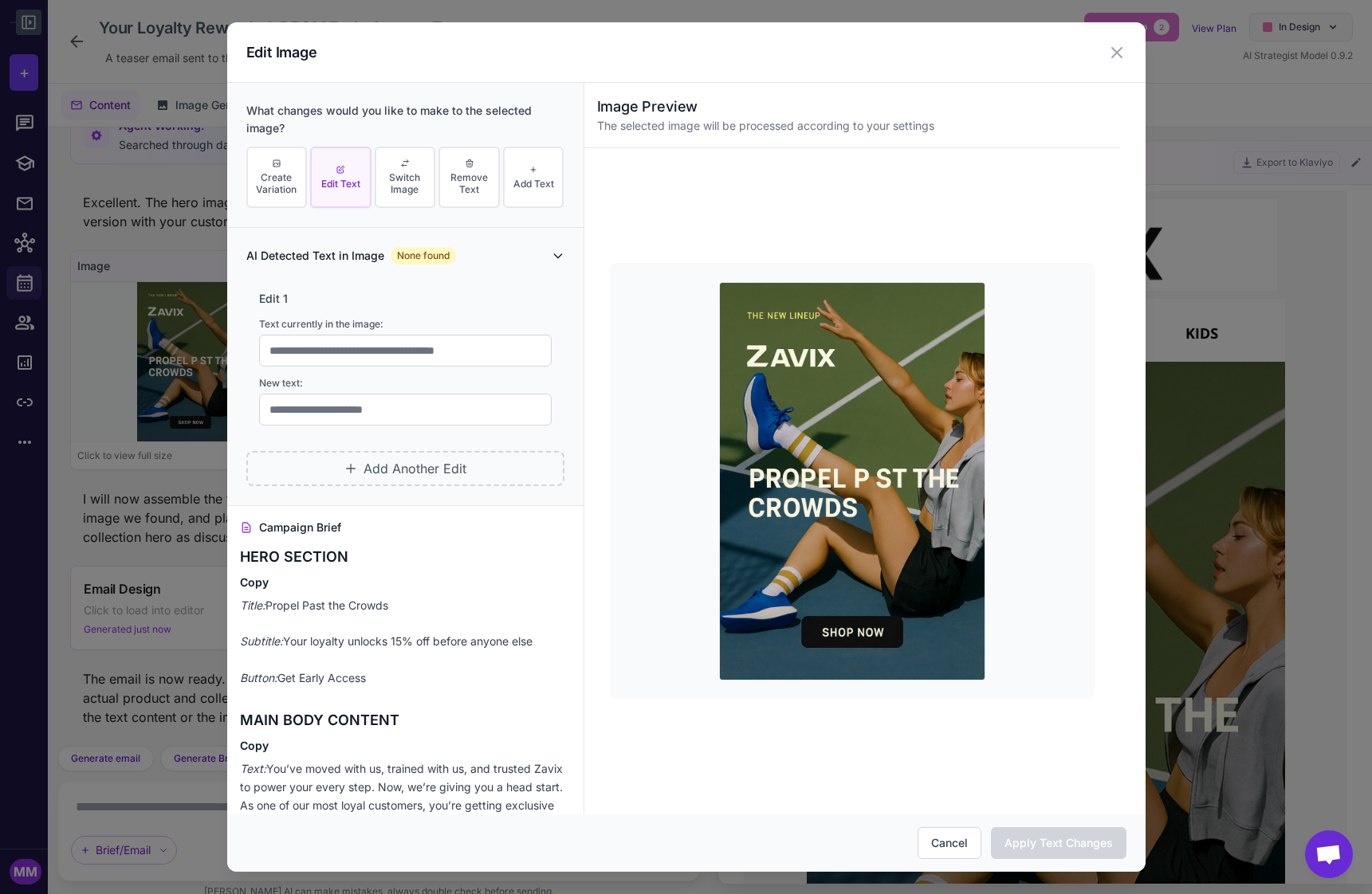
click at [434, 250] on div "None found" at bounding box center [423, 256] width 65 height 17
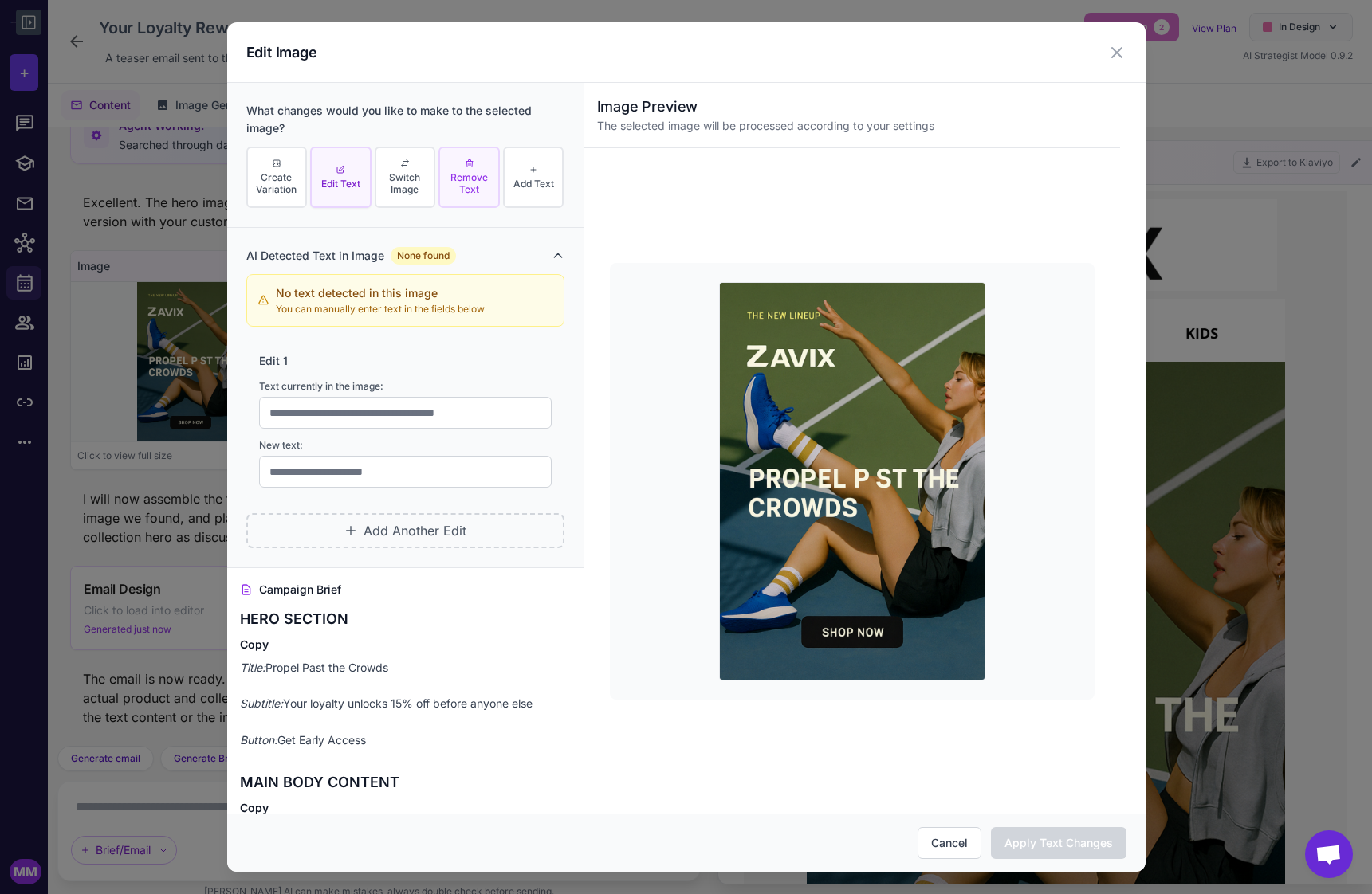
click at [468, 179] on span "Remove Text" at bounding box center [469, 183] width 52 height 24
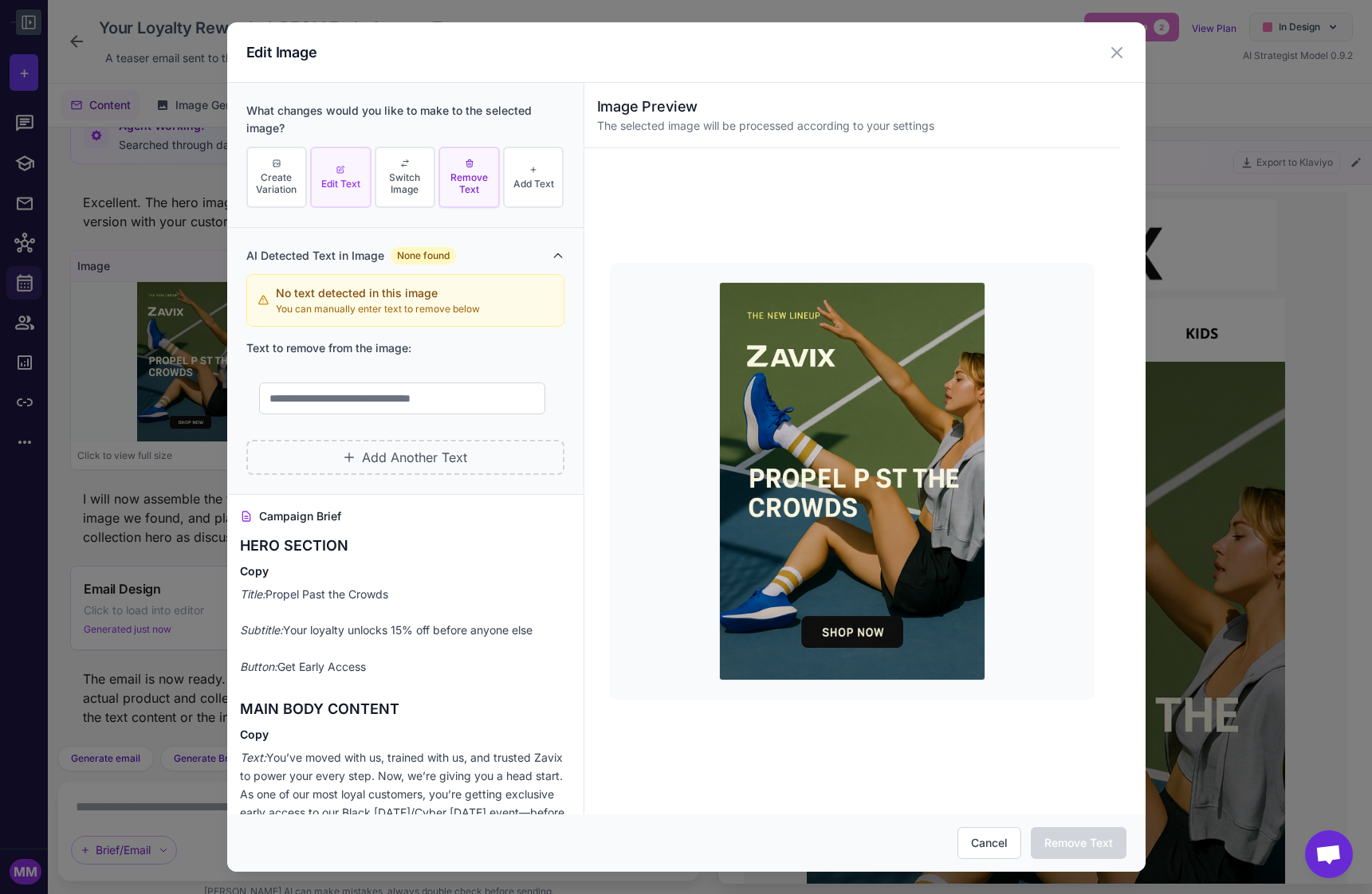
click at [354, 169] on button "Edit Text" at bounding box center [341, 178] width 62 height 62
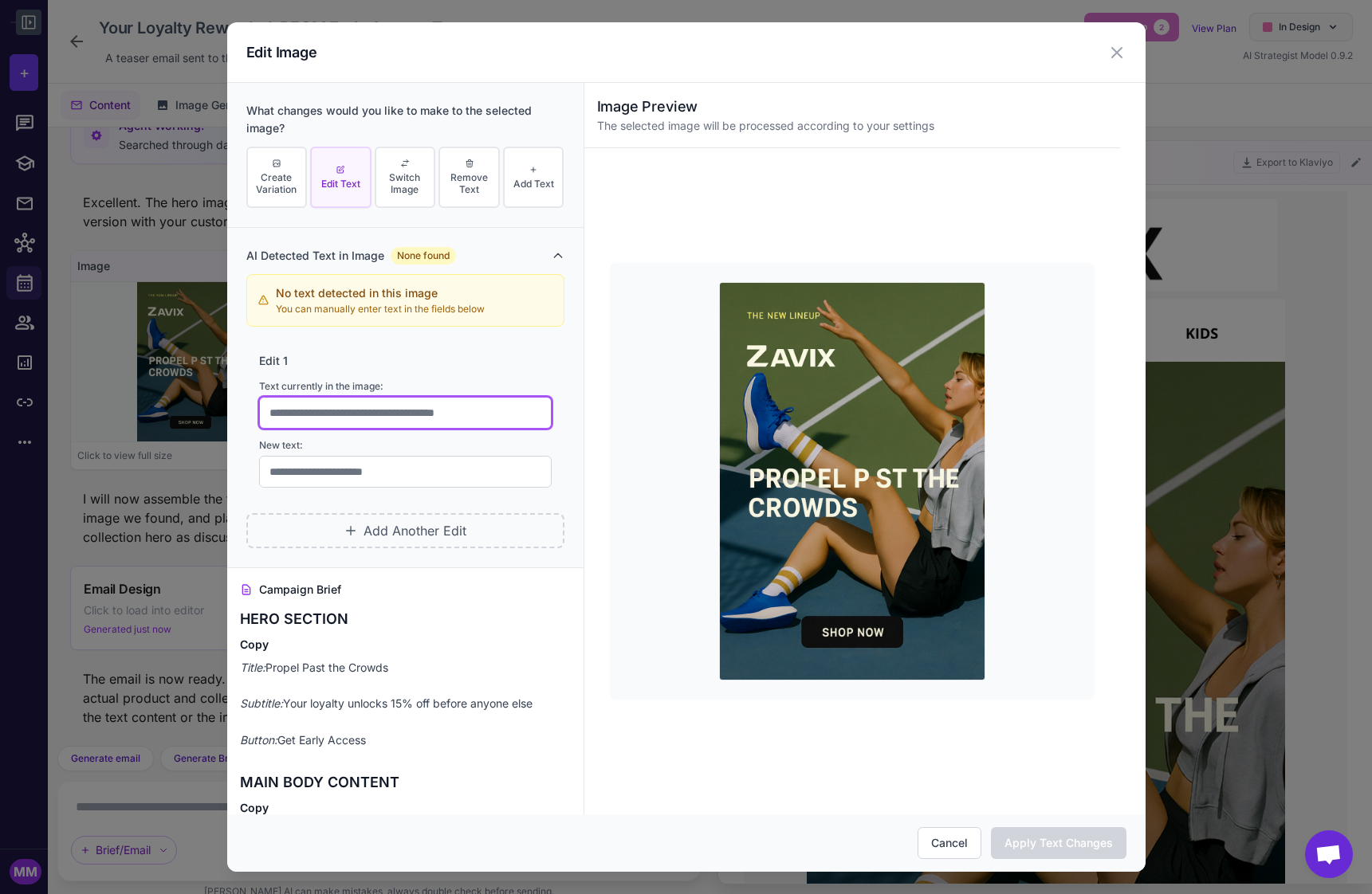
click at [315, 416] on input "text" at bounding box center [405, 412] width 292 height 32
paste input "text"
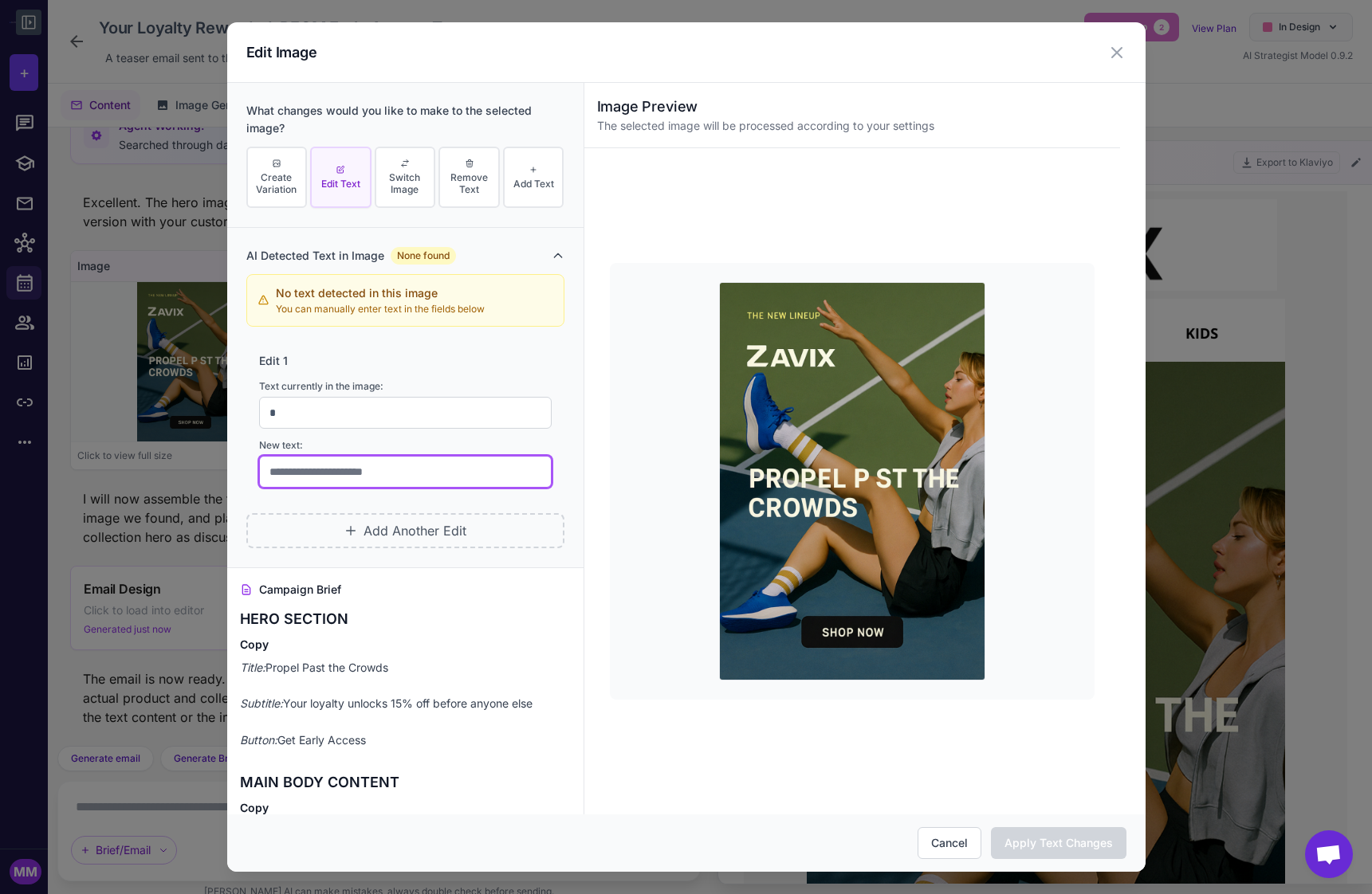
click at [325, 470] on input "text" at bounding box center [405, 471] width 292 height 32
paste input "text"
drag, startPoint x: 312, startPoint y: 476, endPoint x: 228, endPoint y: 475, distance: 84.0
click at [228, 476] on div "AI Detected Text in Image None found No text detected in this image You can man…" at bounding box center [405, 397] width 357 height 339
click at [947, 842] on button "Cancel" at bounding box center [949, 843] width 63 height 32
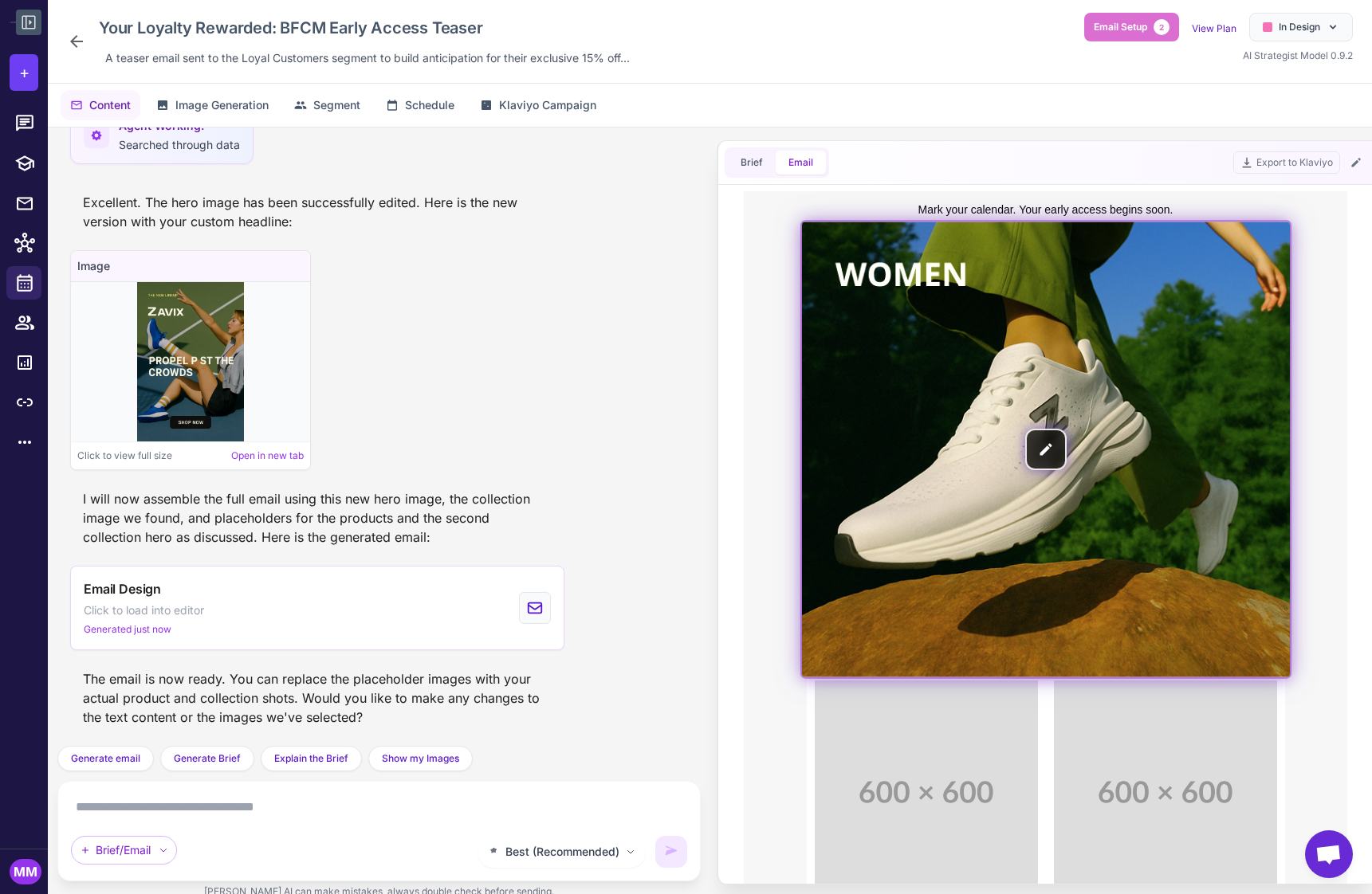
scroll to position [1047, 0]
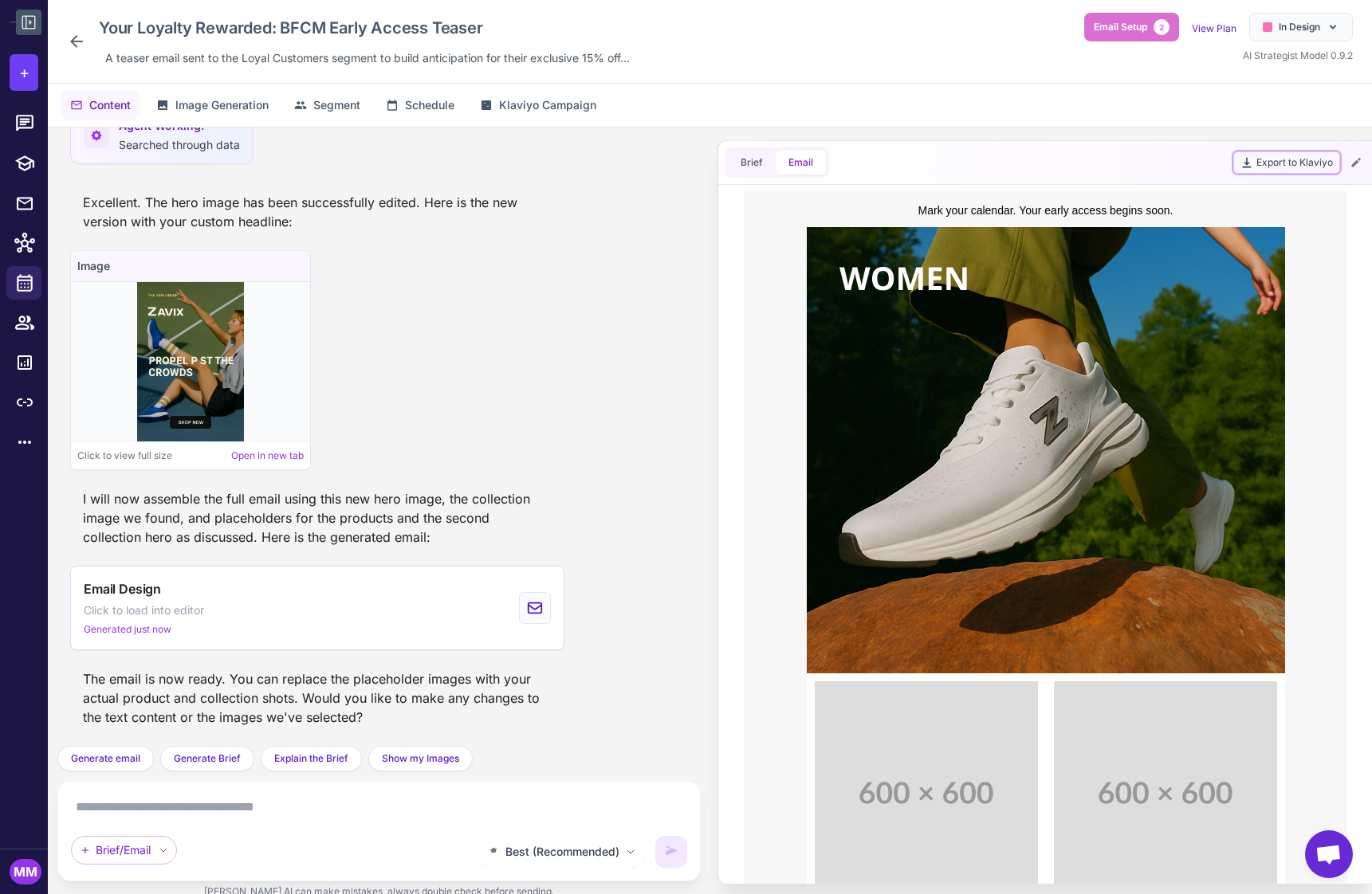
click at [1285, 161] on button "Export to Klaviyo" at bounding box center [1286, 162] width 107 height 22
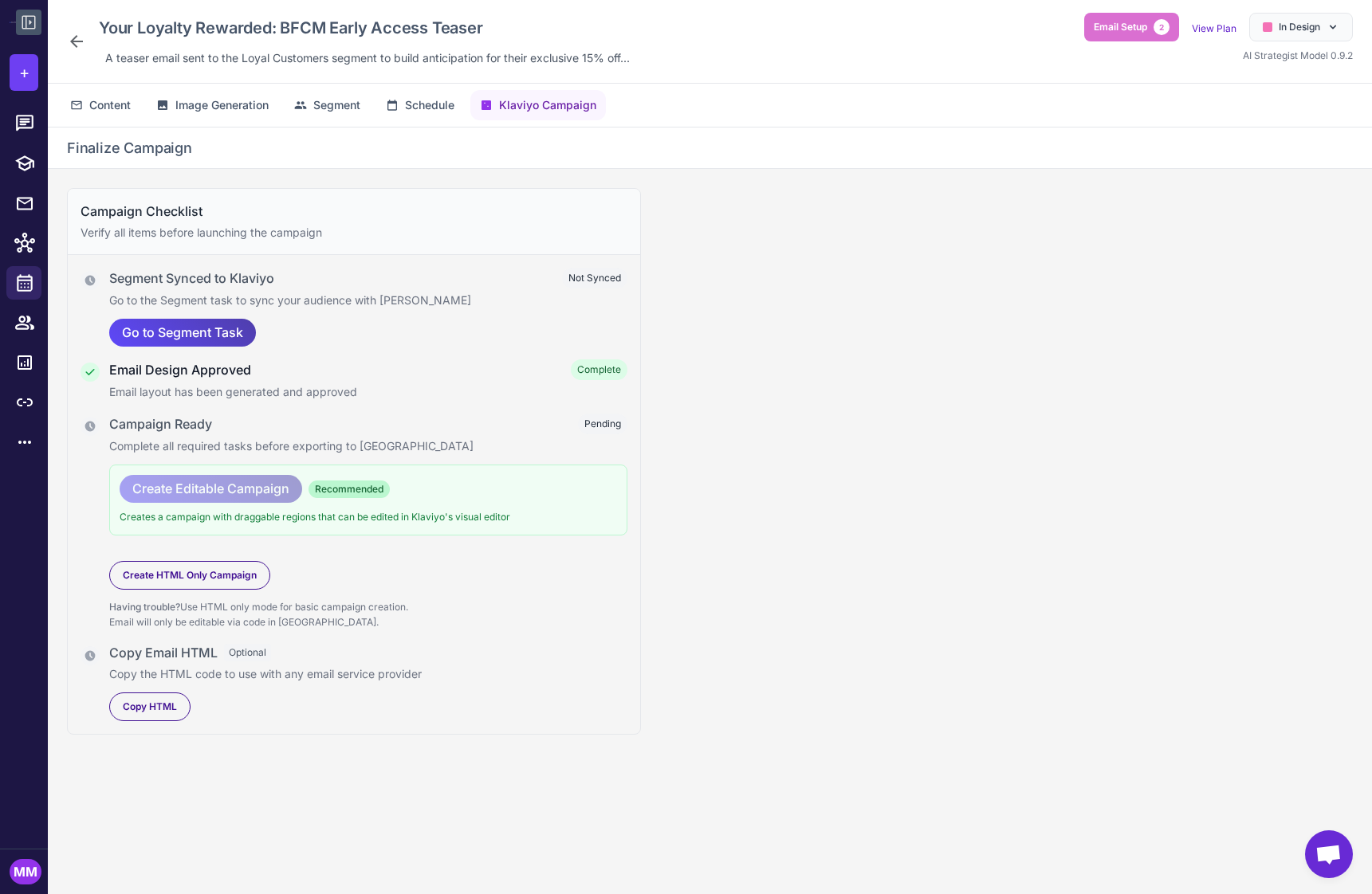
click at [341, 561] on div "Create HTML Only Campaign" at bounding box center [368, 576] width 518 height 29
click at [807, 409] on div "Campaign Checklist Verify all items before launching the campaign Segment Synce…" at bounding box center [710, 544] width 1324 height 751
